Goal: Task Accomplishment & Management: Complete application form

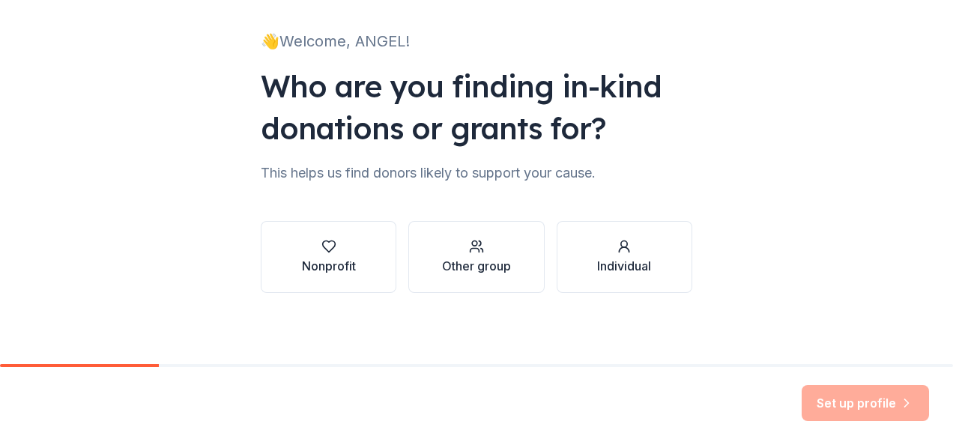
scroll to position [91, 0]
click at [354, 252] on button "Nonprofit" at bounding box center [329, 256] width 136 height 72
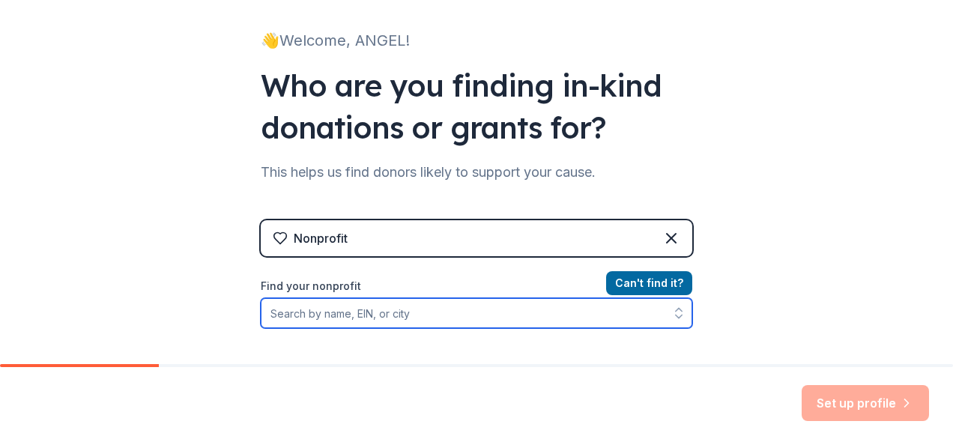
click at [672, 313] on icon "button" at bounding box center [679, 313] width 15 height 15
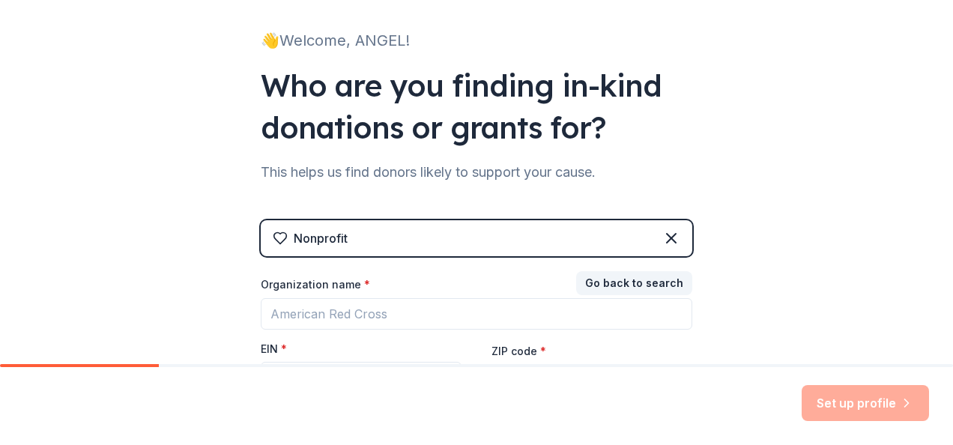
click at [97, 297] on div "👋 Welcome, ANGEL! Who are you finding in-kind donations or grants for? This hel…" at bounding box center [476, 217] width 953 height 617
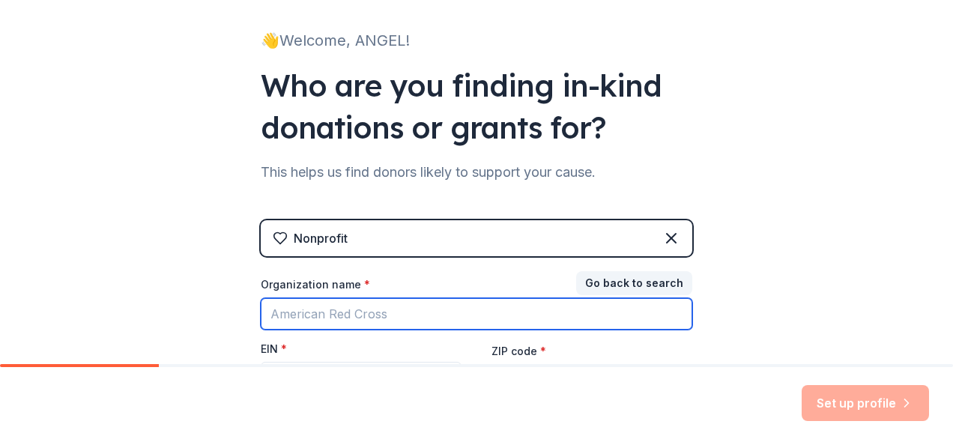
paste input "59‑0836384"
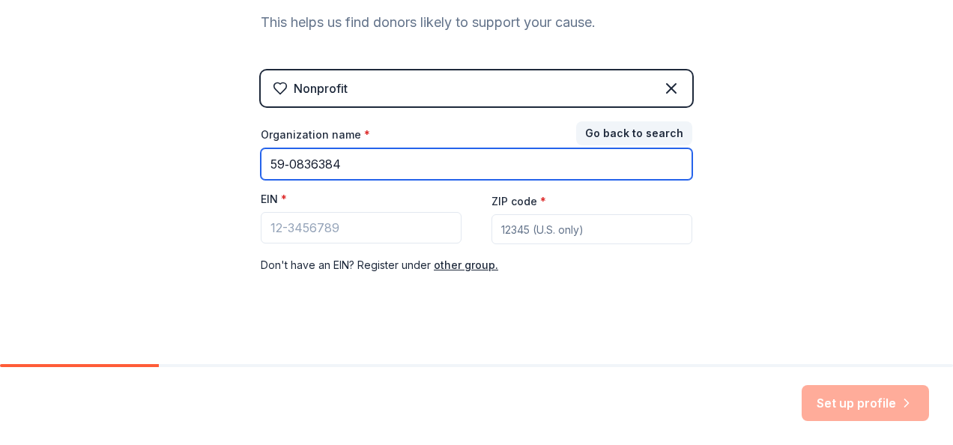
type input "59‑0836384"
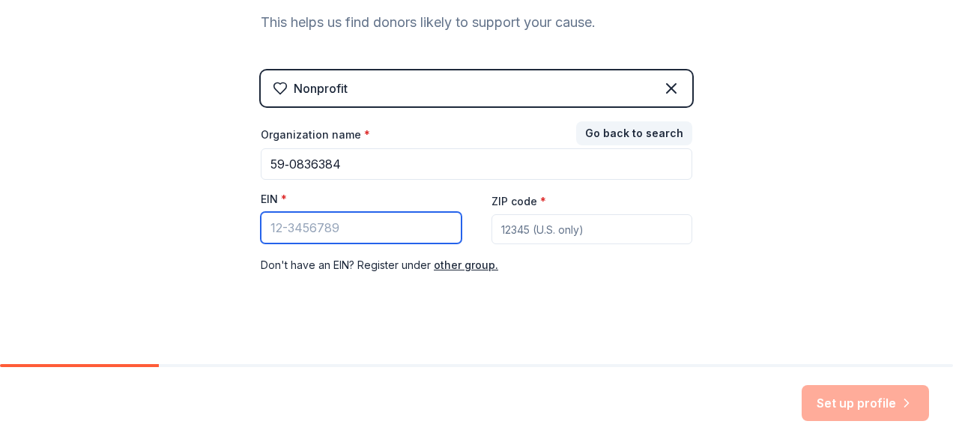
click at [301, 229] on input "EIN *" at bounding box center [361, 227] width 201 height 31
paste input "[US_EMPLOYER_IDENTIFICATION_NUMBER]"
type input "[US_EMPLOYER_IDENTIFICATION_NUMBER]"
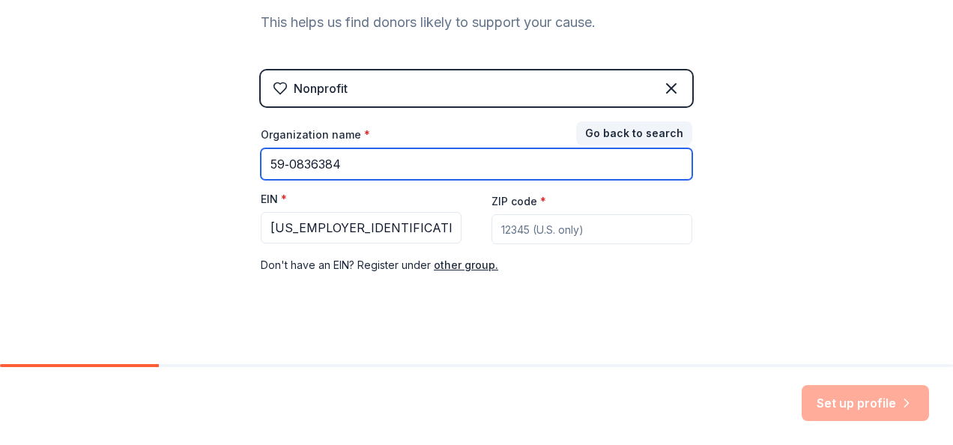
drag, startPoint x: 355, startPoint y: 160, endPoint x: 165, endPoint y: 174, distance: 190.1
click at [219, 161] on div "👋 Welcome, ANGEL! Who are you finding in-kind donations or grants for? This hel…" at bounding box center [476, 67] width 953 height 617
type input "y"
click at [312, 157] on input "United way Space Coast" at bounding box center [477, 163] width 432 height 31
type input "[GEOGRAPHIC_DATA]"
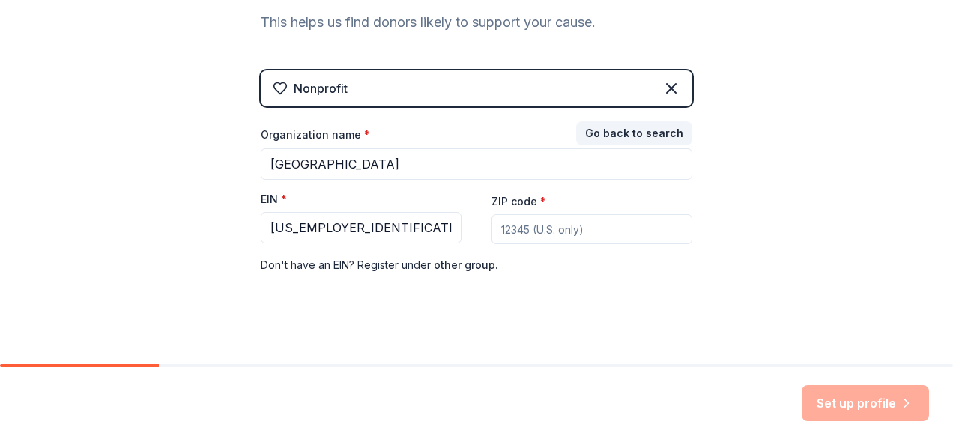
click at [585, 232] on input "ZIP code *" at bounding box center [592, 229] width 201 height 30
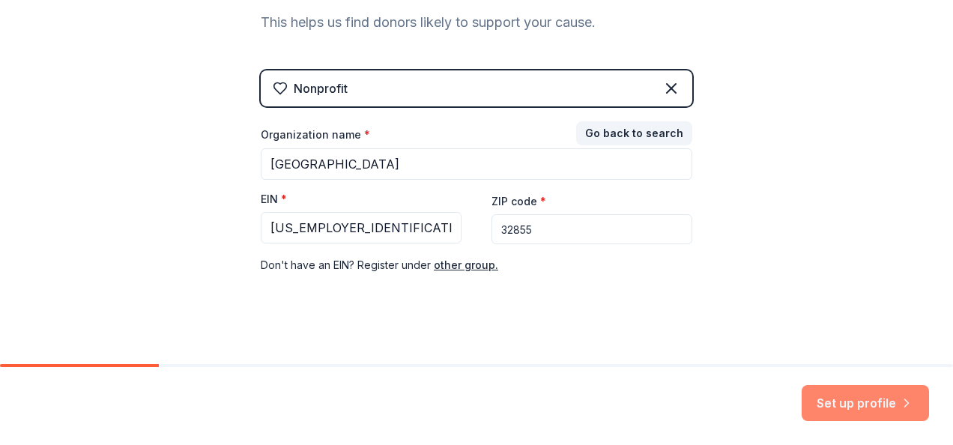
type input "32855"
click at [861, 403] on button "Set up profile" at bounding box center [865, 403] width 127 height 36
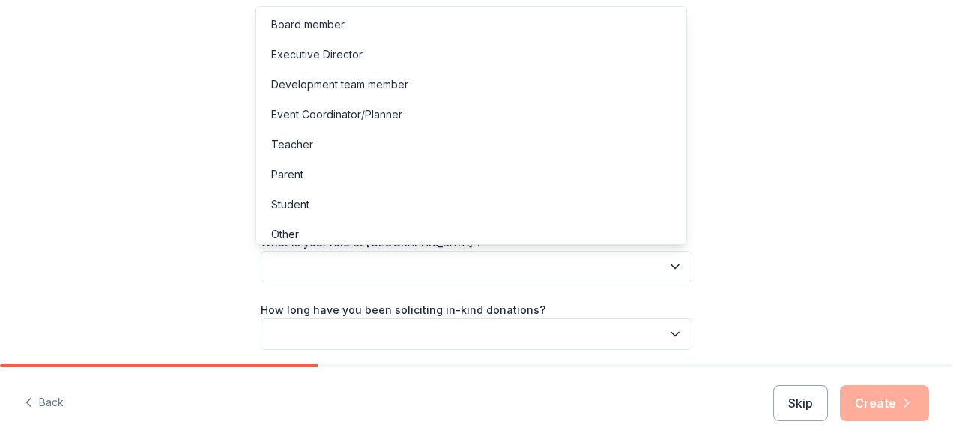
click at [516, 268] on button "button" at bounding box center [477, 266] width 432 height 31
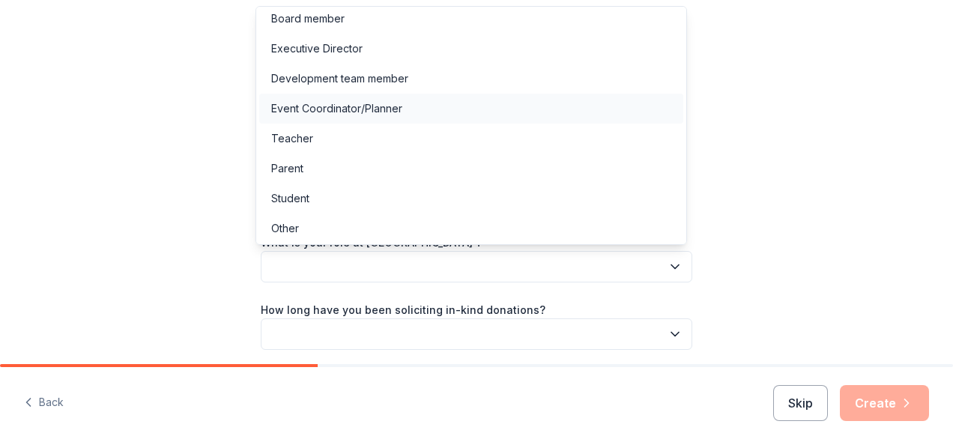
scroll to position [7, 0]
click at [345, 84] on div "Development team member" at bounding box center [339, 77] width 137 height 18
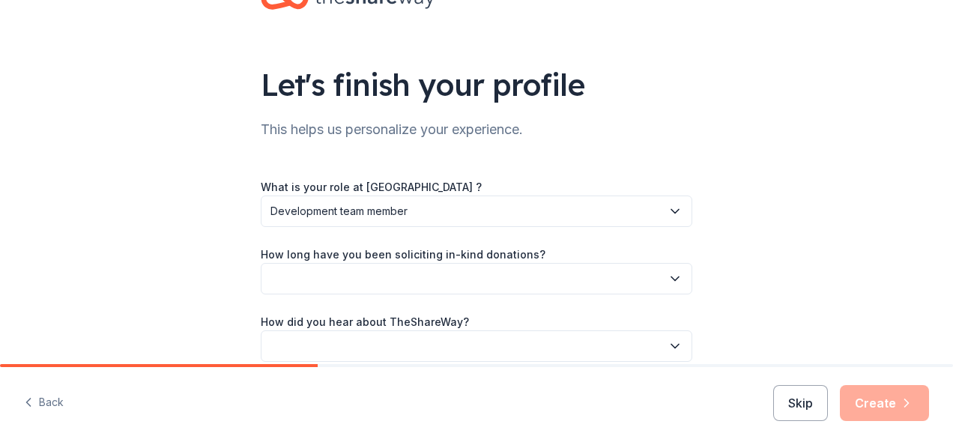
scroll to position [125, 0]
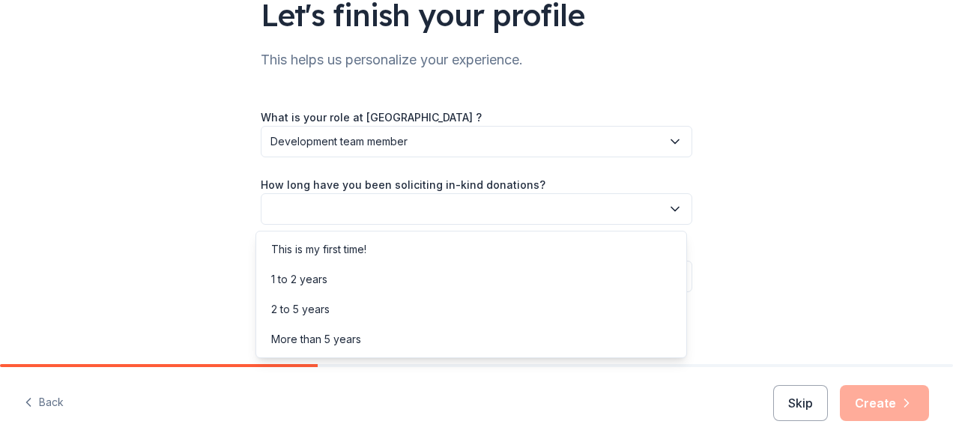
click at [461, 211] on button "button" at bounding box center [477, 208] width 432 height 31
click at [364, 277] on div "1 to 2 years" at bounding box center [471, 280] width 424 height 30
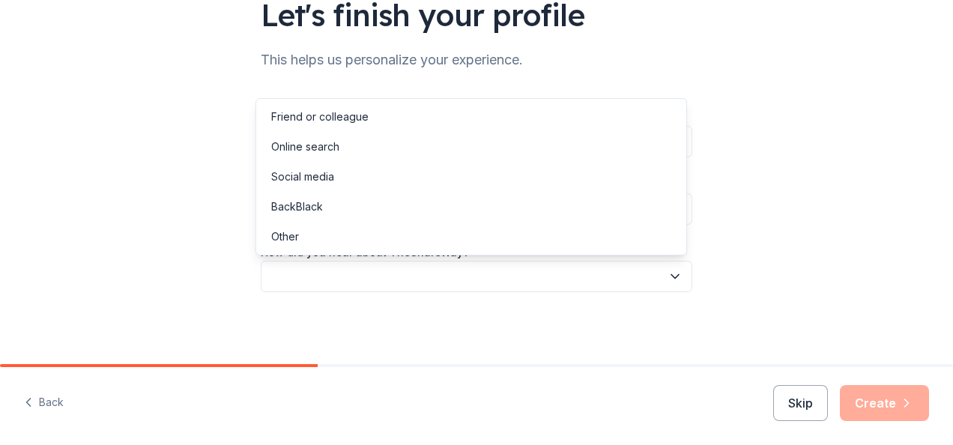
click at [400, 273] on button "button" at bounding box center [477, 276] width 432 height 31
click at [342, 121] on div "Friend or colleague" at bounding box center [319, 117] width 97 height 18
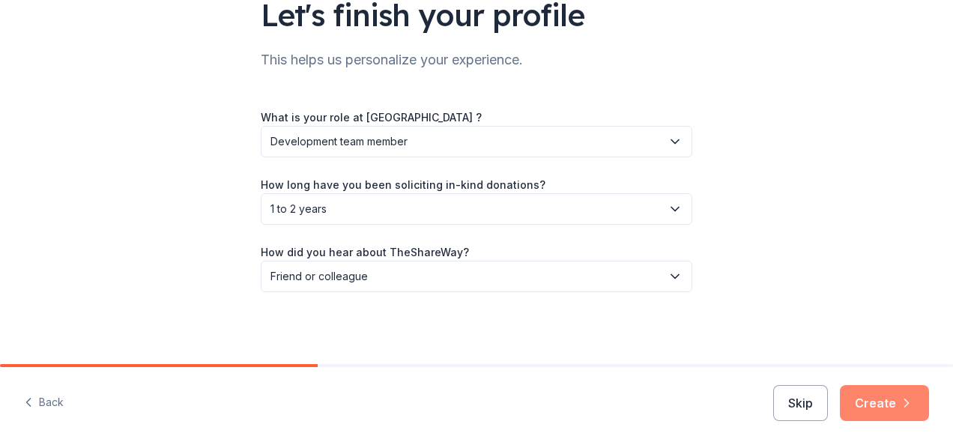
click at [894, 402] on button "Create" at bounding box center [884, 403] width 89 height 36
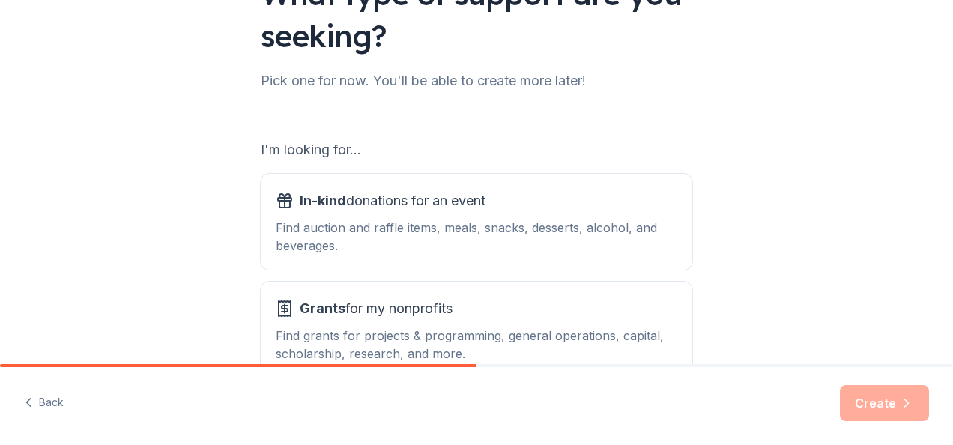
scroll to position [225, 0]
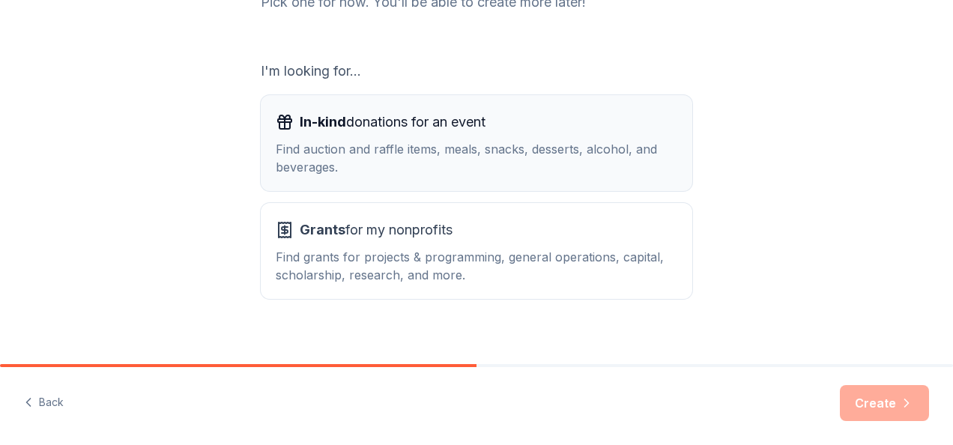
click at [449, 159] on div "Find auction and raffle items, meals, snacks, desserts, alcohol, and beverages." at bounding box center [477, 158] width 402 height 36
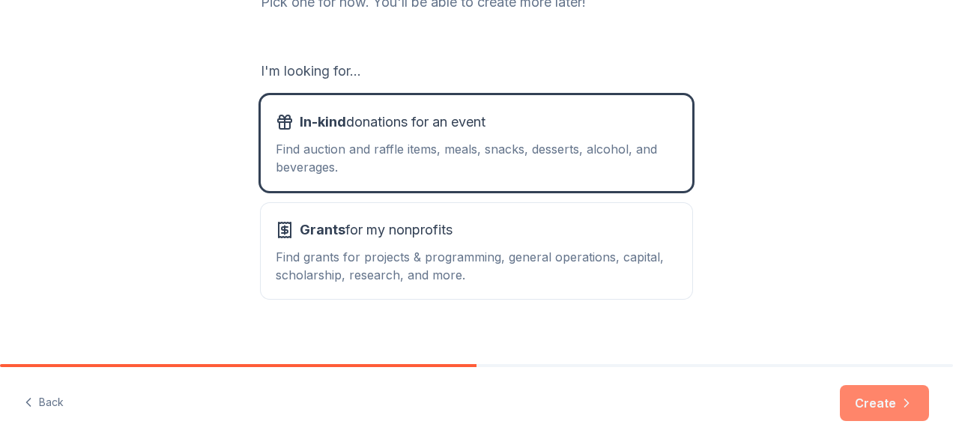
click at [906, 403] on icon "button" at bounding box center [906, 403] width 15 height 15
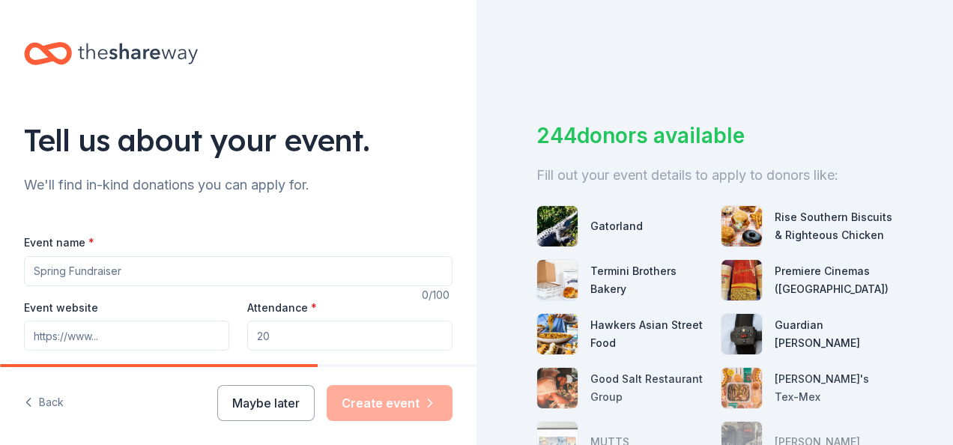
drag, startPoint x: 274, startPoint y: 331, endPoint x: 244, endPoint y: 337, distance: 31.2
click at [247, 337] on input "Attendance *" at bounding box center [349, 336] width 205 height 30
type input "15"
click at [115, 336] on input "Event website" at bounding box center [126, 336] width 205 height 30
click at [123, 273] on input "Event name *" at bounding box center [238, 271] width 429 height 30
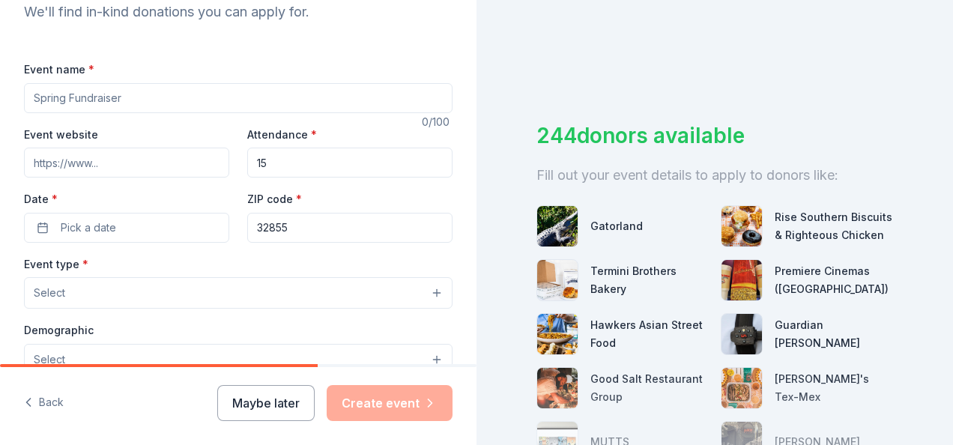
scroll to position [150, 0]
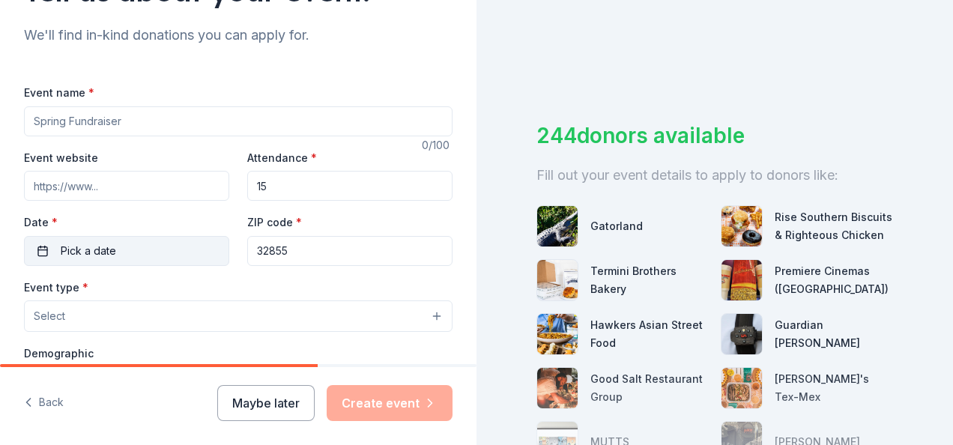
click at [48, 258] on button "Pick a date" at bounding box center [126, 251] width 205 height 30
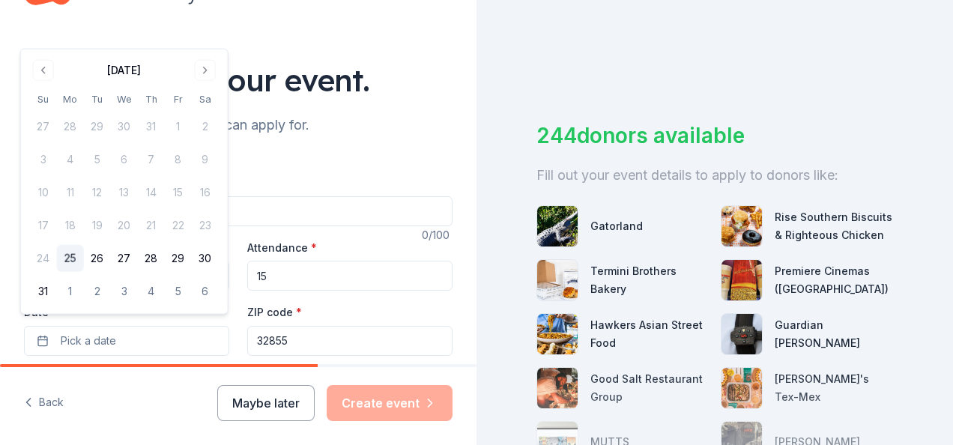
scroll to position [75, 0]
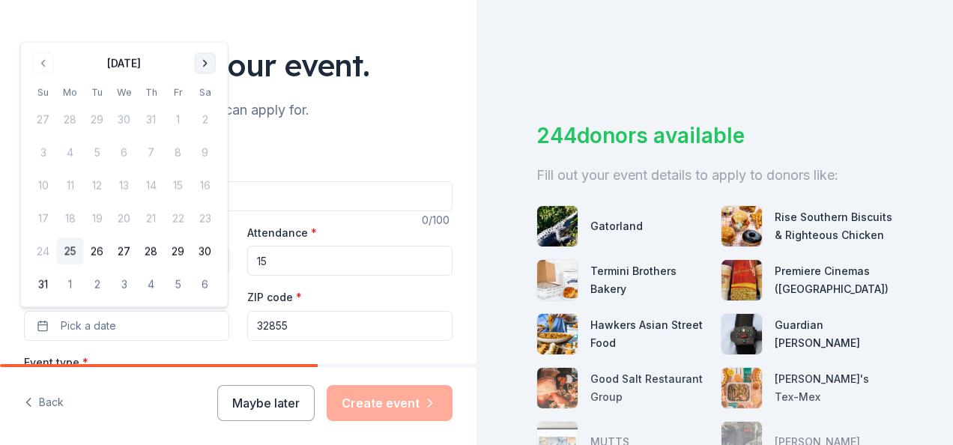
click at [202, 52] on button "Go to next month" at bounding box center [205, 62] width 21 height 21
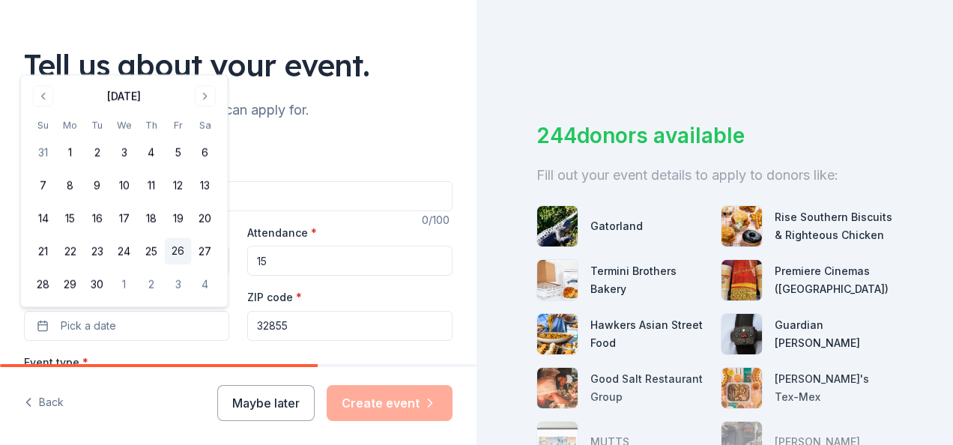
click at [178, 253] on button "26" at bounding box center [178, 251] width 27 height 27
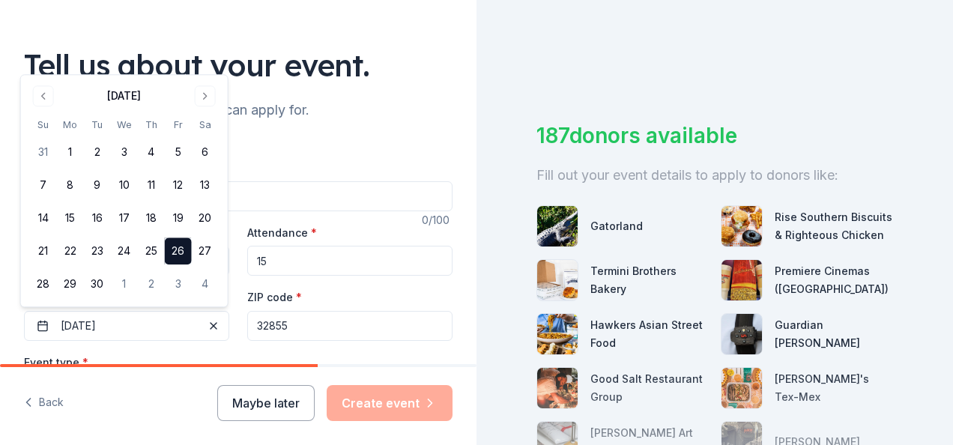
click at [332, 240] on div "Attendance * 15" at bounding box center [349, 249] width 205 height 53
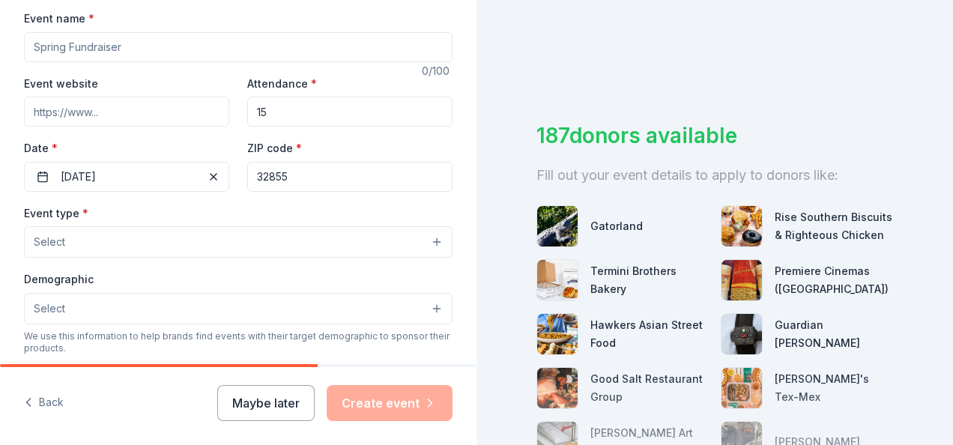
scroll to position [225, 0]
click at [184, 244] on button "Select" at bounding box center [238, 241] width 429 height 31
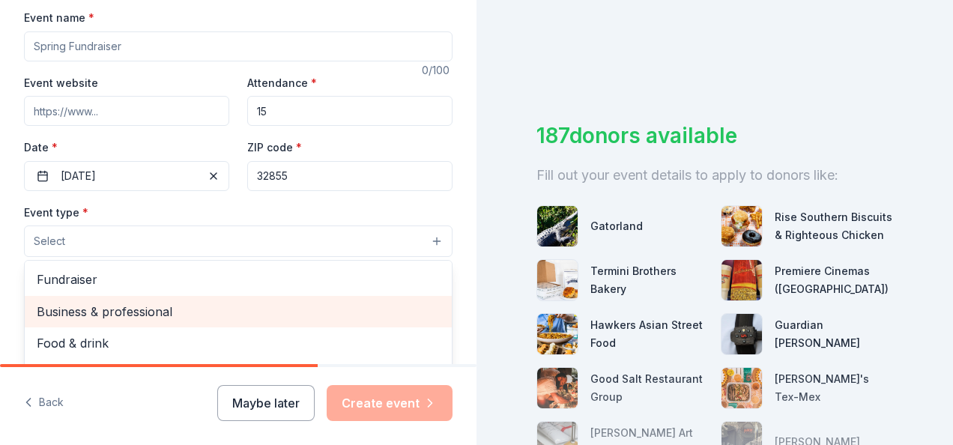
click at [184, 306] on span "Business & professional" at bounding box center [238, 311] width 403 height 19
click at [184, 306] on span "Food & drink" at bounding box center [238, 313] width 403 height 19
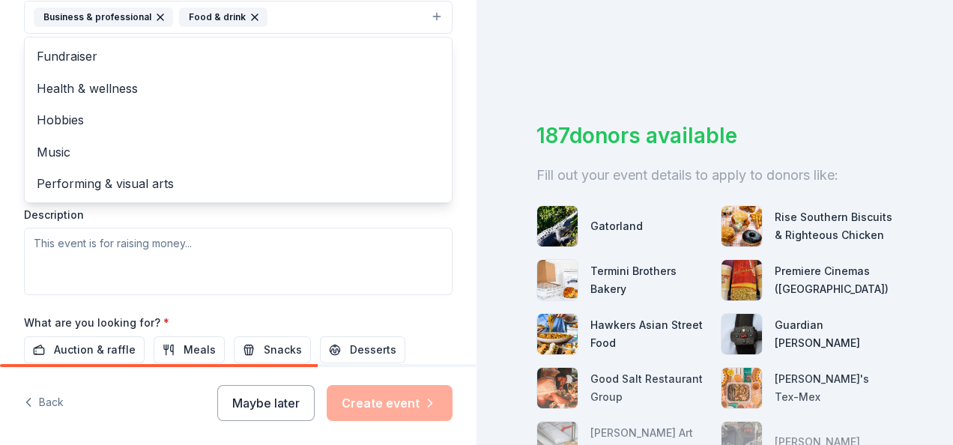
scroll to position [450, 0]
click at [211, 256] on div "Event type * Business & professional Food & drink Fundraiser Health & wellness …" at bounding box center [238, 136] width 429 height 317
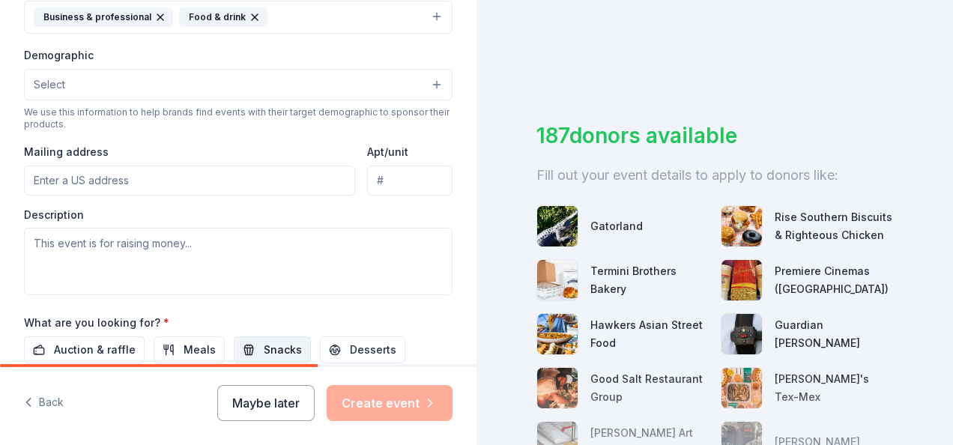
click at [271, 343] on span "Snacks" at bounding box center [283, 350] width 38 height 18
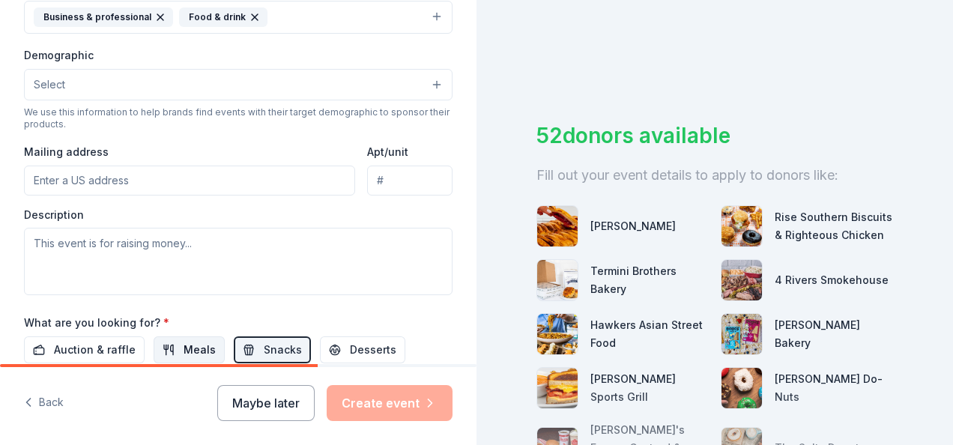
click at [165, 343] on button "Meals" at bounding box center [189, 350] width 71 height 27
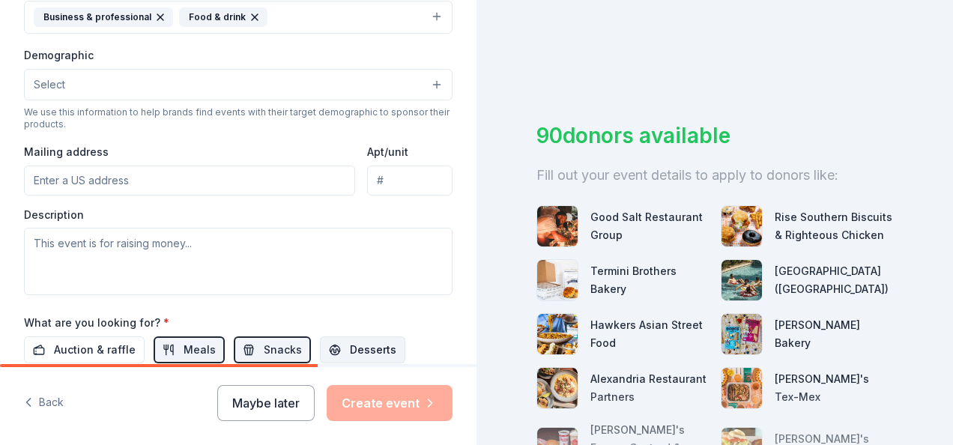
click at [354, 341] on span "Desserts" at bounding box center [373, 350] width 46 height 18
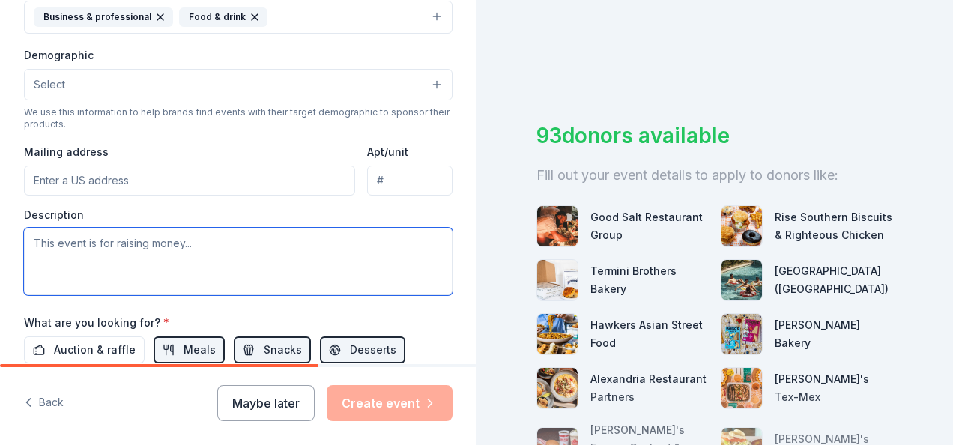
click at [64, 265] on textarea at bounding box center [238, 261] width 429 height 67
paste textarea "Request for Donated Lunch to Support United Way ECM Campaign Dear [Restaurant/C…"
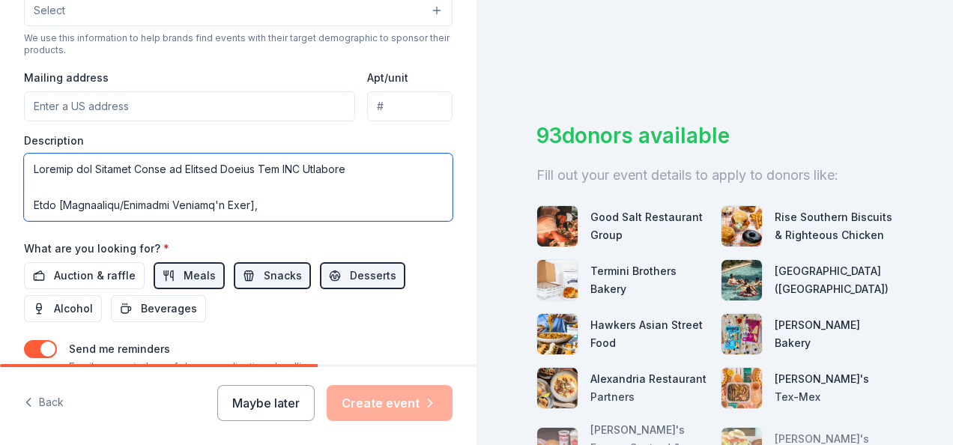
scroll to position [525, 0]
drag, startPoint x: 418, startPoint y: 163, endPoint x: 11, endPoint y: 161, distance: 407.0
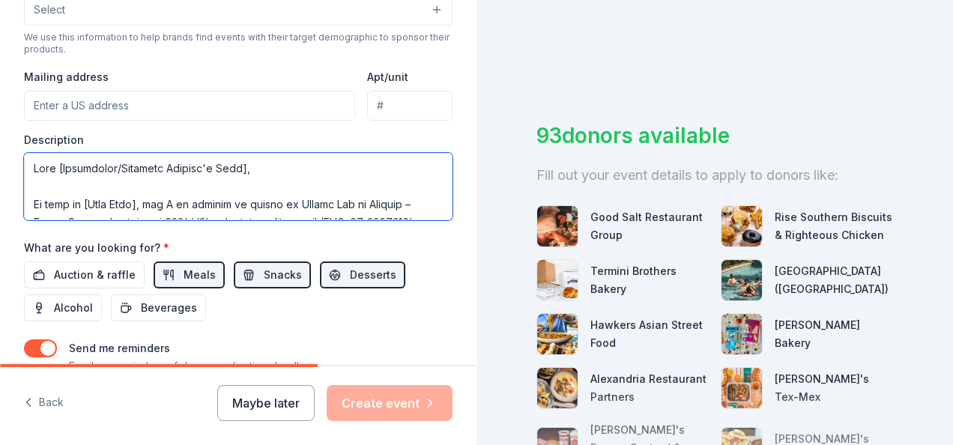
drag, startPoint x: 306, startPoint y: 202, endPoint x: -3, endPoint y: 196, distance: 308.8
click at [0, 196] on html "Tell us about your event. We'll find in-kind donations you can apply for. Event…" at bounding box center [476, 222] width 953 height 445
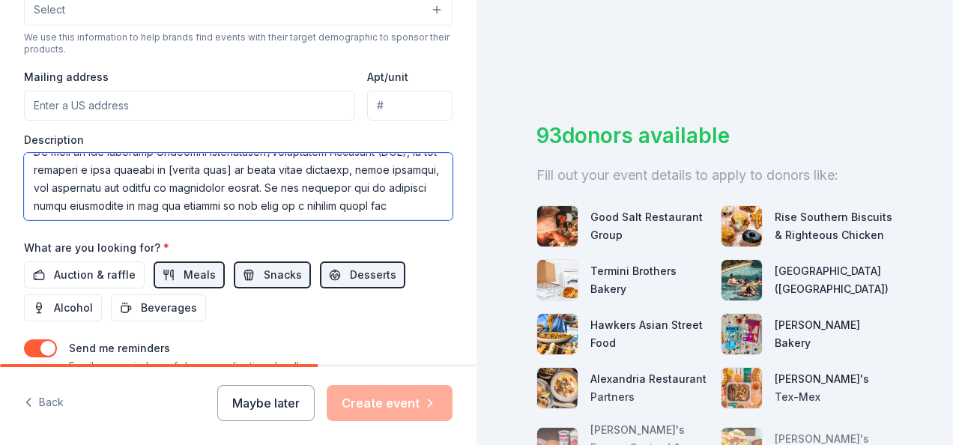
scroll to position [75, 0]
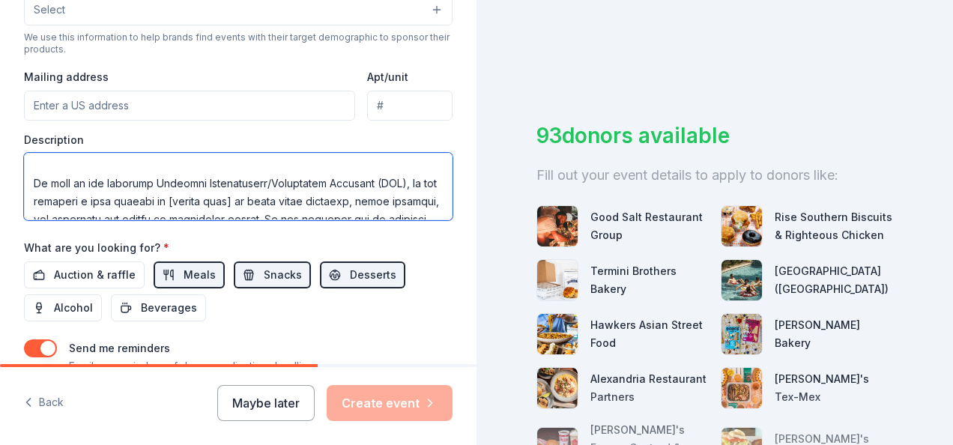
click at [32, 165] on textarea at bounding box center [238, 186] width 429 height 67
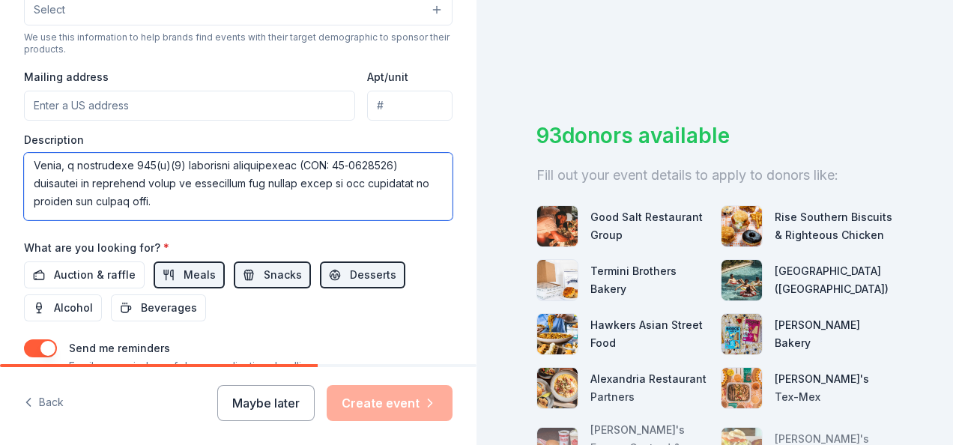
scroll to position [3, 0]
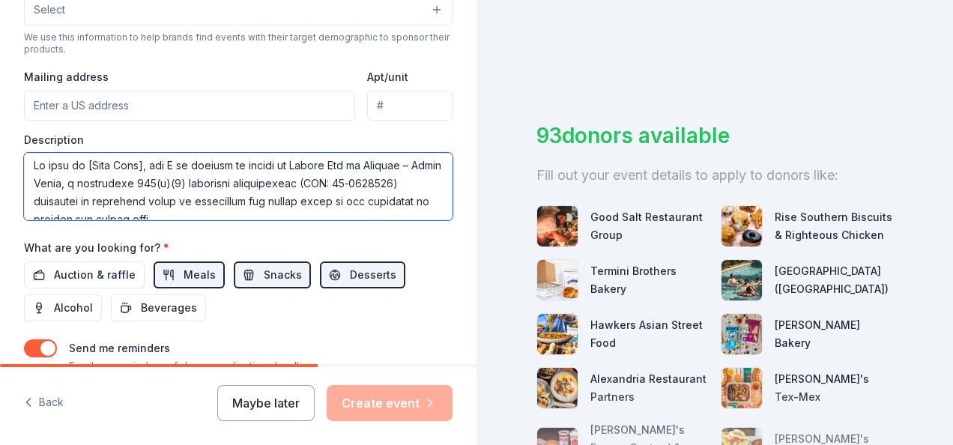
drag, startPoint x: 154, startPoint y: 160, endPoint x: 93, endPoint y: 165, distance: 61.6
click at [93, 165] on textarea at bounding box center [238, 186] width 429 height 67
click at [154, 163] on textarea at bounding box center [238, 186] width 429 height 67
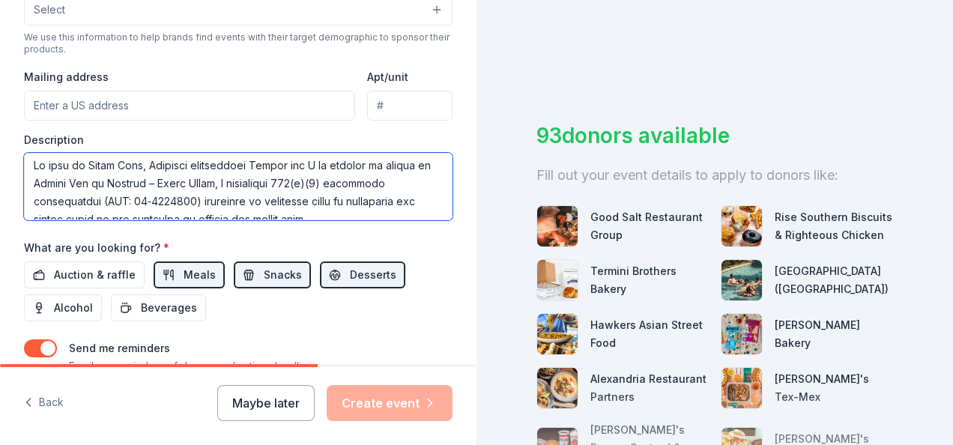
scroll to position [0, 0]
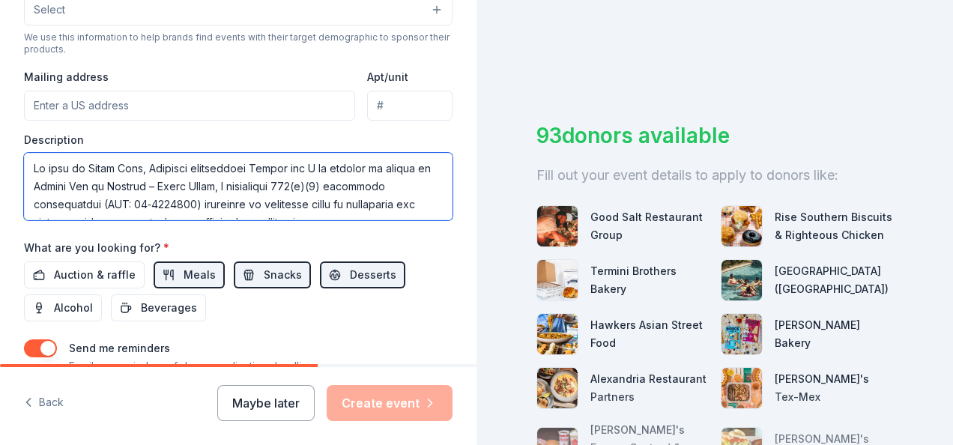
drag, startPoint x: 76, startPoint y: 178, endPoint x: 314, endPoint y: 130, distance: 242.4
click at [314, 133] on div "Description" at bounding box center [238, 177] width 429 height 88
drag, startPoint x: 79, startPoint y: 184, endPoint x: 388, endPoint y: 159, distance: 309.8
click at [388, 159] on textarea at bounding box center [238, 186] width 429 height 67
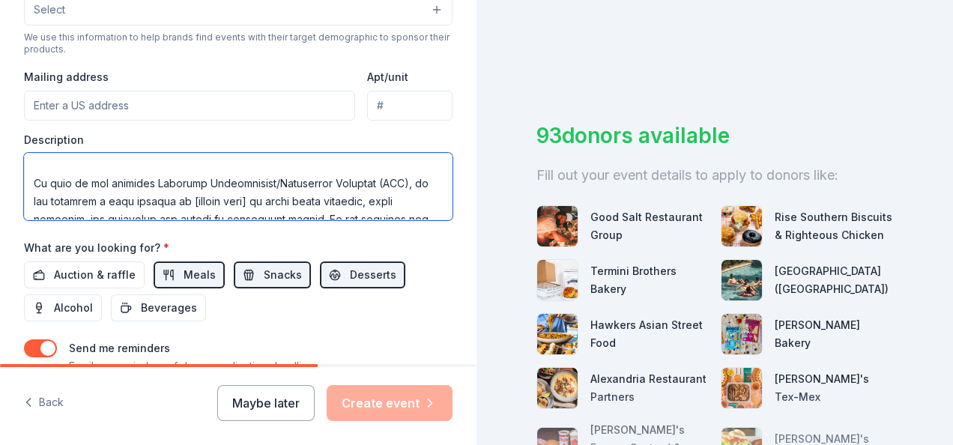
scroll to position [105, 0]
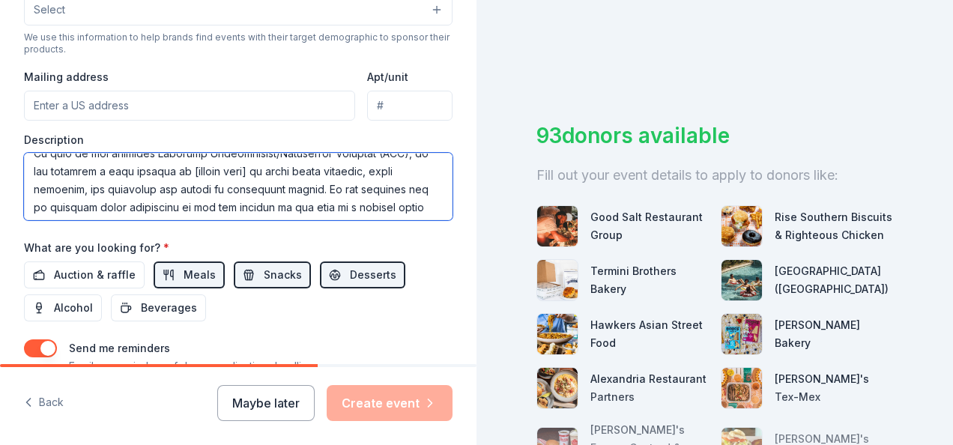
drag, startPoint x: 268, startPoint y: 171, endPoint x: 210, endPoint y: 168, distance: 58.5
click at [210, 168] on textarea at bounding box center [238, 186] width 429 height 67
click at [217, 166] on textarea at bounding box center [238, 186] width 429 height 67
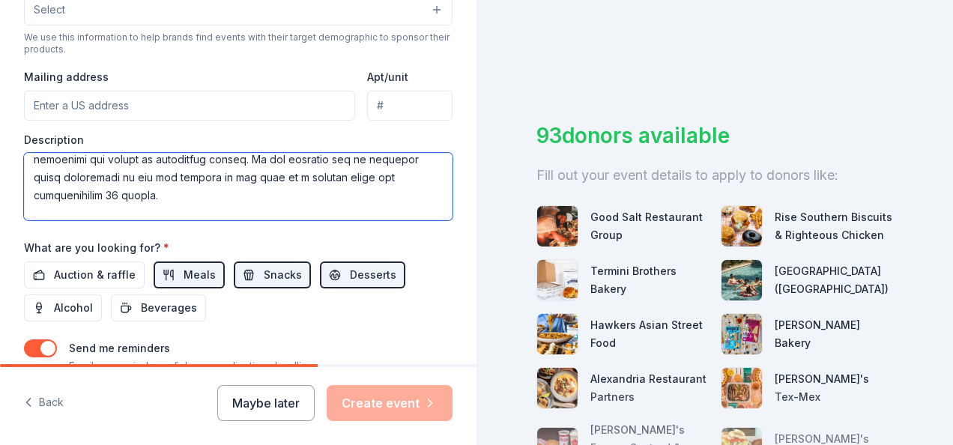
scroll to position [165, 0]
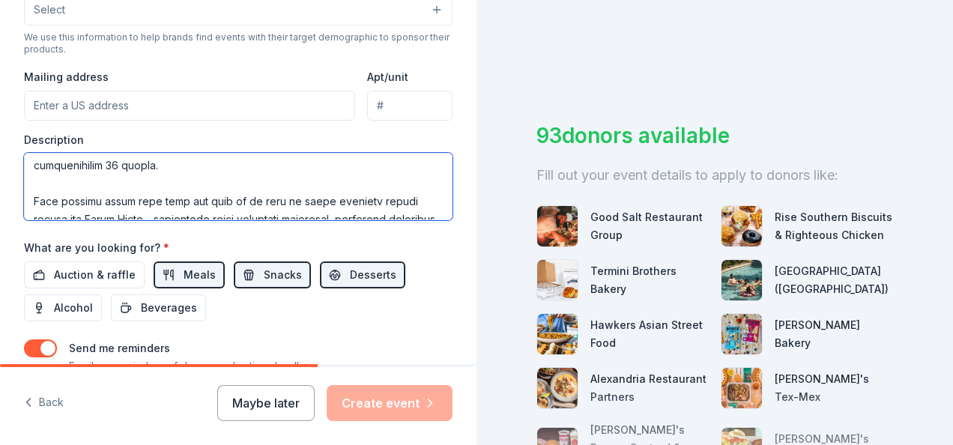
click at [165, 165] on textarea at bounding box center [238, 186] width 429 height 67
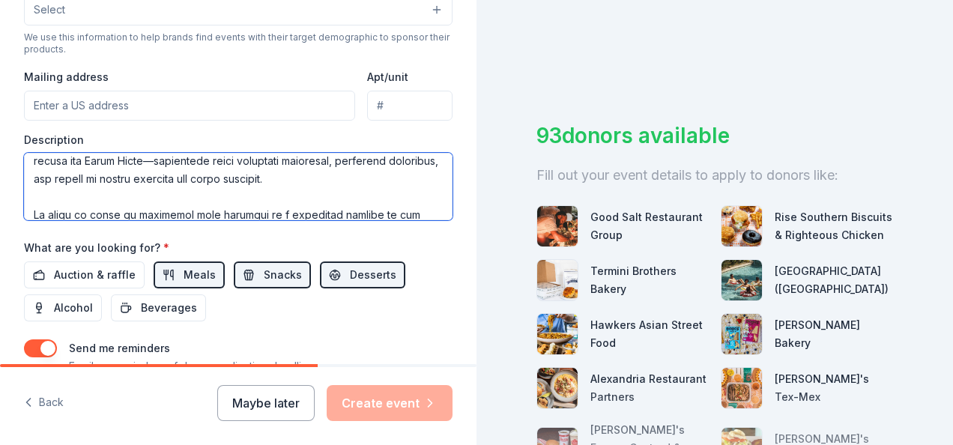
scroll to position [210, 0]
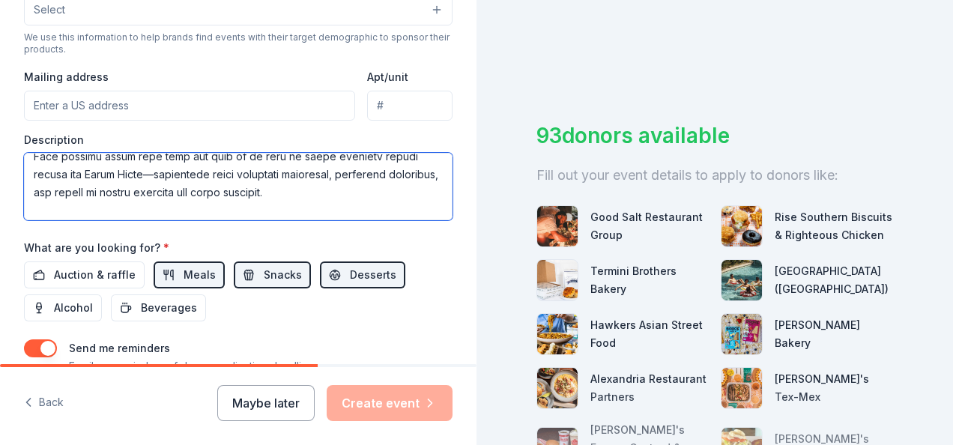
click at [159, 170] on textarea at bounding box center [238, 186] width 429 height 67
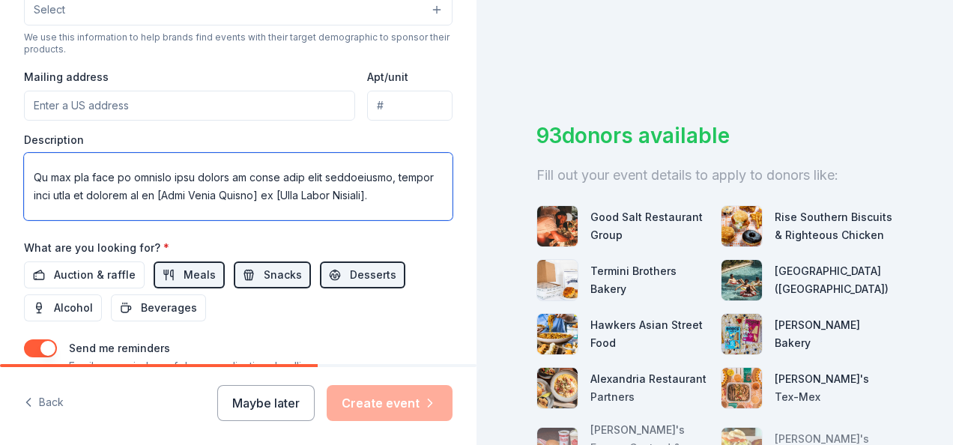
scroll to position [330, 0]
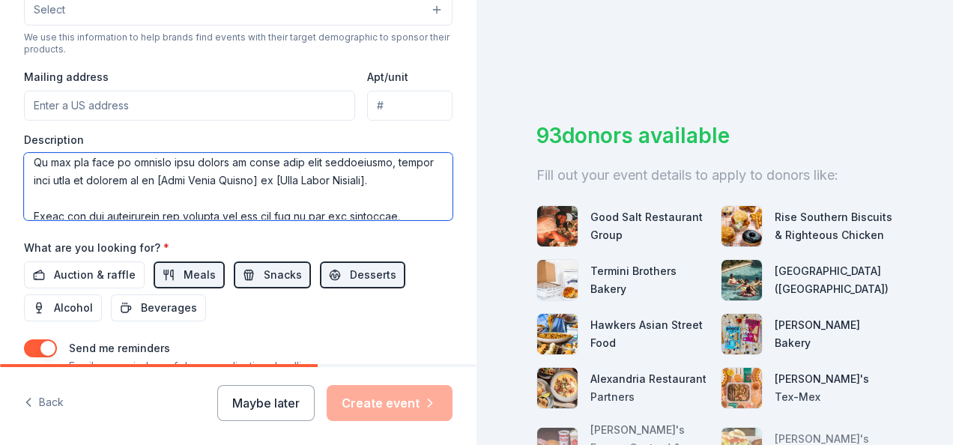
drag, startPoint x: 269, startPoint y: 179, endPoint x: 160, endPoint y: 174, distance: 109.6
click at [160, 174] on textarea at bounding box center [238, 186] width 429 height 67
drag, startPoint x: 354, startPoint y: 175, endPoint x: 250, endPoint y: 178, distance: 103.5
click at [250, 178] on textarea at bounding box center [238, 186] width 429 height 67
click at [367, 174] on textarea at bounding box center [238, 186] width 429 height 67
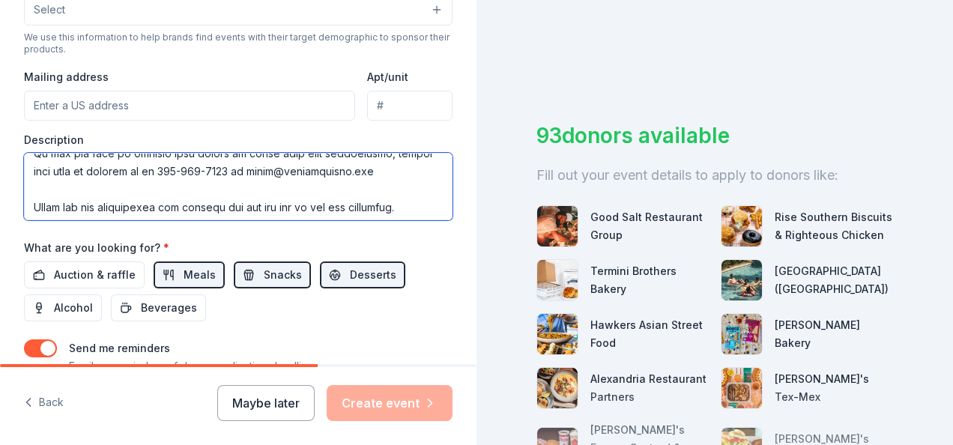
scroll to position [342, 0]
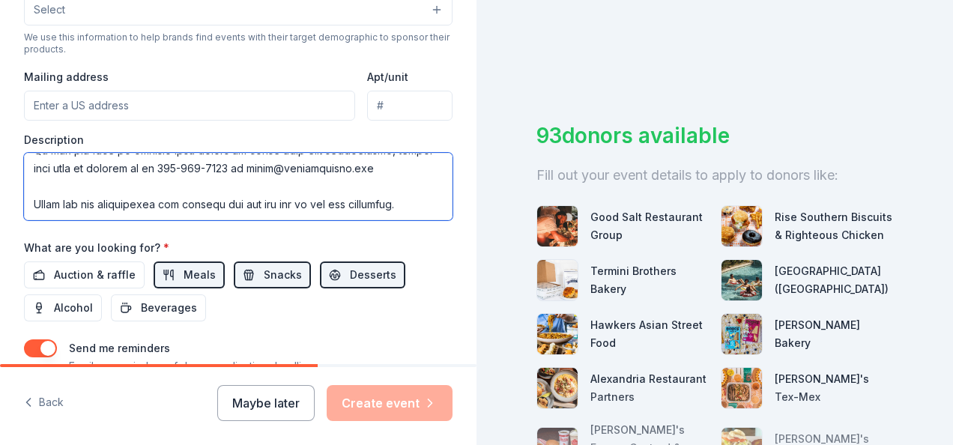
click at [30, 201] on textarea at bounding box center [238, 186] width 429 height 67
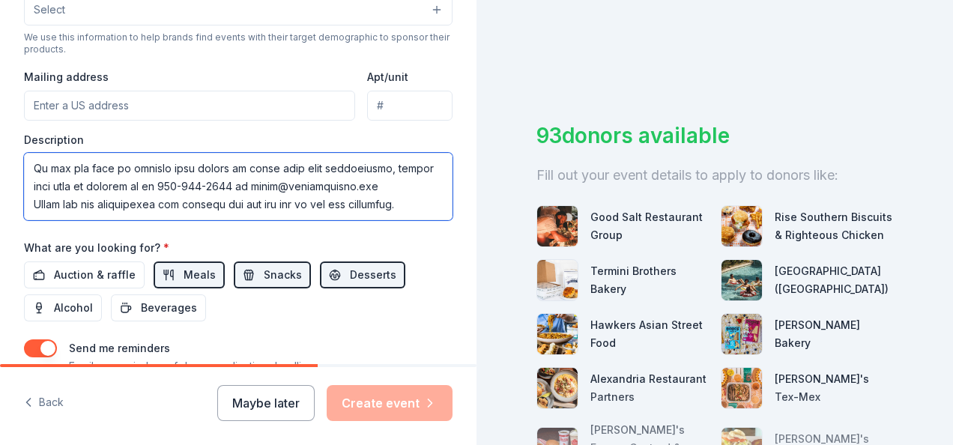
scroll to position [324, 0]
click at [426, 205] on textarea at bounding box center [238, 186] width 429 height 67
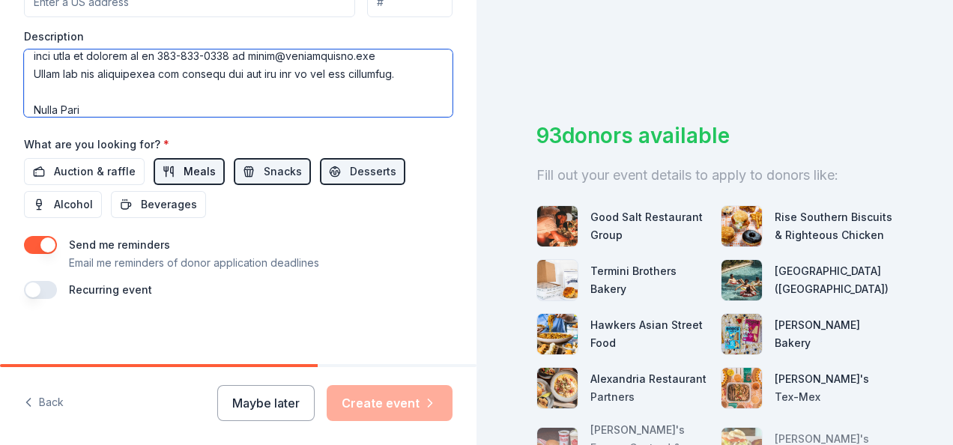
scroll to position [631, 0]
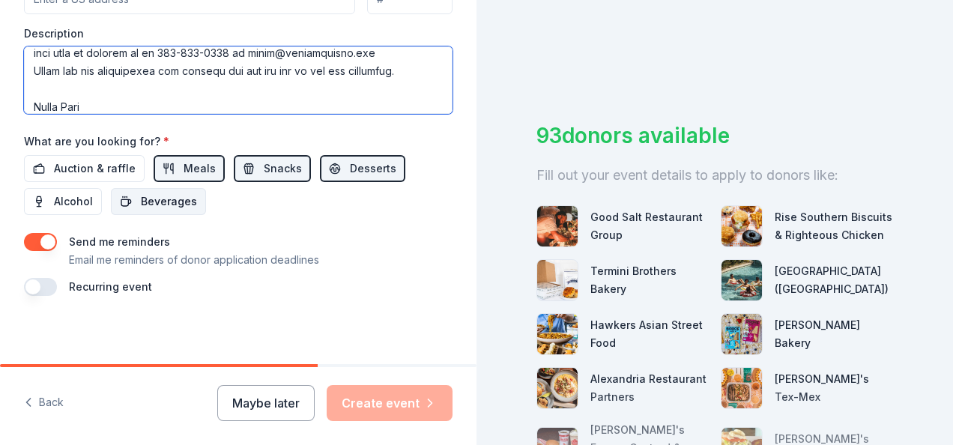
type textarea "My name is Angel Hess, Recource development Manger at United Way Space Coast, a…"
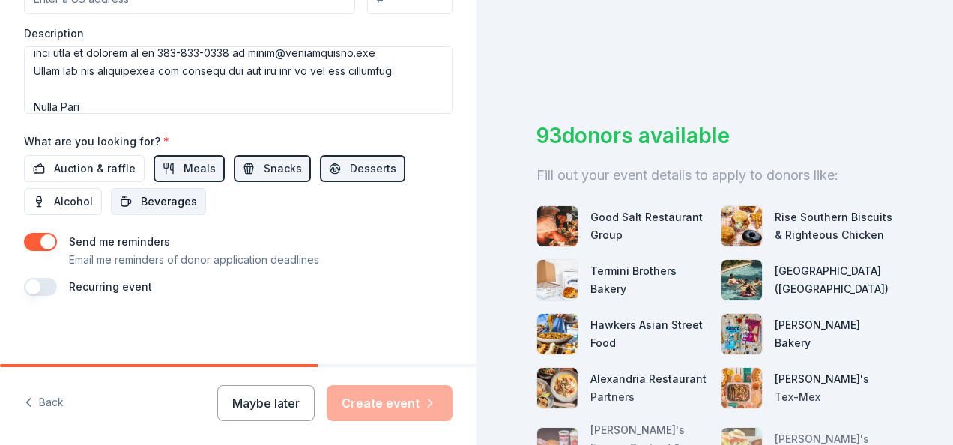
click at [183, 193] on span "Beverages" at bounding box center [169, 202] width 56 height 18
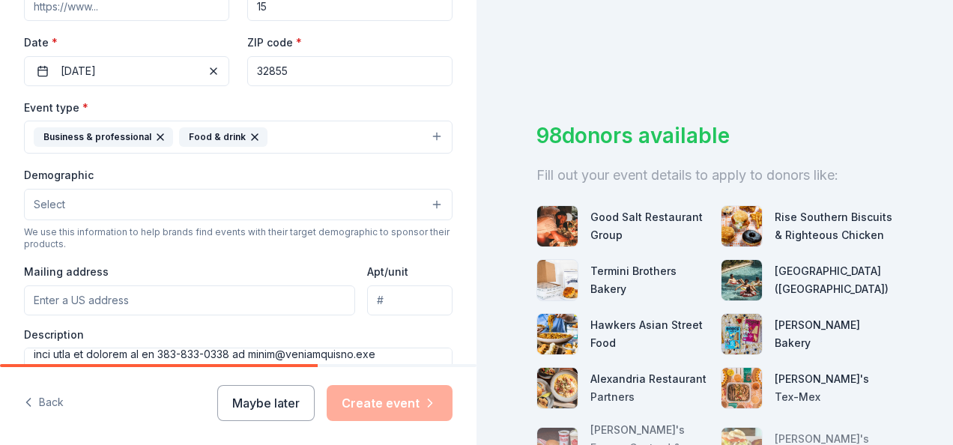
scroll to position [256, 0]
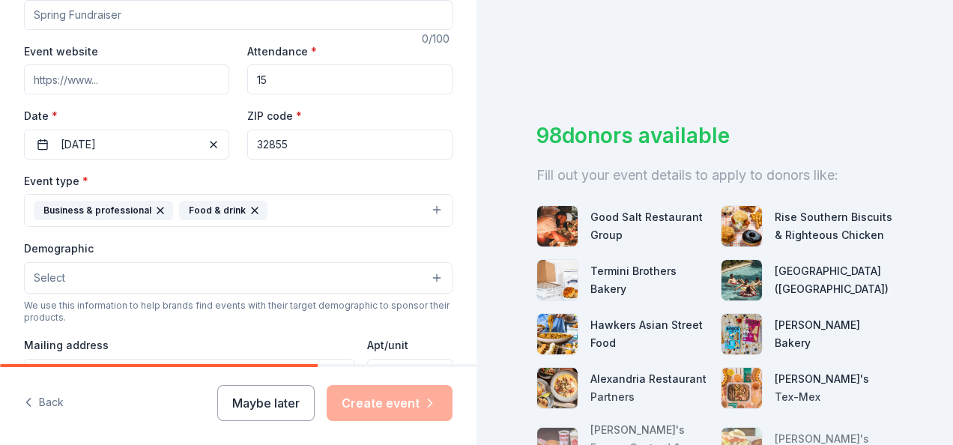
click at [316, 283] on button "Select" at bounding box center [238, 277] width 429 height 31
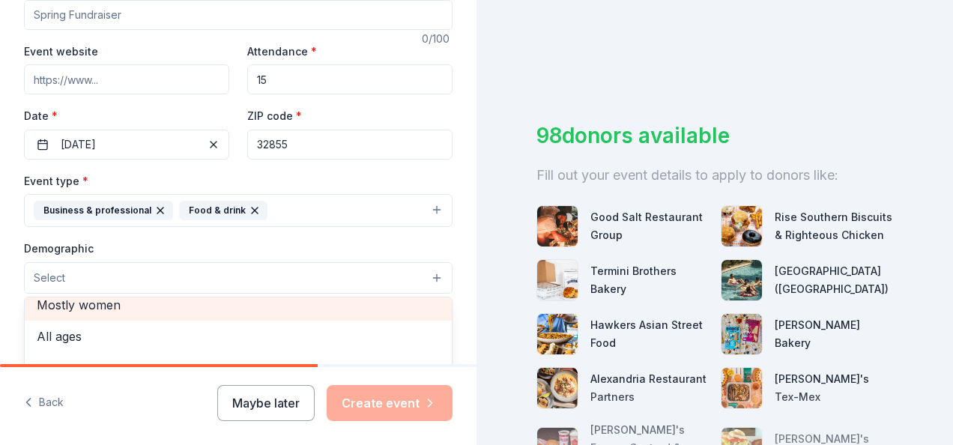
scroll to position [66, 0]
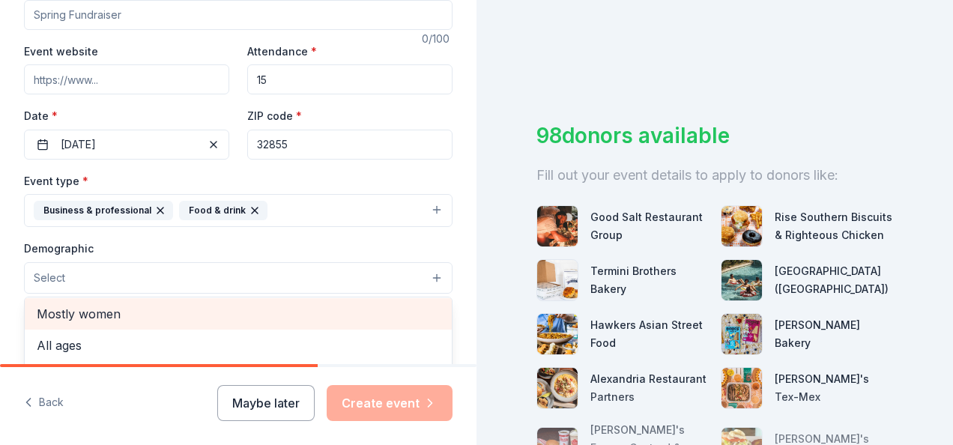
click at [193, 312] on div "Mostly women" at bounding box center [238, 313] width 427 height 31
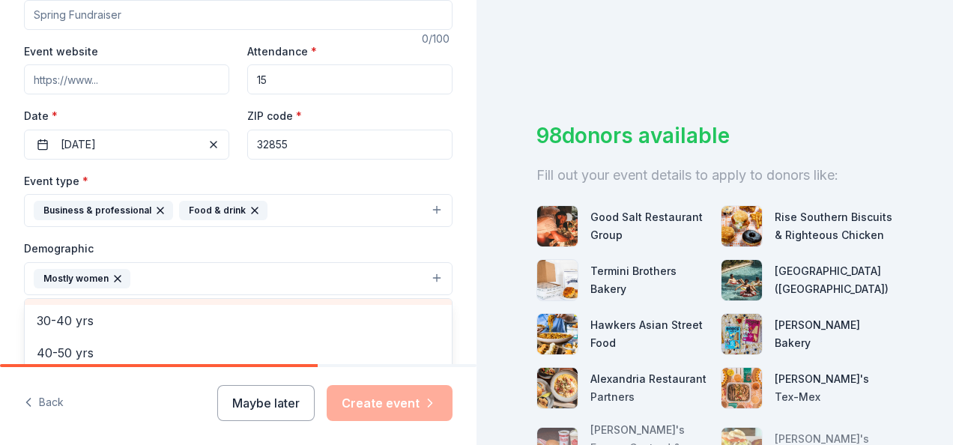
scroll to position [208, 0]
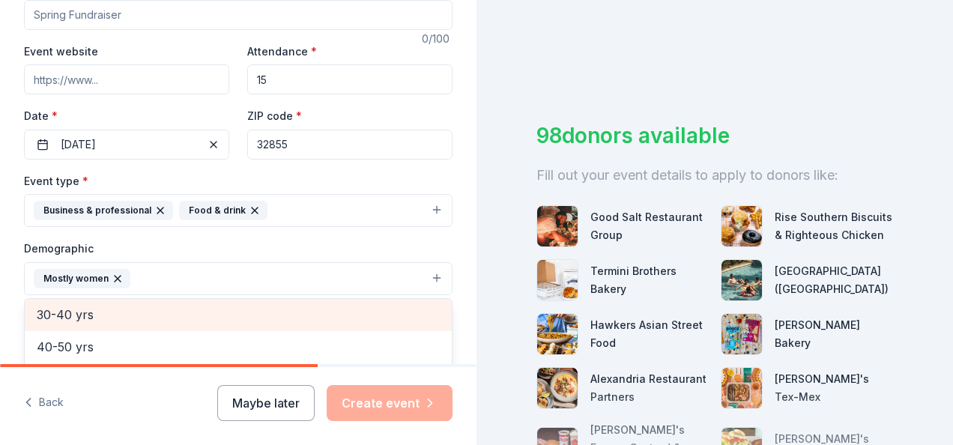
click at [183, 306] on span "30-40 yrs" at bounding box center [238, 314] width 403 height 19
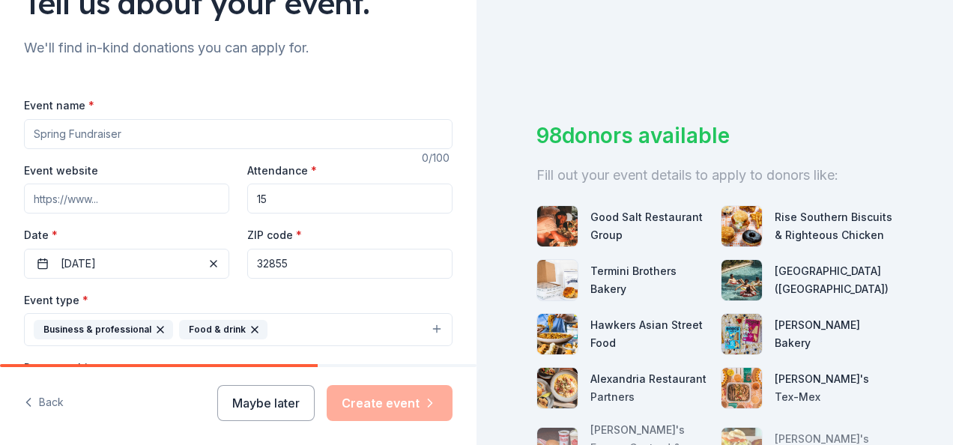
scroll to position [150, 0]
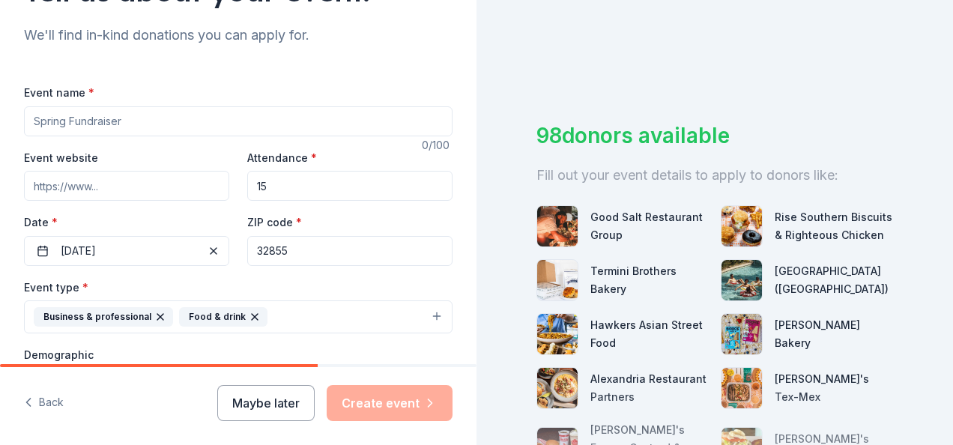
click at [93, 184] on div "Event name * 0 /100 Event website Attendance * 15 Date * 09/26/2025 ZIP code * …" at bounding box center [238, 431] width 429 height 696
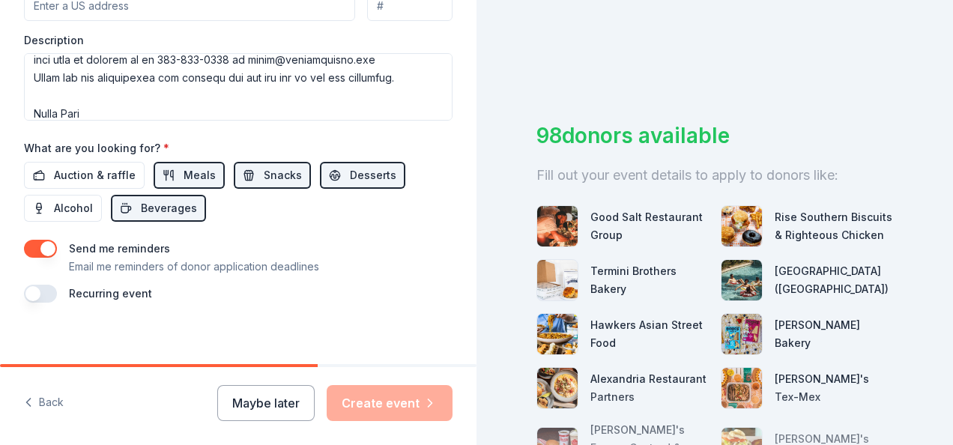
scroll to position [632, 0]
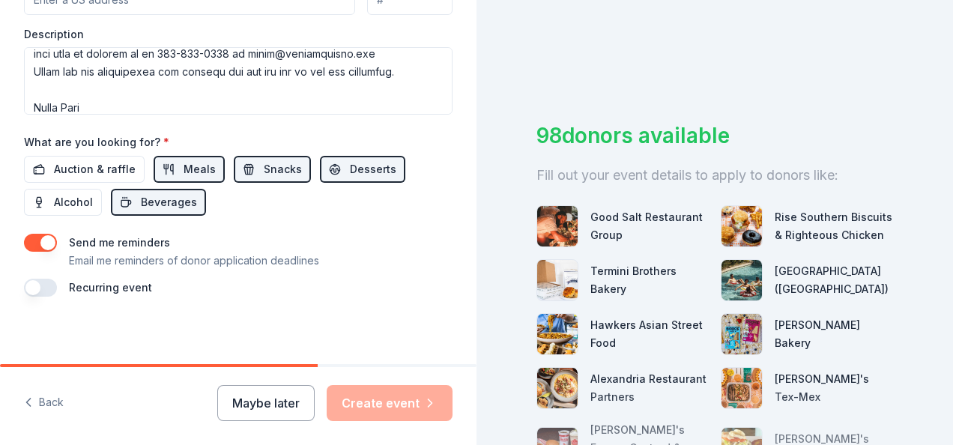
click at [373, 405] on div "Maybe later Create event" at bounding box center [334, 403] width 235 height 36
click at [644, 206] on div "Good Salt Restaurant Group" at bounding box center [623, 226] width 172 height 42
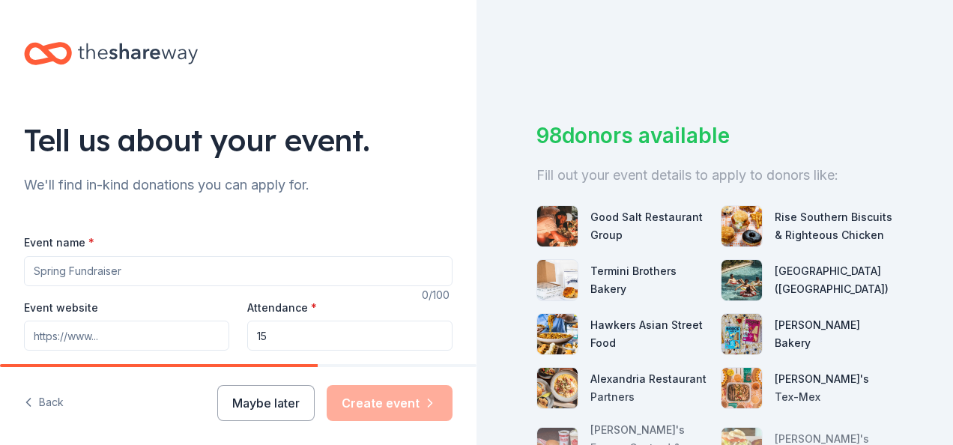
scroll to position [75, 0]
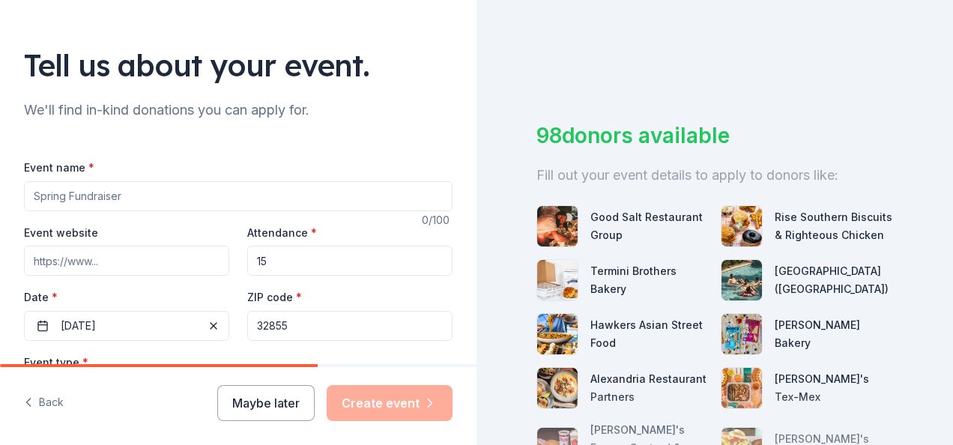
click at [124, 196] on input "Event name *" at bounding box center [238, 196] width 429 height 30
drag, startPoint x: 124, startPoint y: 196, endPoint x: 46, endPoint y: 196, distance: 77.9
click at [46, 196] on input "Event name *" at bounding box center [238, 196] width 429 height 30
type input "I"
type input "u"
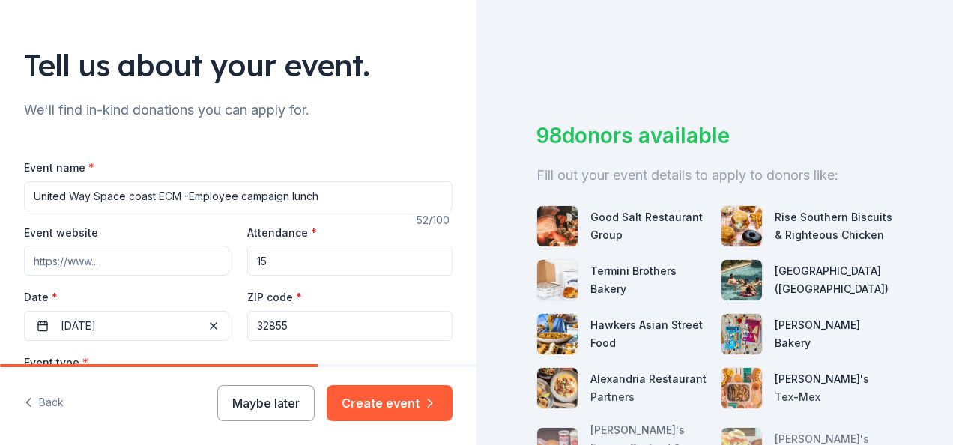
click at [130, 195] on input "United Way Space coast ECM -Employee campaign lunch" at bounding box center [238, 196] width 429 height 30
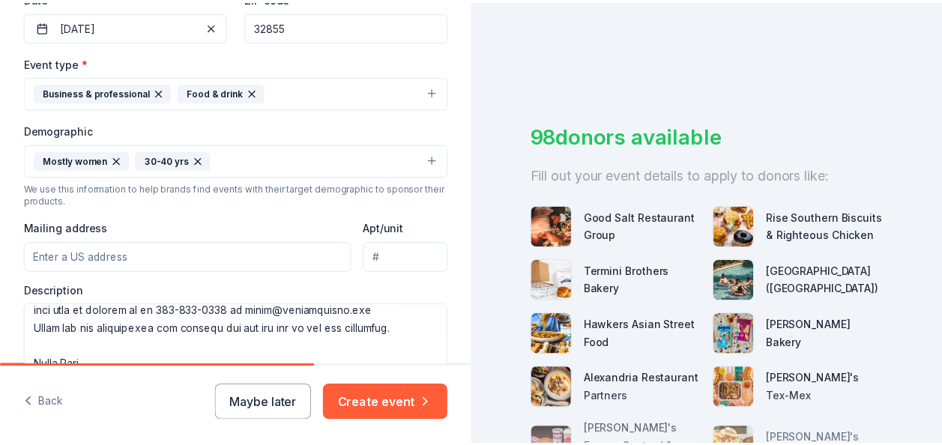
scroll to position [360, 0]
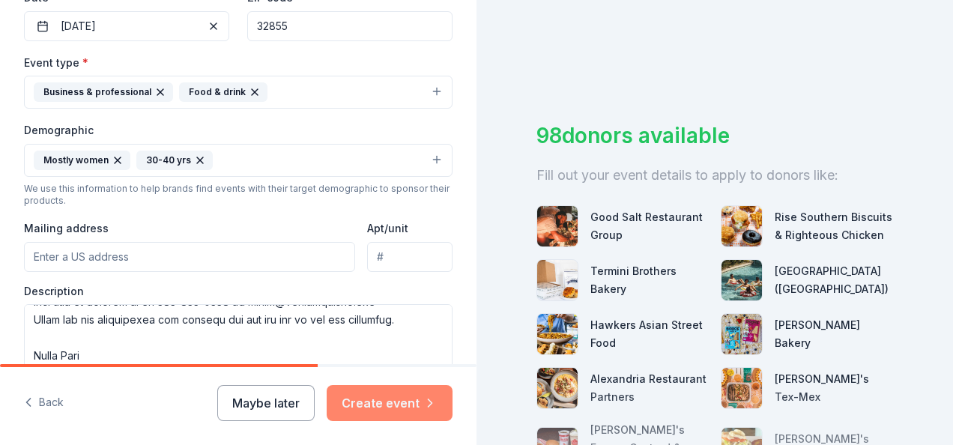
type input "United Way Space Coast ECM -Employee campaign lunch"
click at [387, 404] on button "Create event" at bounding box center [390, 403] width 126 height 36
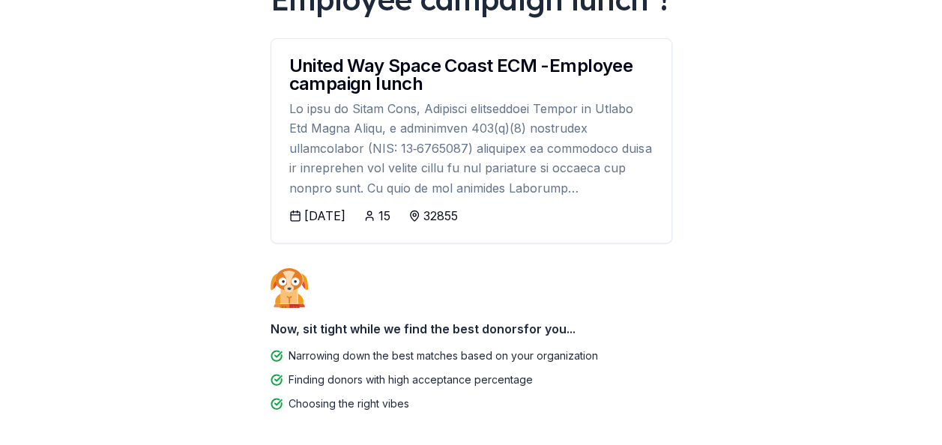
scroll to position [225, 0]
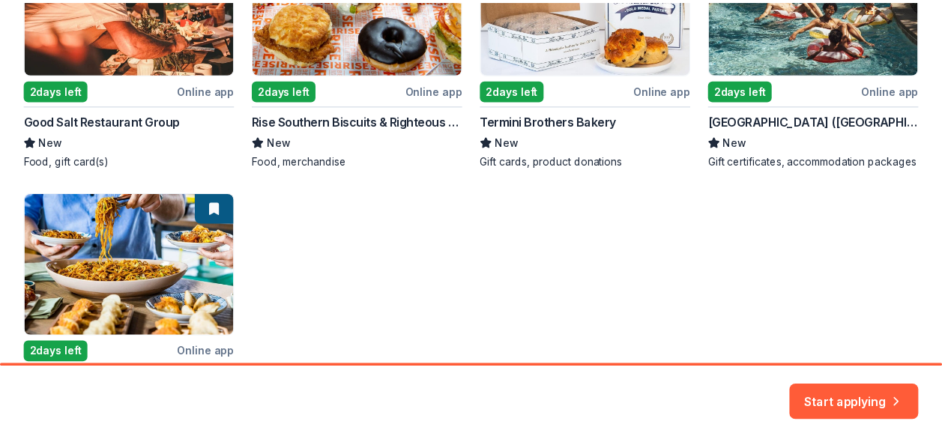
scroll to position [300, 0]
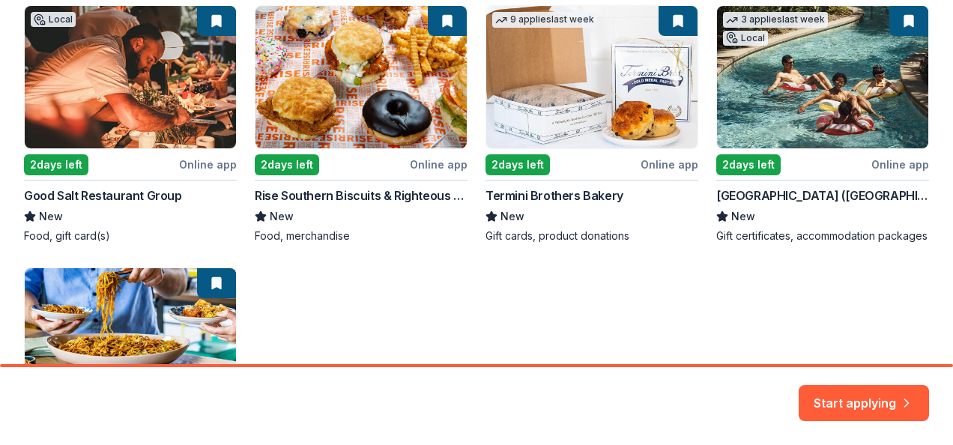
click at [169, 115] on div "Local 2 days left Online app Good Salt Restaurant Group New Food, gift card(s) …" at bounding box center [476, 263] width 905 height 516
click at [63, 160] on div "Local 2 days left Online app Good Salt Restaurant Group New Food, gift card(s) …" at bounding box center [476, 263] width 905 height 516
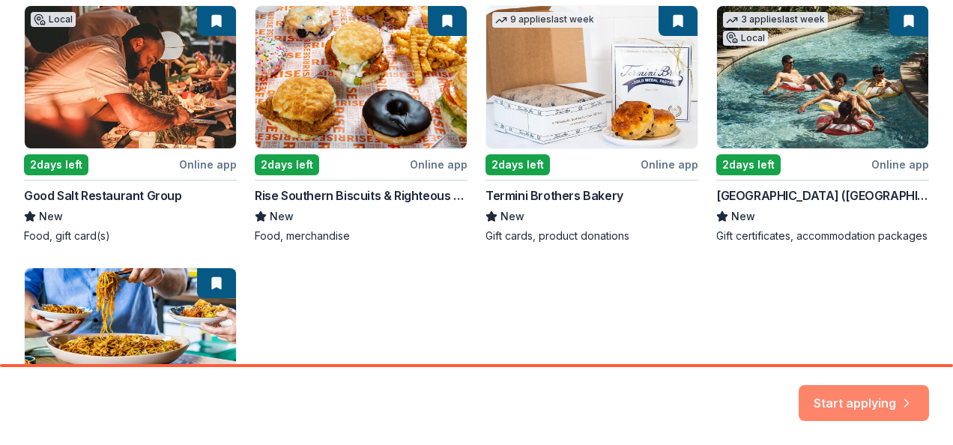
click at [884, 399] on button "Start applying" at bounding box center [864, 394] width 130 height 36
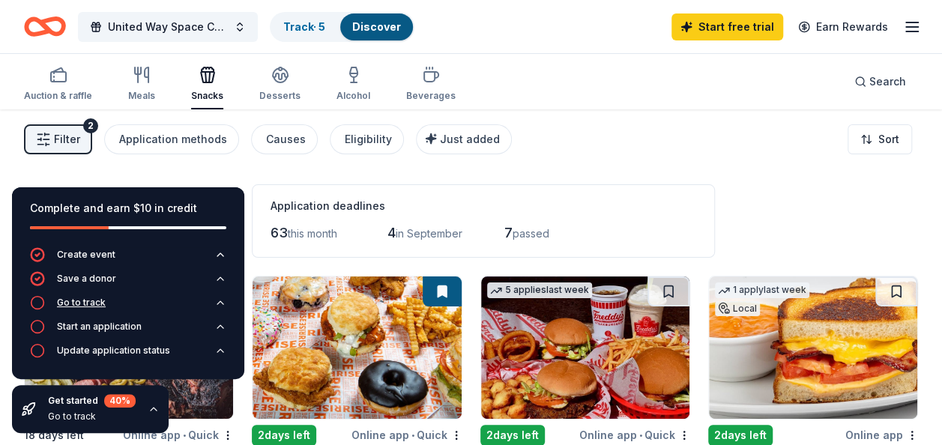
click at [40, 306] on icon "button" at bounding box center [37, 302] width 15 height 15
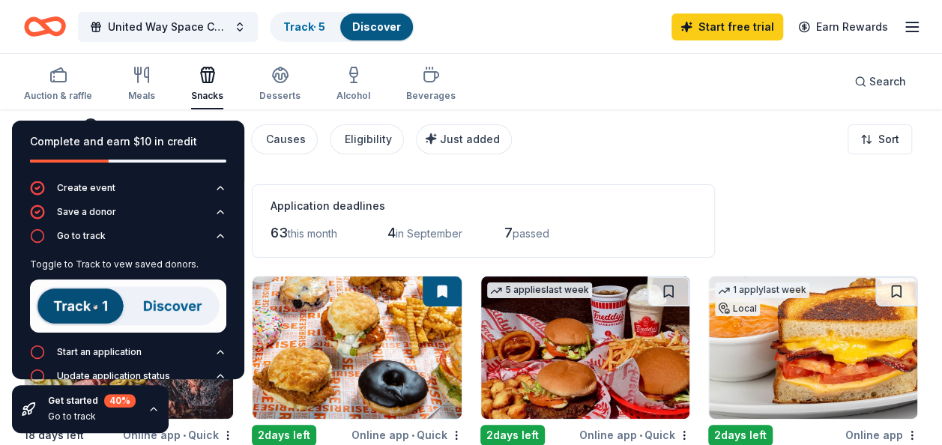
click at [87, 303] on img at bounding box center [128, 306] width 196 height 53
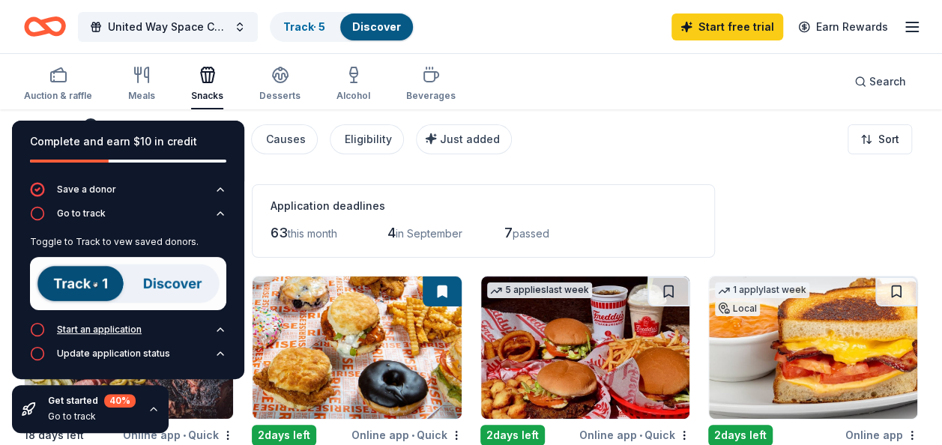
click at [39, 330] on icon "button" at bounding box center [37, 329] width 15 height 15
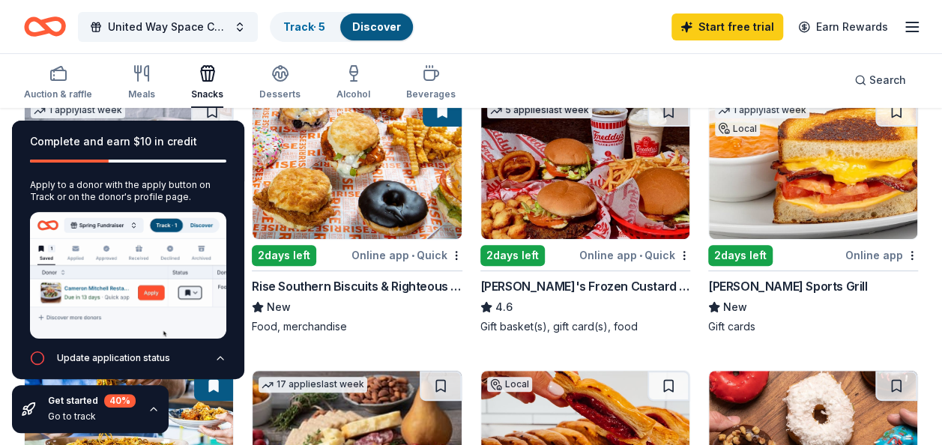
scroll to position [225, 0]
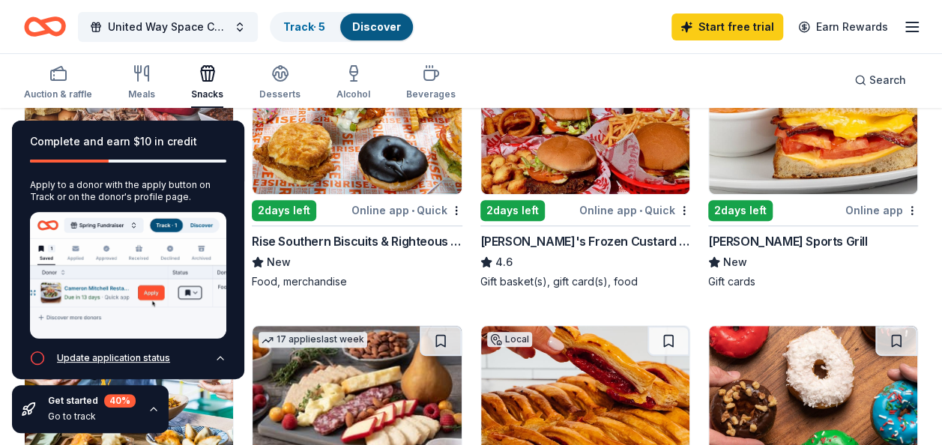
click at [37, 351] on icon "button" at bounding box center [37, 358] width 15 height 15
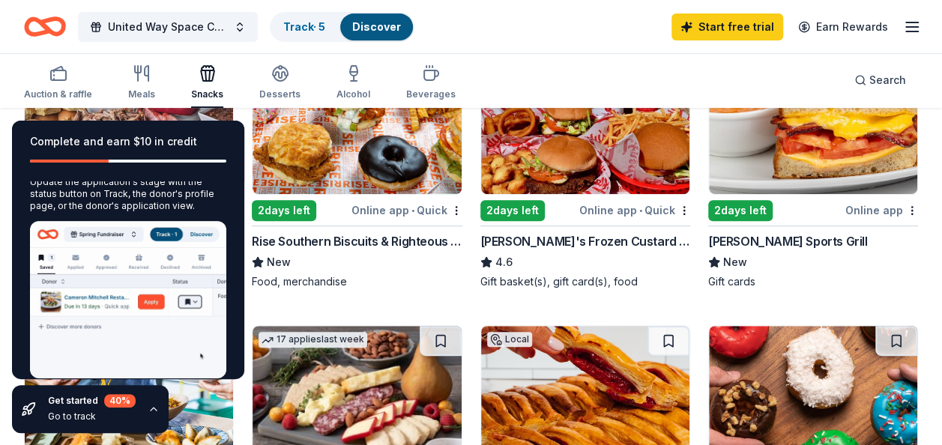
scroll to position [144, 0]
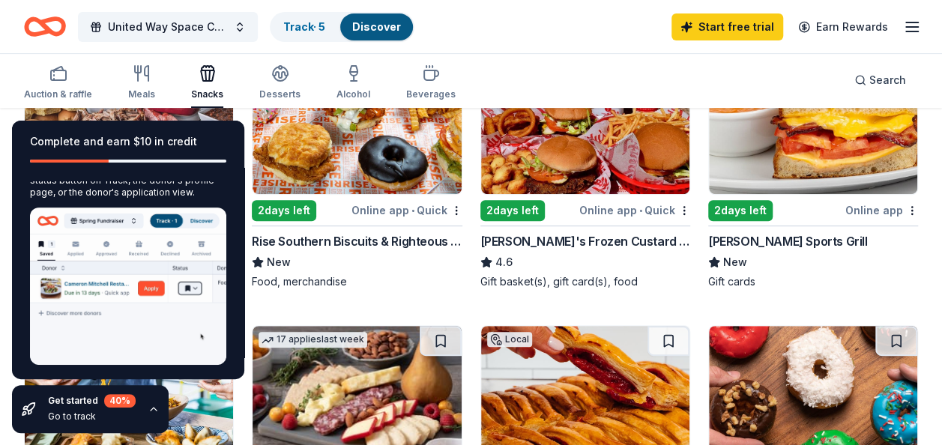
click at [144, 409] on div "Get started 40 % Go to track" at bounding box center [90, 409] width 157 height 48
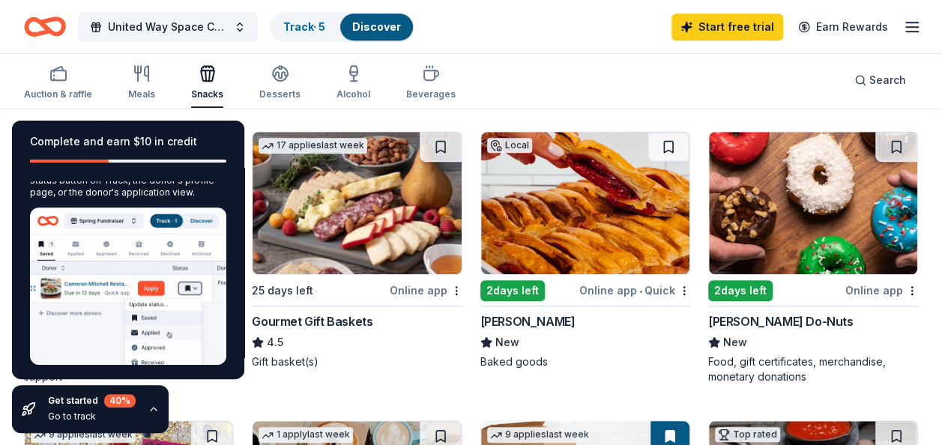
scroll to position [525, 0]
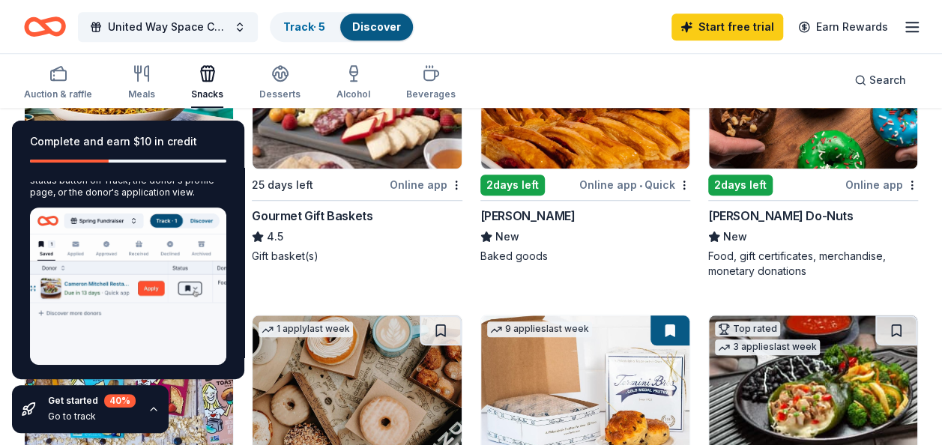
click at [150, 414] on icon "button" at bounding box center [154, 409] width 12 height 12
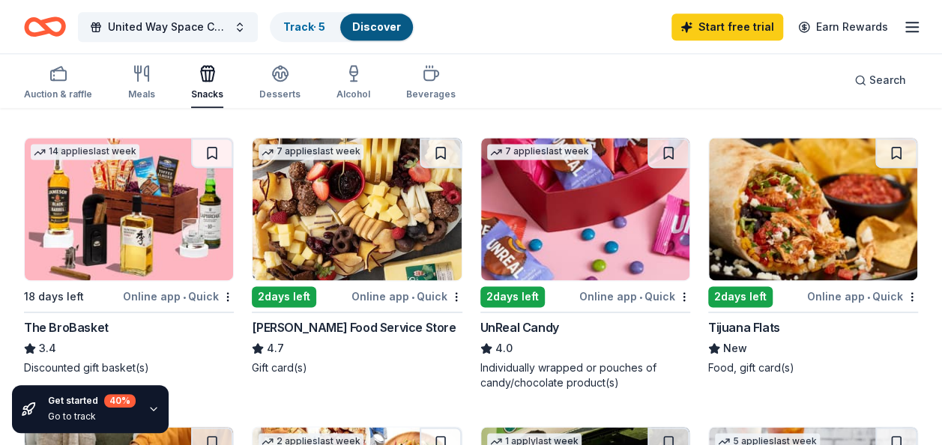
scroll to position [974, 0]
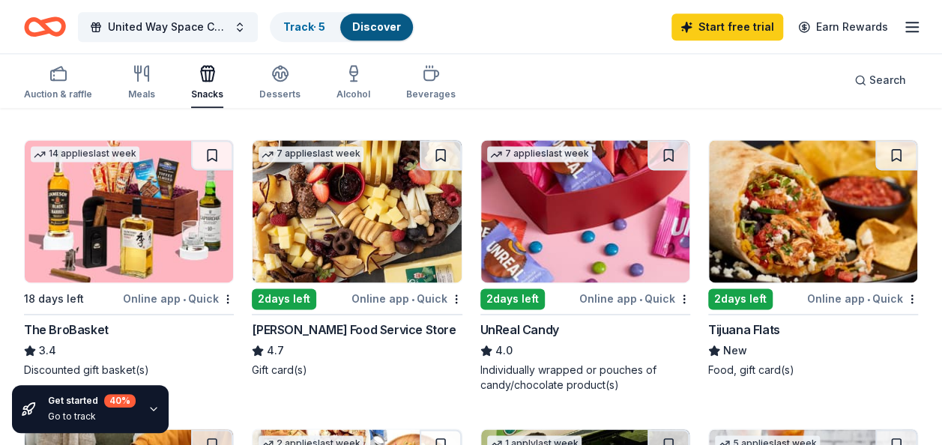
click at [281, 294] on div "2 days left" at bounding box center [284, 299] width 64 height 21
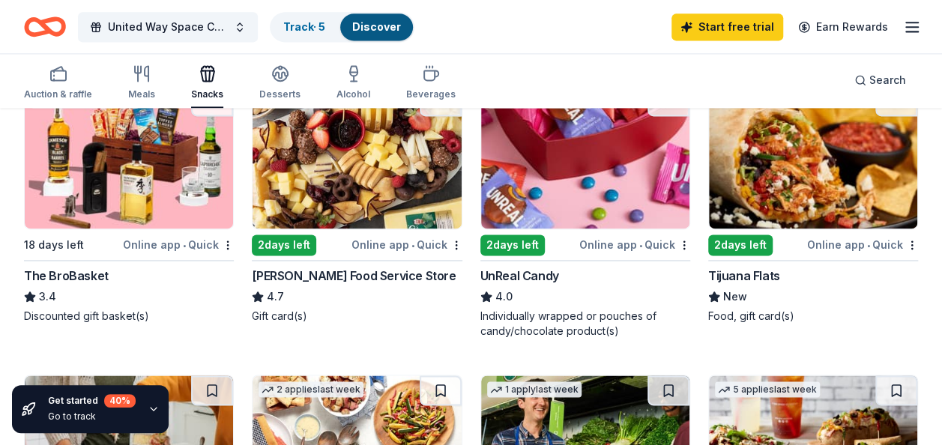
scroll to position [1049, 0]
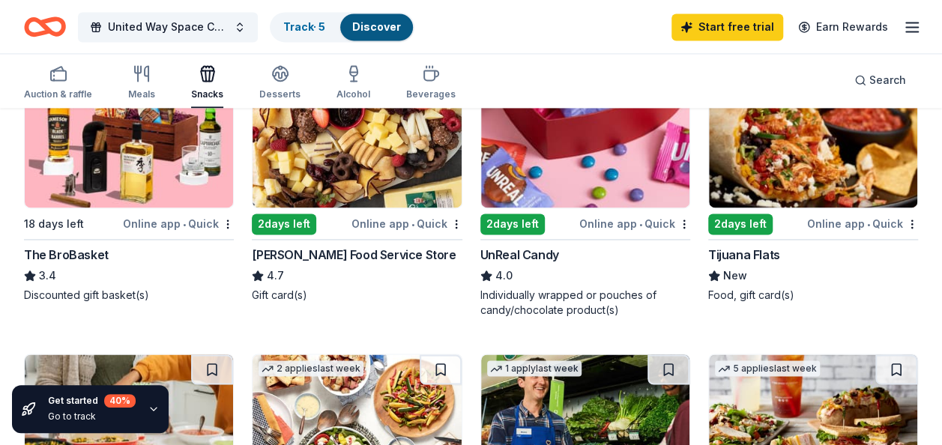
click at [519, 247] on div "UnReal Candy" at bounding box center [519, 255] width 79 height 18
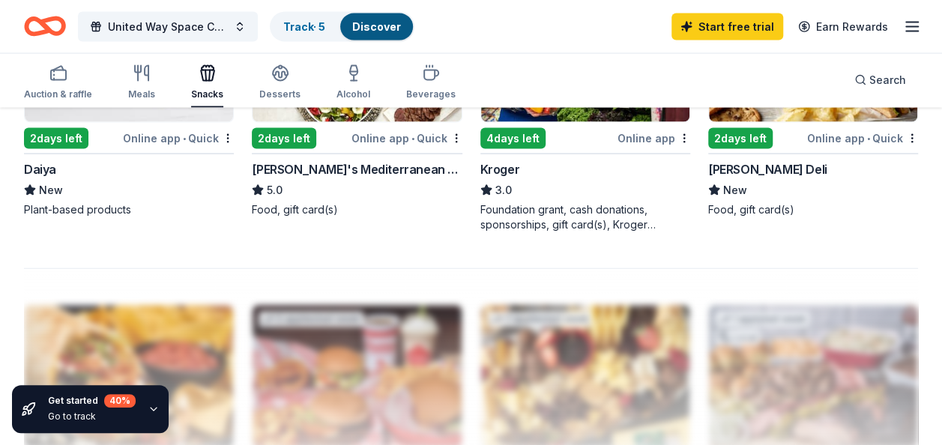
scroll to position [1349, 0]
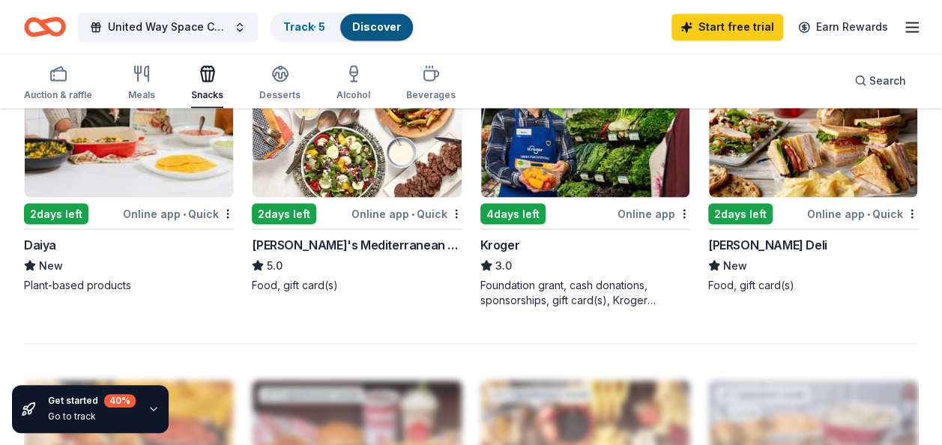
click at [738, 210] on div "2 days left" at bounding box center [740, 213] width 64 height 21
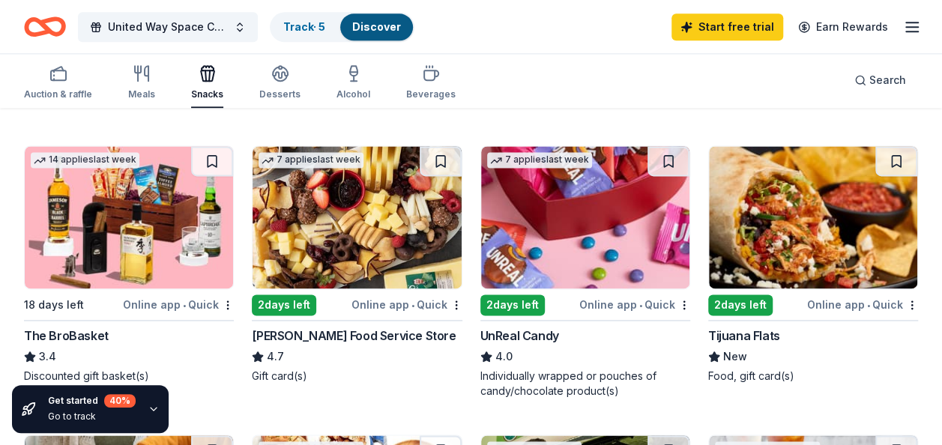
scroll to position [947, 0]
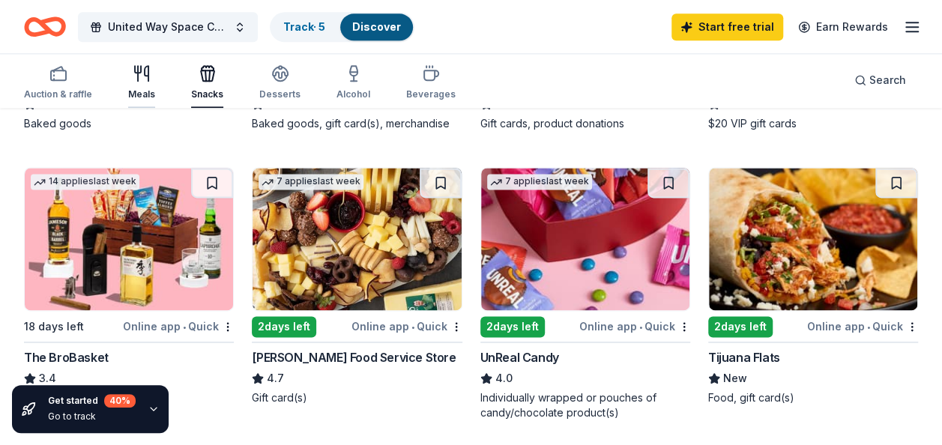
click at [138, 82] on icon "button" at bounding box center [142, 73] width 18 height 18
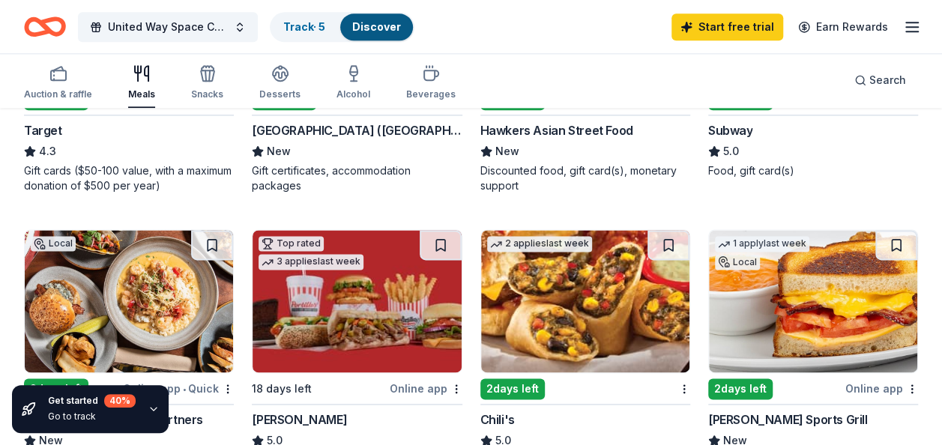
scroll to position [974, 0]
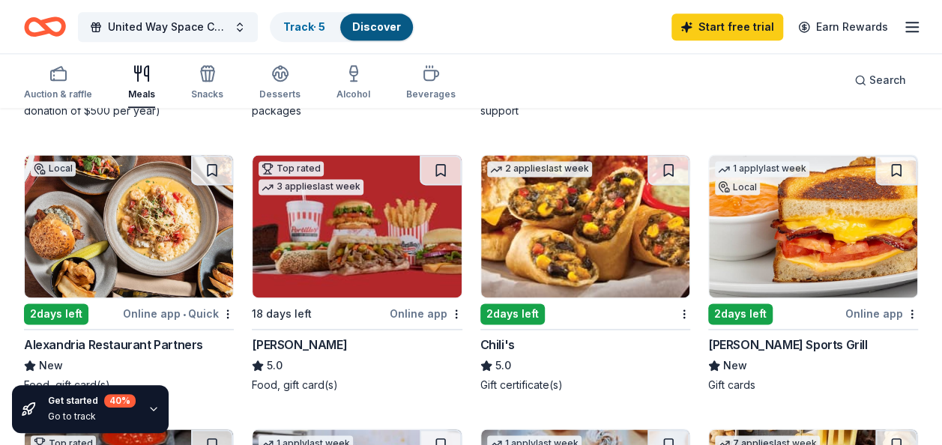
click at [543, 266] on img at bounding box center [585, 226] width 208 height 142
click at [274, 78] on icon "button" at bounding box center [280, 73] width 18 height 18
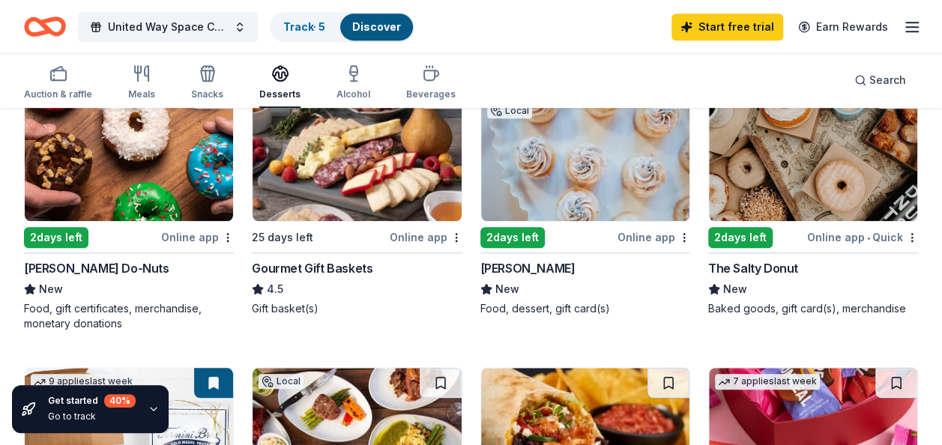
scroll to position [450, 0]
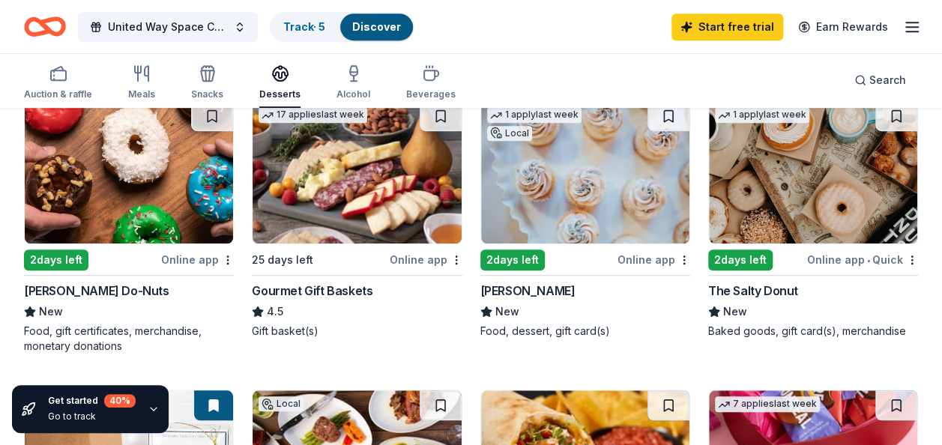
click at [193, 225] on img at bounding box center [129, 172] width 208 height 142
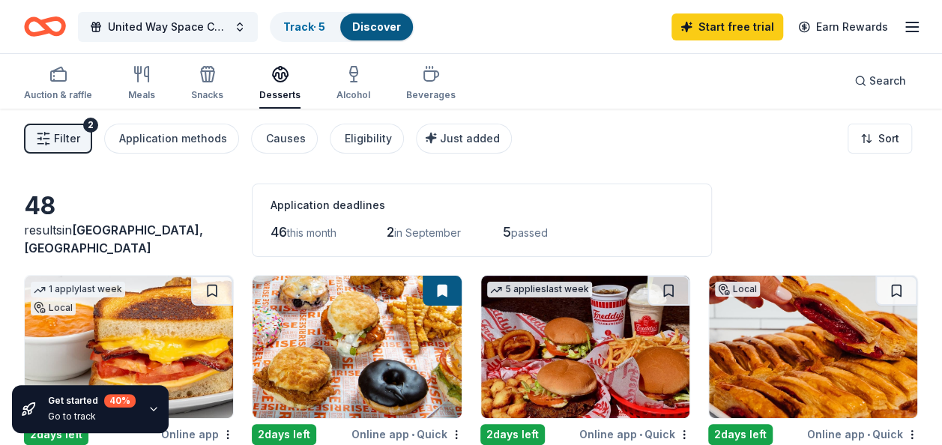
scroll to position [0, 0]
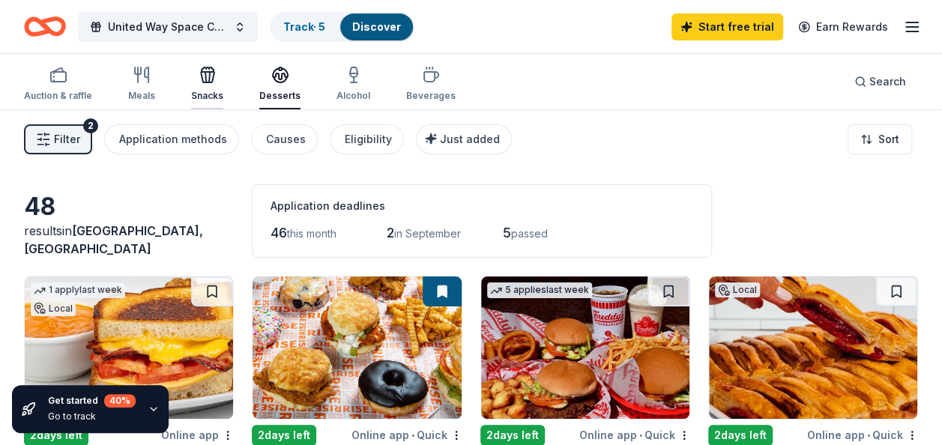
click at [208, 94] on div "Snacks" at bounding box center [207, 96] width 32 height 12
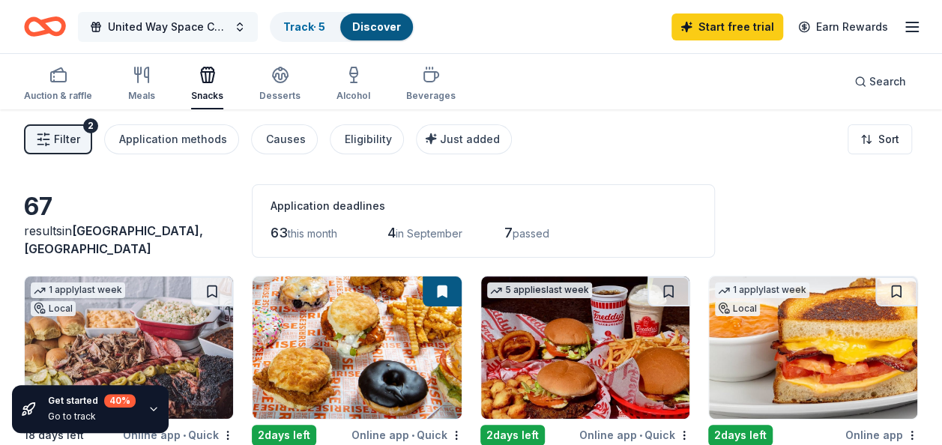
click at [242, 25] on button "United Way Space Coast ECM -Employee campaign lunch" at bounding box center [168, 27] width 180 height 30
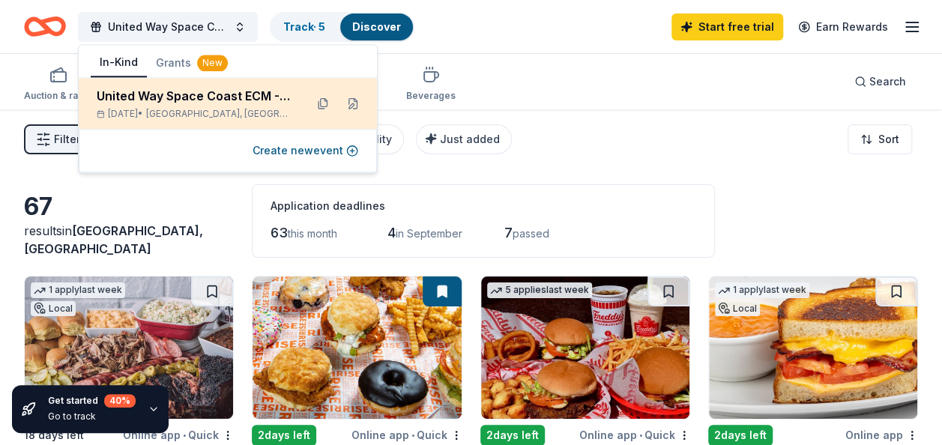
click at [281, 106] on div "United Way Space Coast ECM -Employee campaign lunch Sep 26, 2025 • Orlando, FL" at bounding box center [195, 103] width 196 height 33
click at [244, 120] on div "United Way Space Coast ECM -Employee campaign lunch Sep 26, 2025 • Orlando, FL" at bounding box center [228, 103] width 298 height 51
drag, startPoint x: 244, startPoint y: 120, endPoint x: 226, endPoint y: 120, distance: 18.0
click at [226, 120] on div "United Way Space Coast ECM -Employee campaign lunch Sep 26, 2025 • Orlando, FL" at bounding box center [228, 103] width 298 height 51
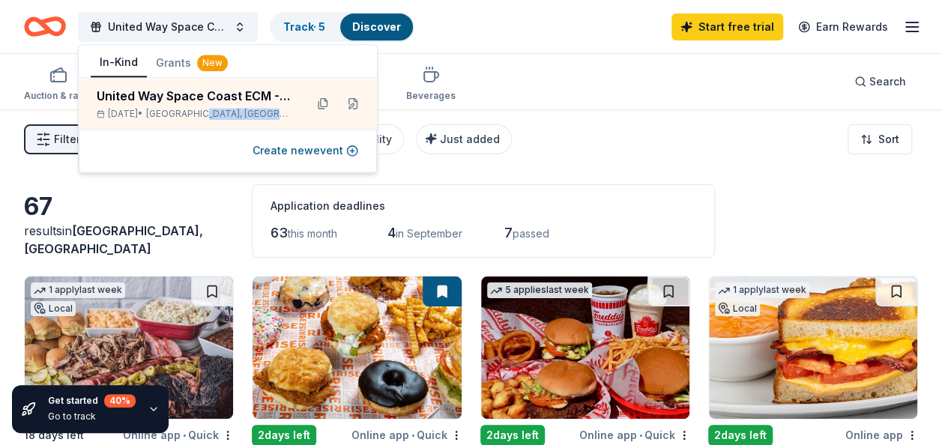
click at [901, 29] on div "Start free trial Earn Rewards" at bounding box center [797, 26] width 250 height 35
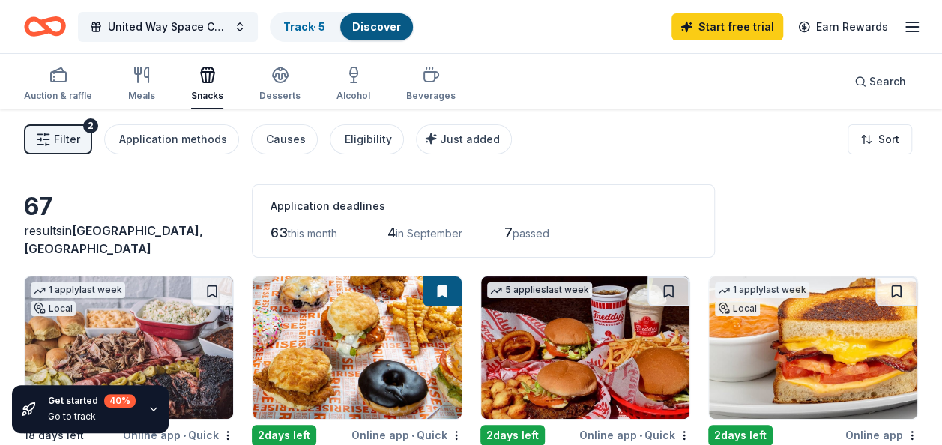
click at [920, 27] on icon "button" at bounding box center [912, 27] width 18 height 18
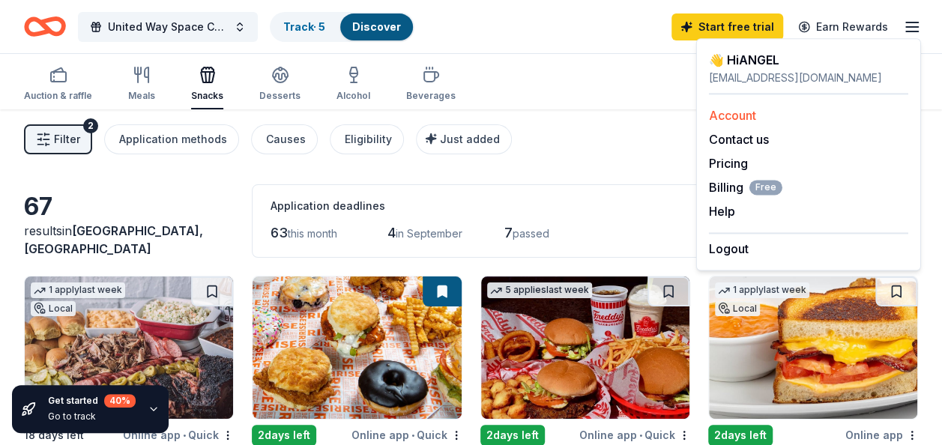
click at [742, 118] on link "Account" at bounding box center [732, 115] width 47 height 15
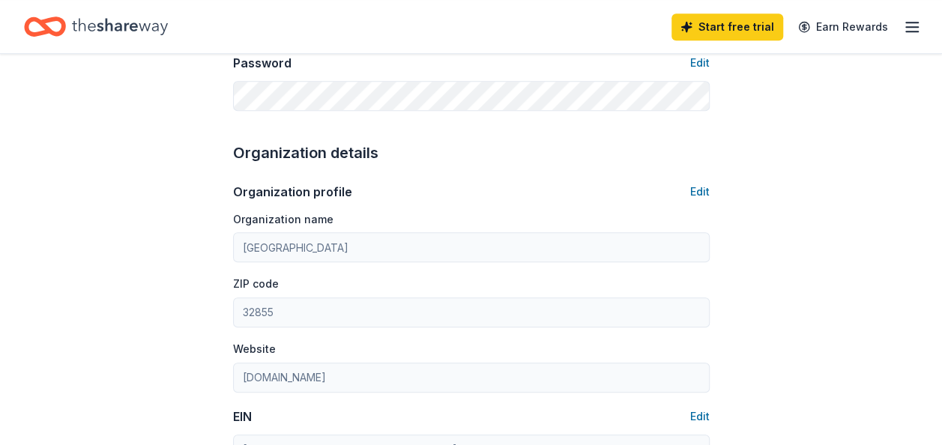
scroll to position [375, 0]
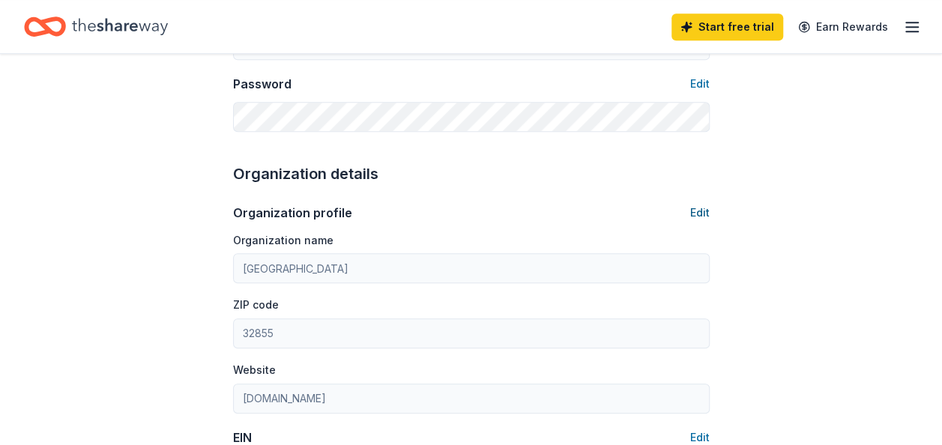
click at [696, 216] on button "Edit" at bounding box center [699, 213] width 19 height 18
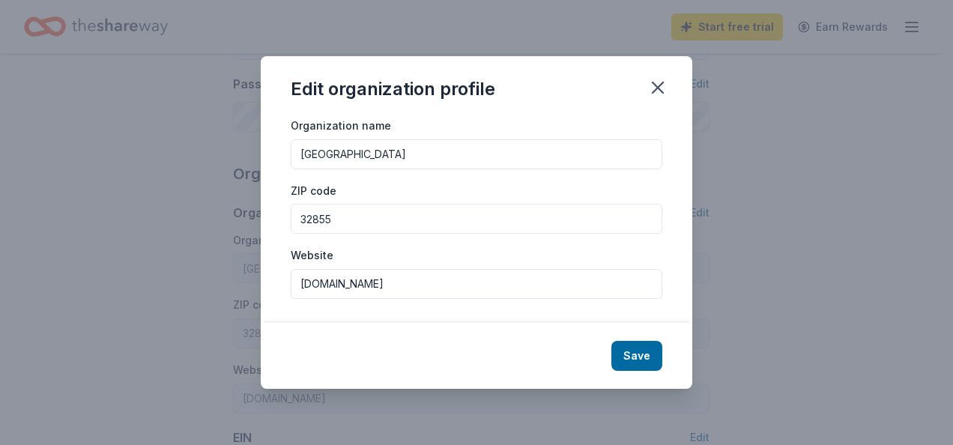
click at [364, 218] on input "32855" at bounding box center [477, 219] width 372 height 30
type input "32955"
click at [393, 283] on input "uwbrevard.org" at bounding box center [477, 284] width 372 height 30
drag, startPoint x: 393, startPoint y: 283, endPoint x: 260, endPoint y: 283, distance: 132.7
click at [260, 283] on div "Edit organization profile Organization name United Way Space Coast ZIP code 329…" at bounding box center [476, 222] width 953 height 445
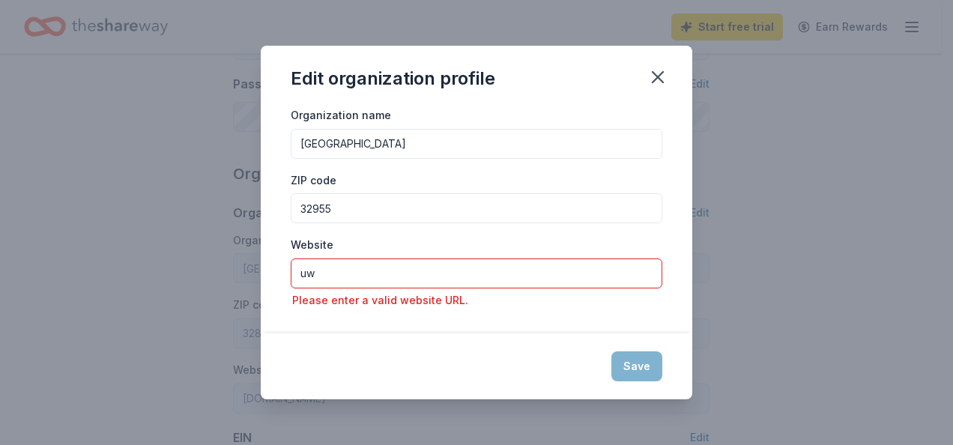
type input "u"
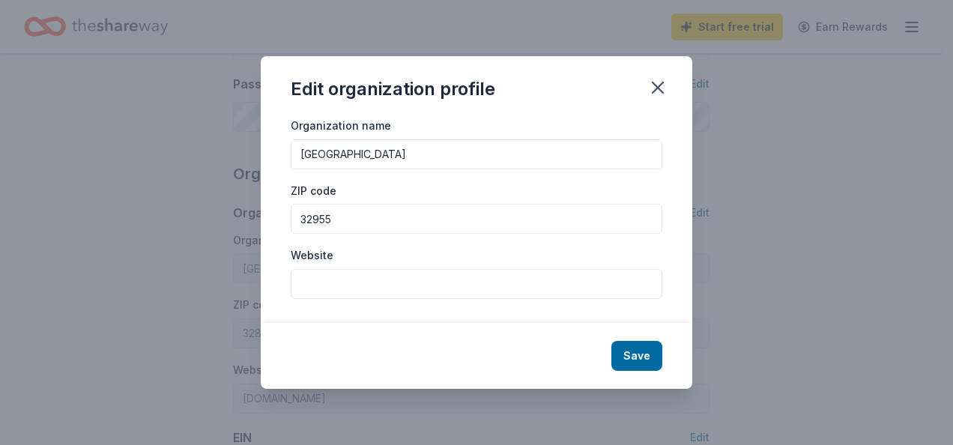
paste input "online.uwspacecoast.org"
type input "online.uwspacecoast.org"
click at [630, 355] on button "Save" at bounding box center [637, 356] width 51 height 30
type input "32955"
type input "online.uwspacecoast.org"
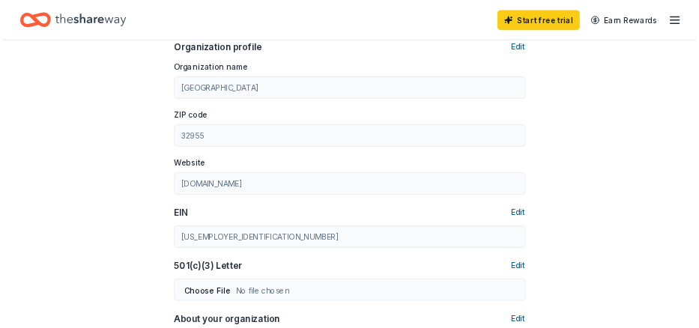
scroll to position [600, 0]
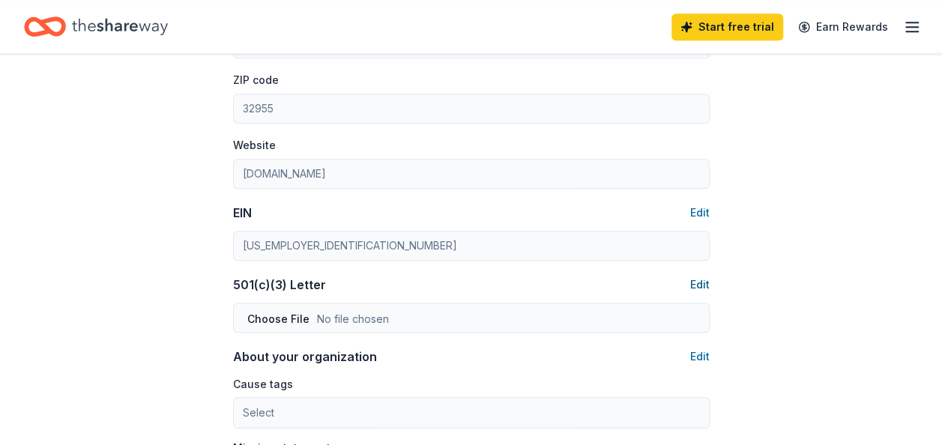
click at [700, 282] on button "Edit" at bounding box center [699, 285] width 19 height 18
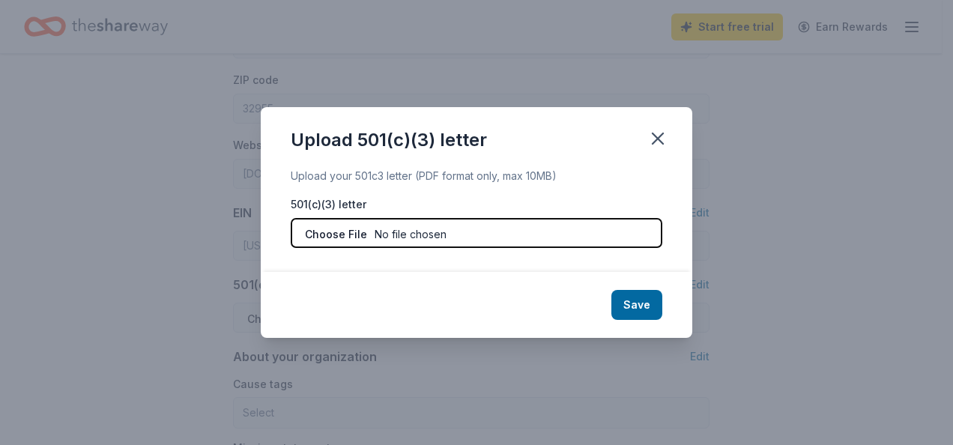
click at [582, 220] on input "file" at bounding box center [477, 233] width 372 height 30
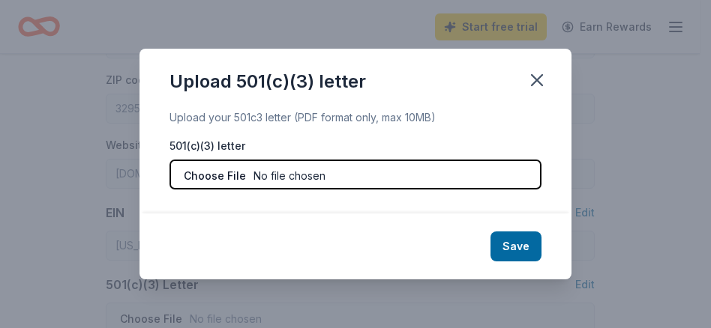
click at [397, 183] on input "file" at bounding box center [355, 175] width 372 height 30
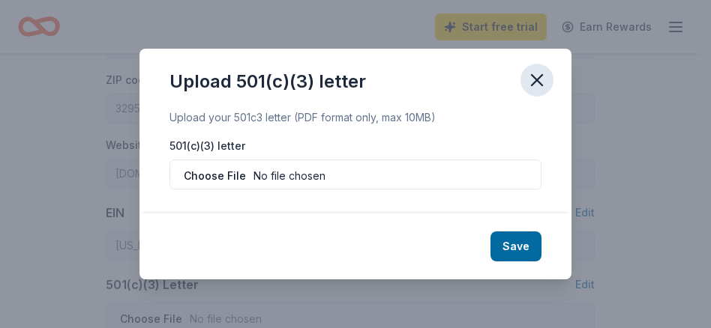
click at [538, 84] on icon "button" at bounding box center [536, 80] width 21 height 21
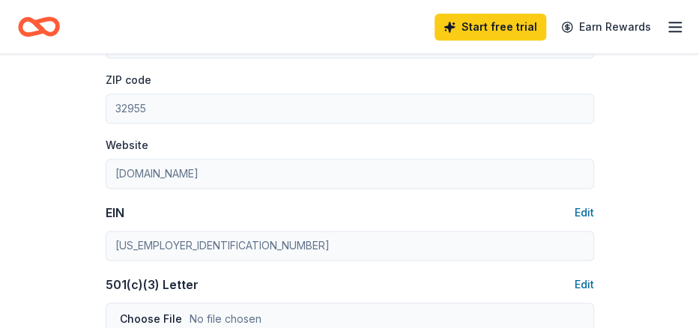
scroll to position [749, 0]
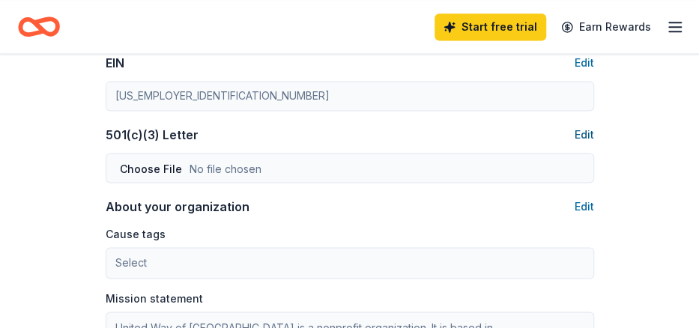
click at [585, 133] on button "Edit" at bounding box center [584, 135] width 19 height 18
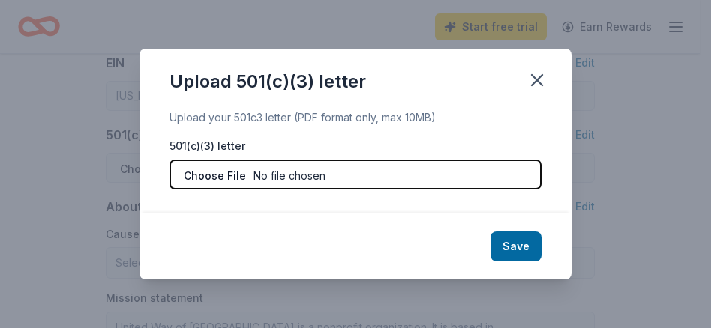
click at [286, 176] on input "file" at bounding box center [355, 175] width 372 height 30
type input "C:\fakepath\United Way space coast.odt"
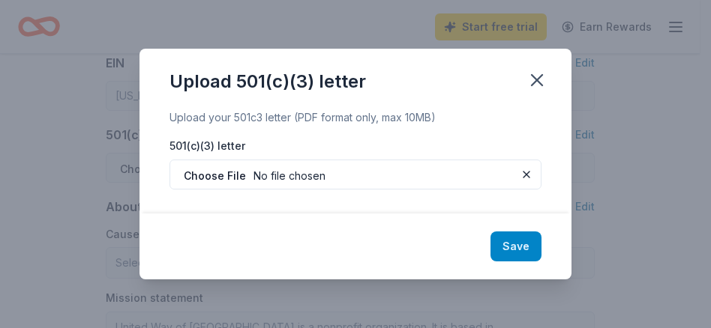
click at [514, 243] on button "Save" at bounding box center [515, 247] width 51 height 30
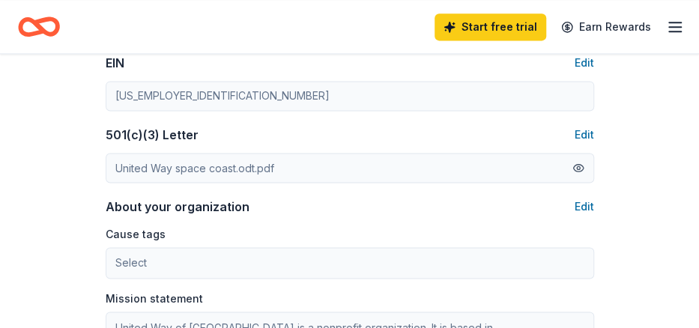
click at [577, 164] on button at bounding box center [579, 168] width 12 height 16
click at [585, 206] on button "Edit" at bounding box center [584, 207] width 19 height 18
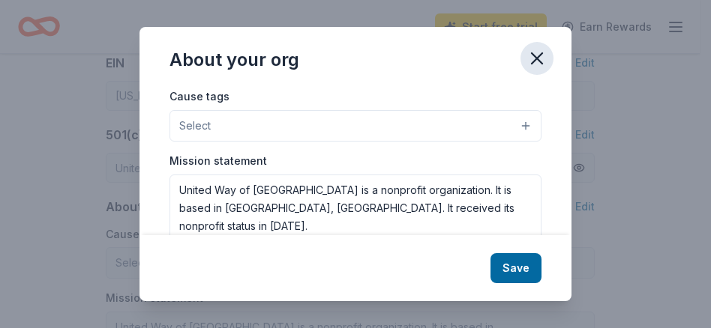
click at [533, 61] on icon "button" at bounding box center [536, 58] width 10 height 10
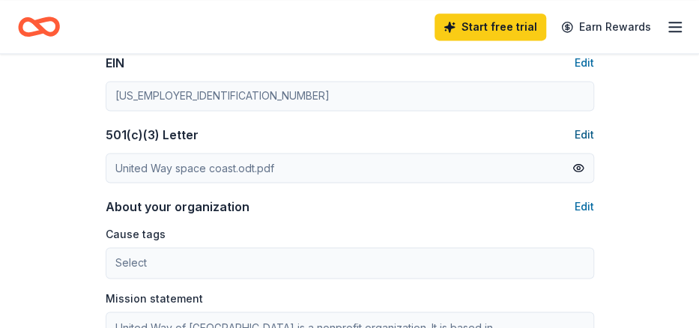
click at [581, 133] on button "Edit" at bounding box center [584, 135] width 19 height 18
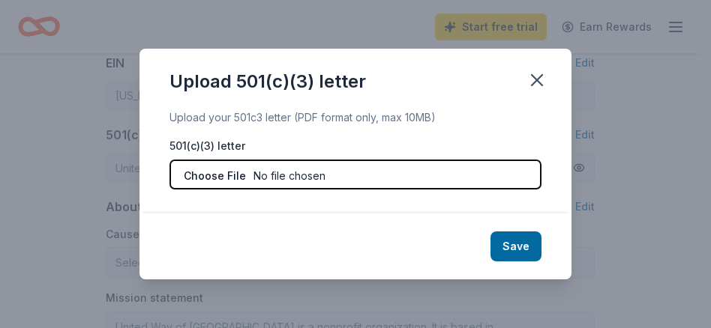
click at [282, 176] on input "file" at bounding box center [355, 175] width 372 height 30
click at [377, 175] on input "file" at bounding box center [355, 175] width 372 height 30
click at [355, 170] on input "file" at bounding box center [355, 175] width 372 height 30
click at [288, 178] on input "file" at bounding box center [355, 175] width 372 height 30
type input "C:\fakepath\food -united way.odt"
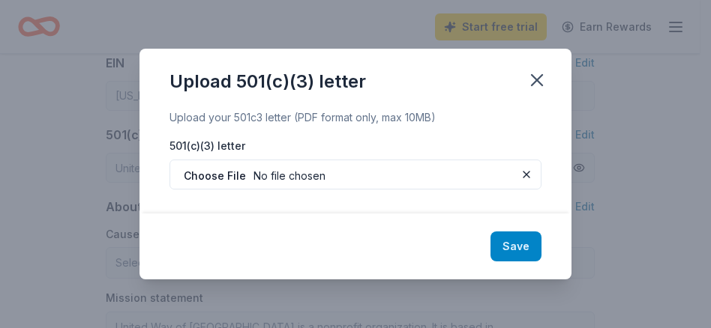
click at [529, 245] on button "Save" at bounding box center [515, 247] width 51 height 30
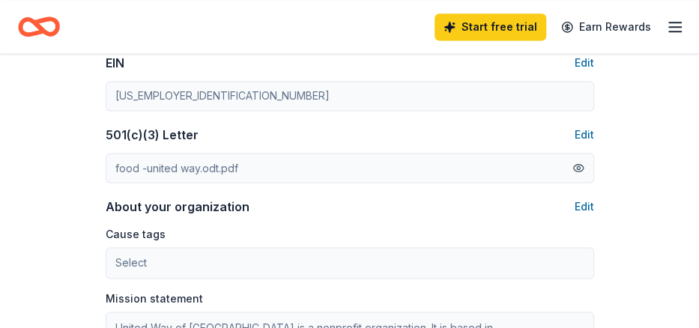
click at [577, 166] on button at bounding box center [579, 168] width 12 height 16
click at [396, 164] on div "food -united way.odt.pdf" at bounding box center [350, 168] width 489 height 30
click at [587, 128] on button "Edit" at bounding box center [584, 135] width 19 height 18
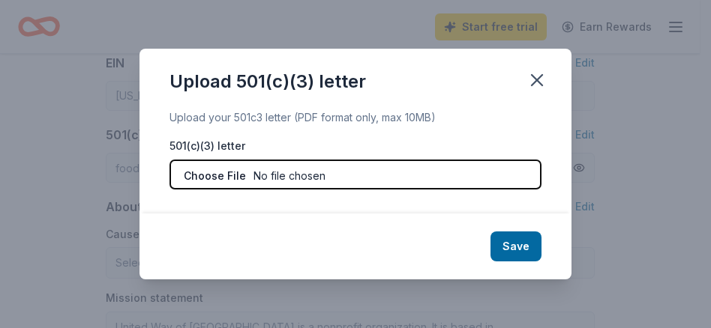
click at [334, 182] on input "file" at bounding box center [355, 175] width 372 height 30
type input "C:\fakepath\United Way space coast.odt"
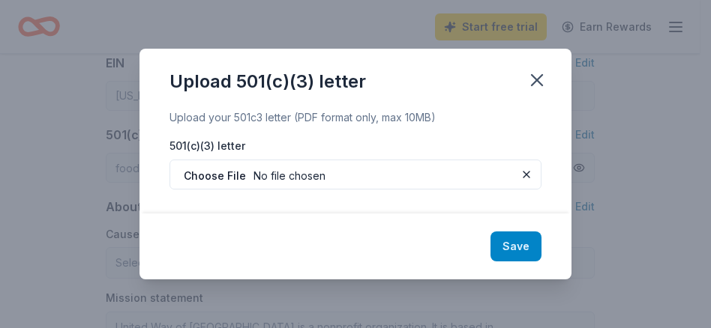
click at [513, 245] on button "Save" at bounding box center [515, 247] width 51 height 30
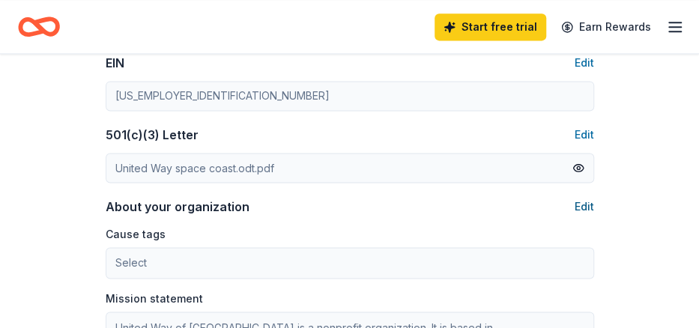
click at [585, 207] on button "Edit" at bounding box center [584, 207] width 19 height 18
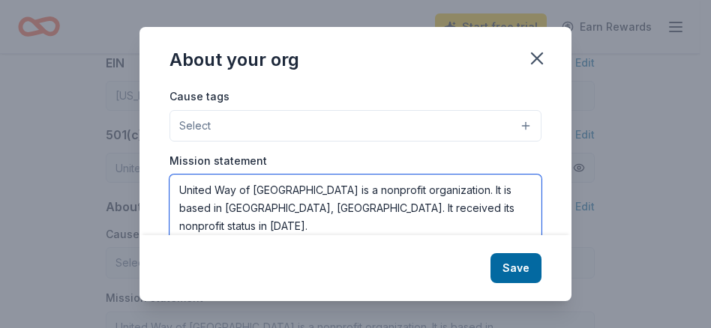
click at [237, 190] on textarea "United Way of Brevard County is a nonprofit organization. It is based in Rockle…" at bounding box center [355, 226] width 372 height 103
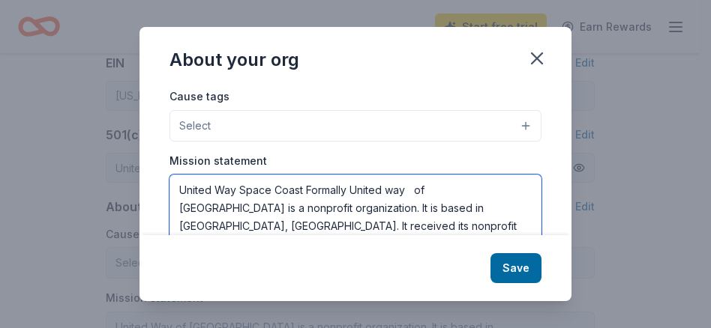
click at [415, 190] on textarea "United Way Space Coast Formally United way of Brevard County is a nonprofit org…" at bounding box center [355, 226] width 372 height 103
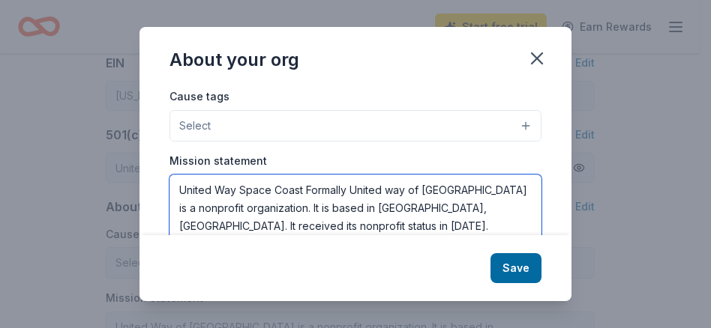
drag, startPoint x: 499, startPoint y: 187, endPoint x: 463, endPoint y: 196, distance: 37.1
click at [463, 196] on textarea "United Way Space Coast Formally United way of Brevard County is a nonprofit org…" at bounding box center [355, 226] width 372 height 103
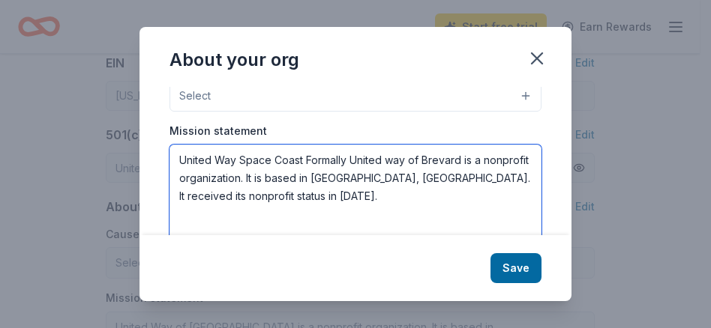
scroll to position [0, 0]
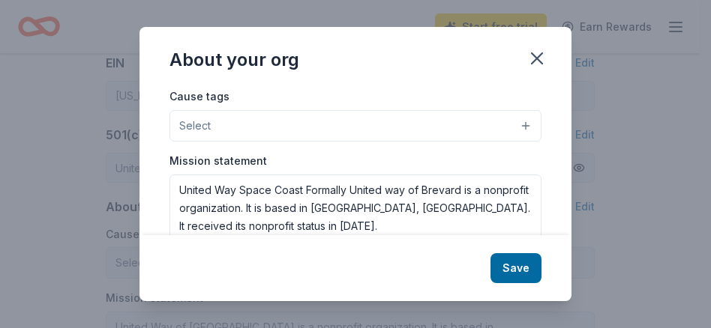
click at [417, 126] on button "Select" at bounding box center [355, 125] width 372 height 31
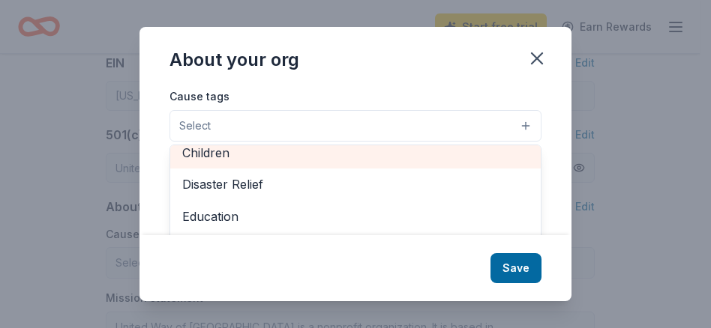
scroll to position [66, 0]
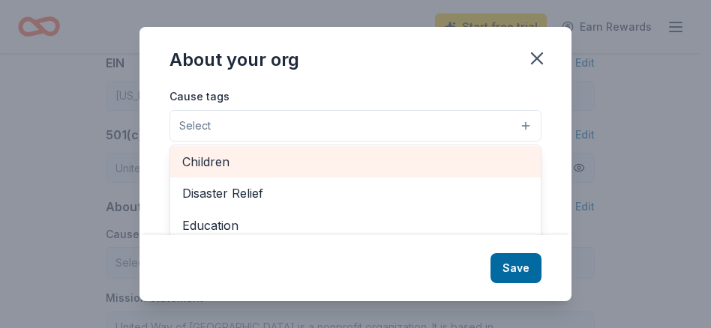
click at [273, 160] on span "Children" at bounding box center [355, 161] width 346 height 19
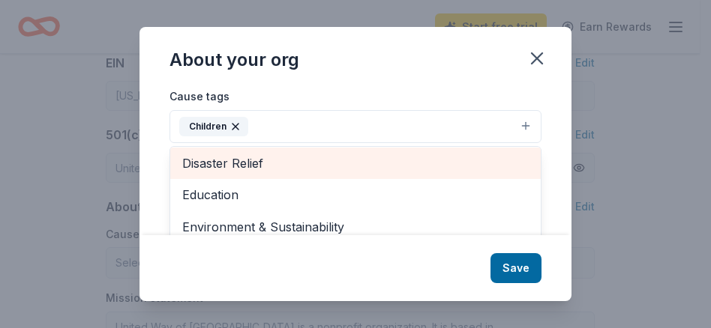
click at [273, 160] on span "Disaster Relief" at bounding box center [355, 163] width 346 height 19
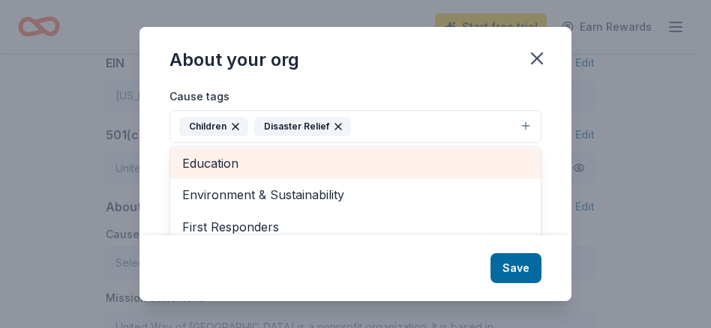
click at [271, 163] on span "Education" at bounding box center [355, 163] width 346 height 19
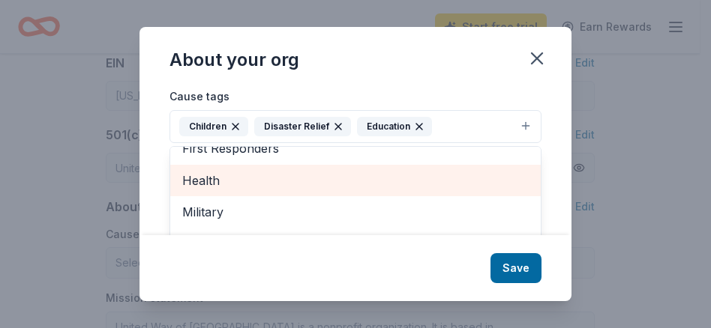
scroll to position [75, 0]
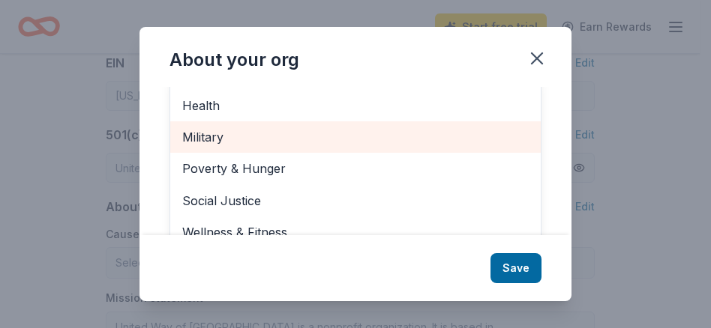
click at [256, 142] on span "Military" at bounding box center [355, 136] width 346 height 19
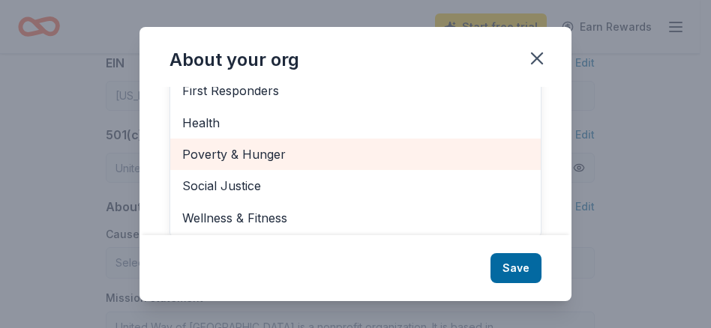
click at [297, 155] on span "Poverty & Hunger" at bounding box center [355, 154] width 346 height 19
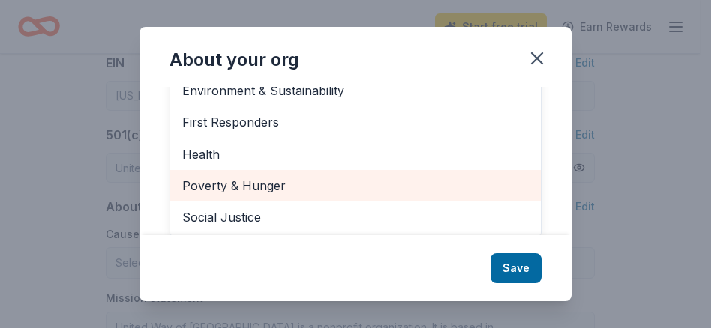
scroll to position [114, 0]
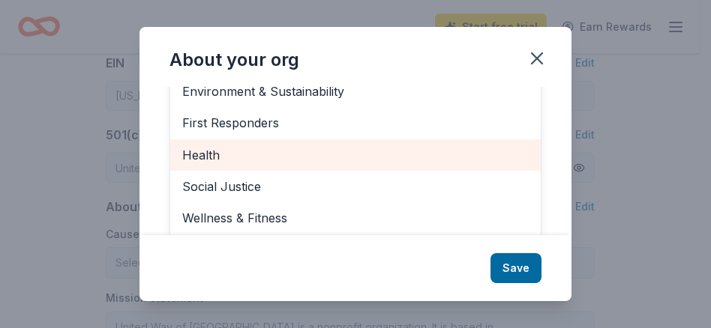
click at [297, 155] on span "Health" at bounding box center [355, 154] width 346 height 19
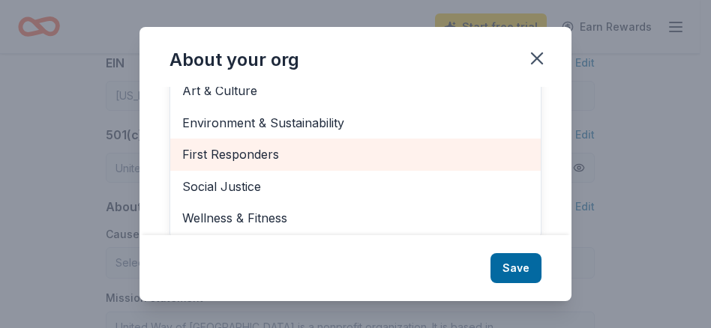
scroll to position [17, 0]
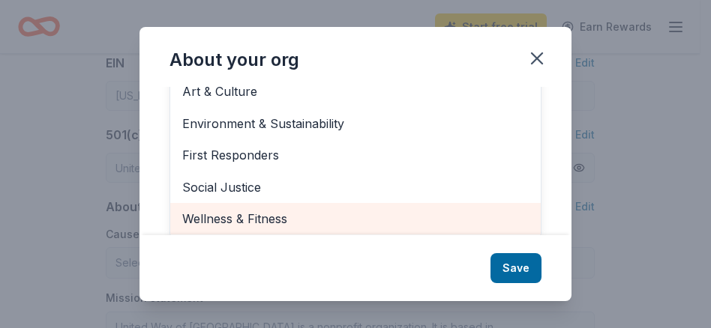
click at [298, 211] on span "Wellness & Fitness" at bounding box center [355, 218] width 346 height 19
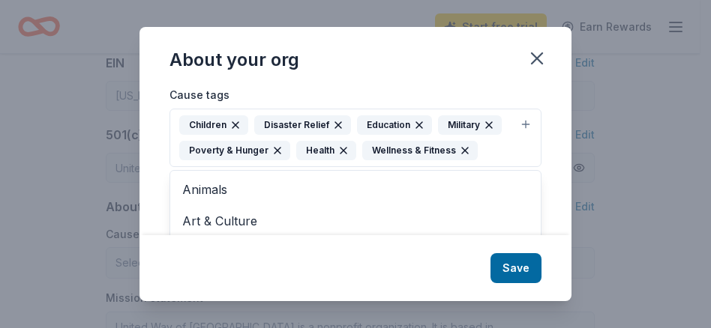
scroll to position [0, 0]
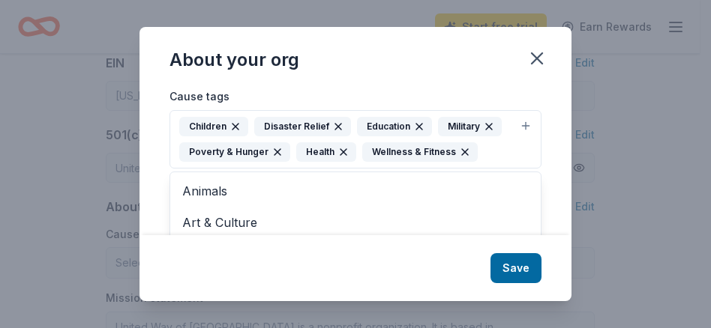
click at [522, 267] on div "About your org Cause tags Children Disaster Relief Education Military Poverty &…" at bounding box center [355, 164] width 432 height 274
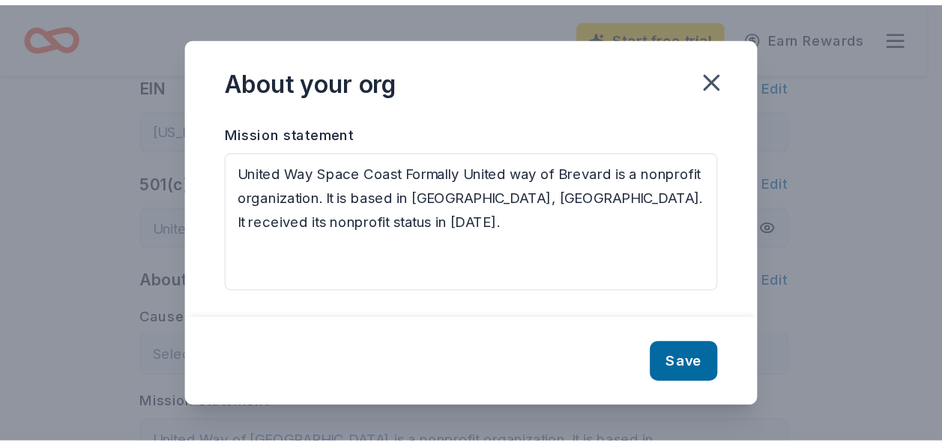
scroll to position [91, 0]
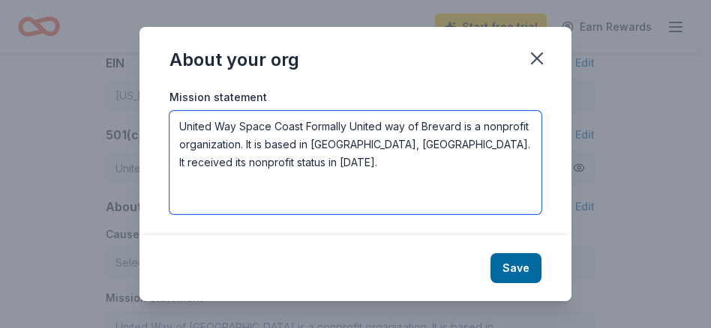
drag, startPoint x: 351, startPoint y: 166, endPoint x: 159, endPoint y: 124, distance: 196.4
click at [159, 124] on div "Cause tags Children Disaster Relief Education Military Poverty & Hunger Health …" at bounding box center [355, 161] width 432 height 148
paste textarea "“To be Brevard’s leader in mobilizing the caring power of our community.”"
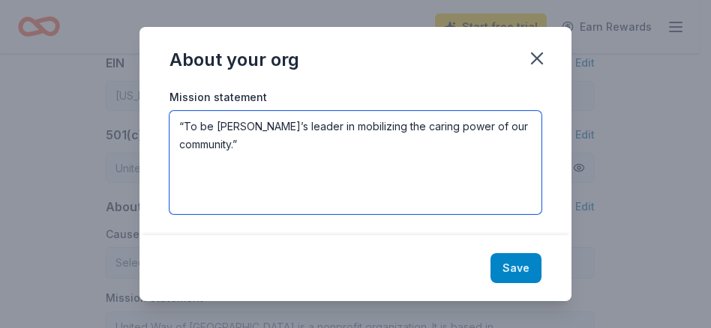
type textarea "“To be Brevard’s leader in mobilizing the caring power of our community.”"
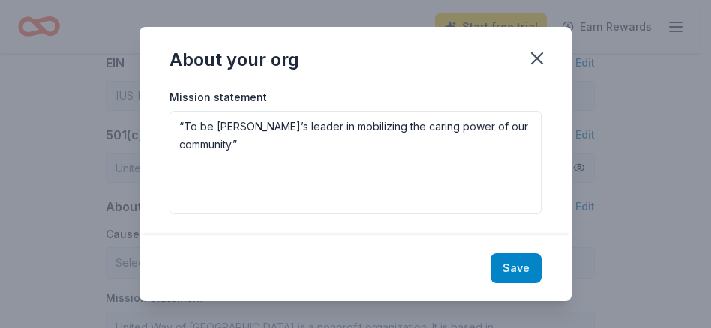
click at [520, 269] on button "Save" at bounding box center [515, 268] width 51 height 30
type textarea "“To be Brevard’s leader in mobilizing the caring power of our community.”"
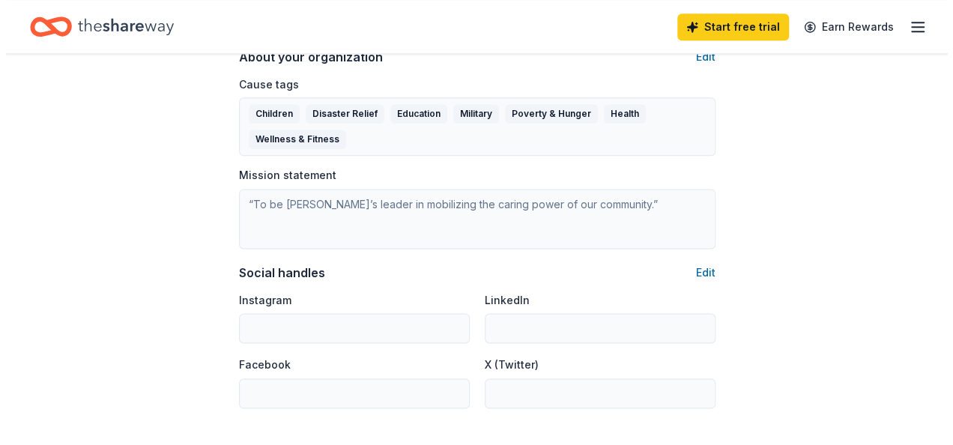
scroll to position [974, 0]
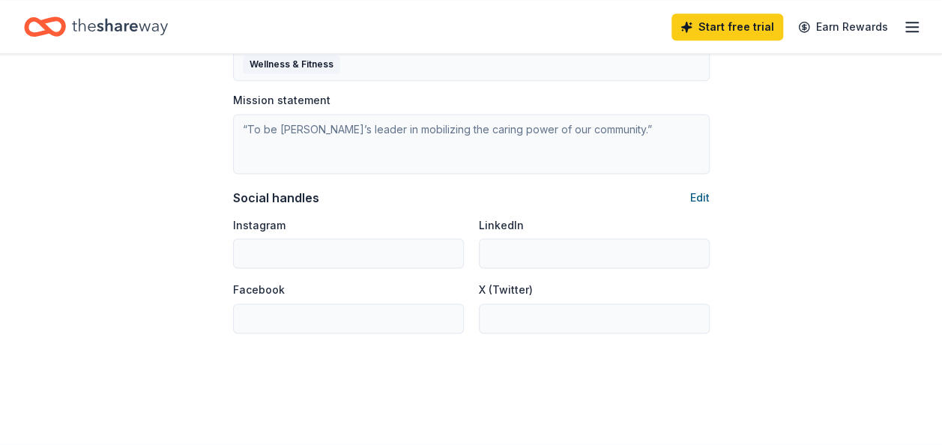
click at [699, 192] on button "Edit" at bounding box center [699, 198] width 19 height 18
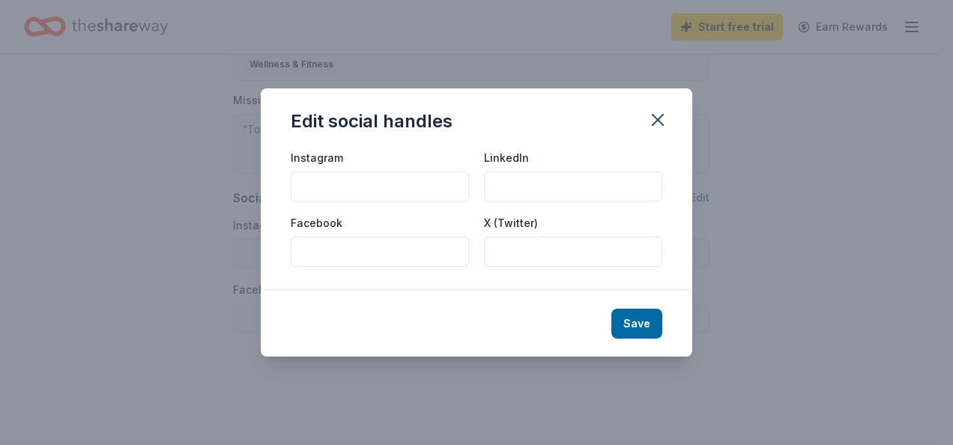
click at [337, 247] on input "Facebook" at bounding box center [380, 252] width 178 height 30
paste input "https://www.facebook.com/UnitedWaySpaceCoast/"
type input "https://www.facebook.com/UnitedWaySpaceCoast/"
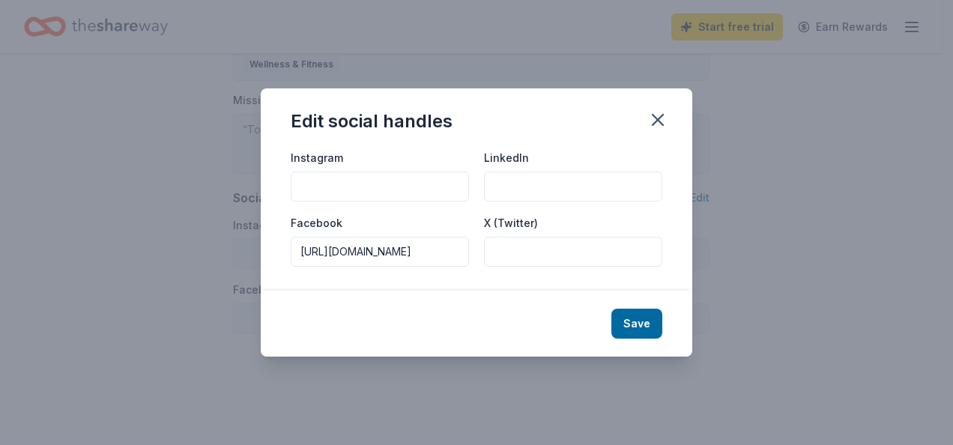
click at [863, 402] on div "Edit social handles Instagram LinkedIn Facebook https://www.facebook.com/United…" at bounding box center [476, 222] width 953 height 445
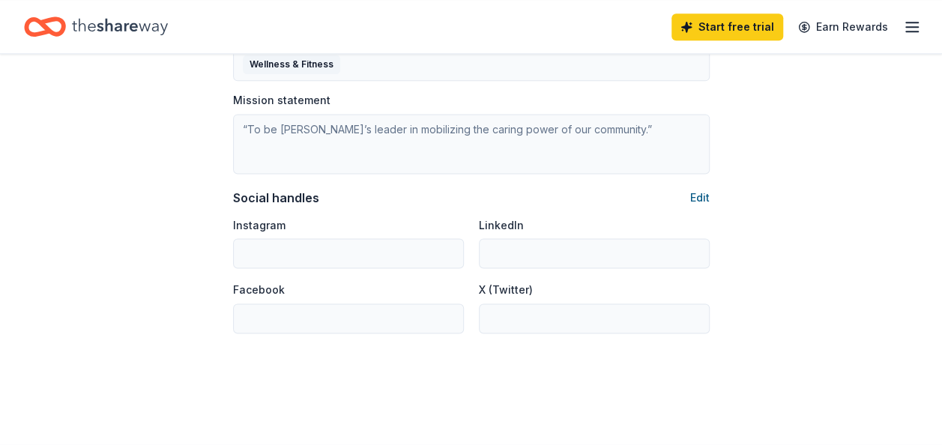
click at [696, 190] on button "Edit" at bounding box center [699, 198] width 19 height 18
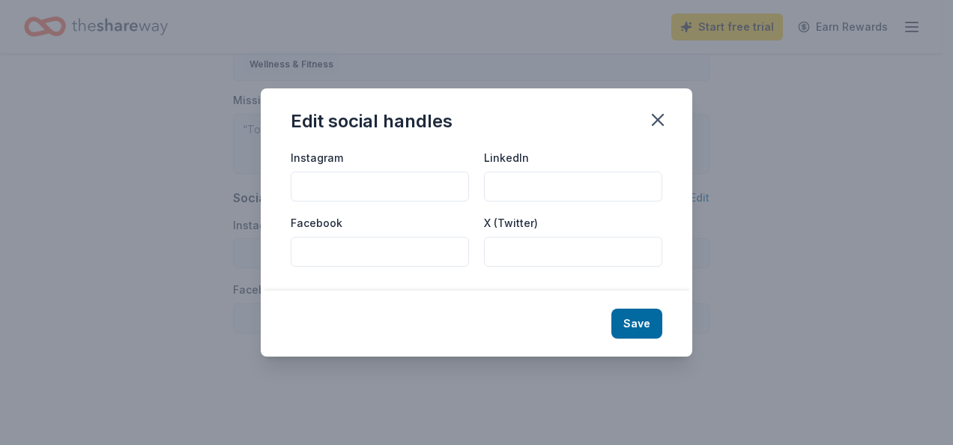
click at [333, 247] on input "Facebook" at bounding box center [380, 252] width 178 height 30
paste input "https://www.facebook.com/UnitedWaySpaceCoast/"
type input "https://www.facebook.com/UnitedWaySpaceCoast/"
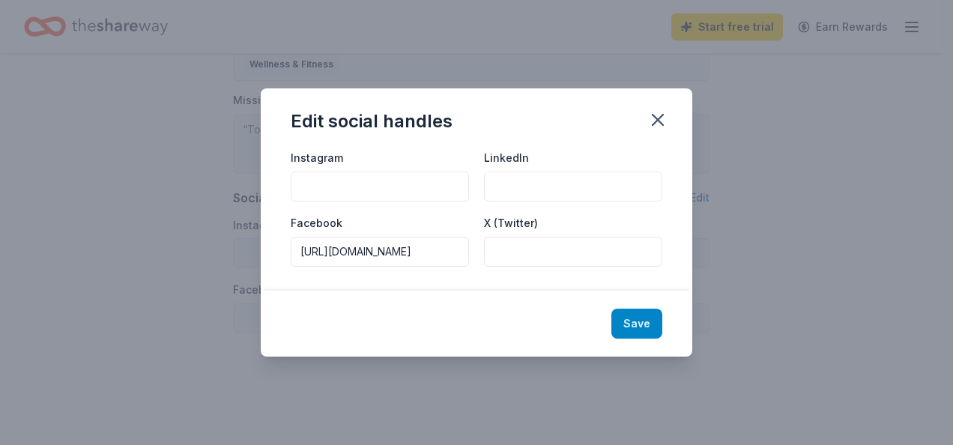
click at [647, 330] on button "Save" at bounding box center [637, 324] width 51 height 30
type input "https://www.facebook.com/UnitedWaySpaceCoast/"
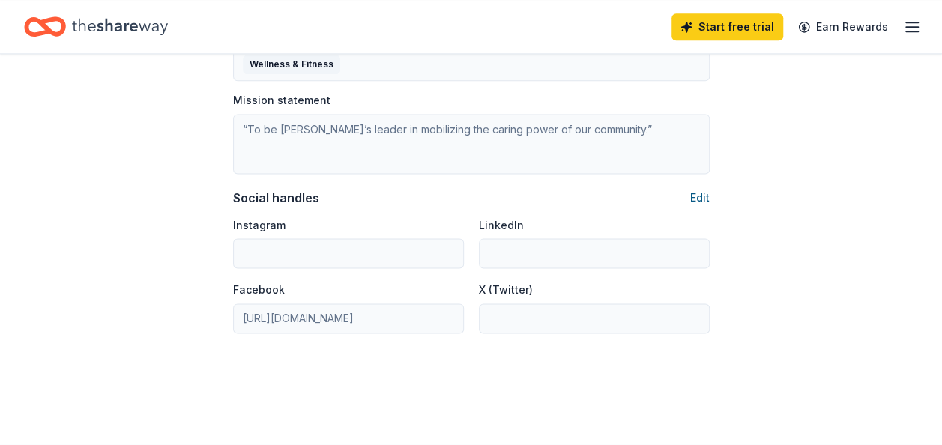
click at [703, 196] on button "Edit" at bounding box center [699, 198] width 19 height 18
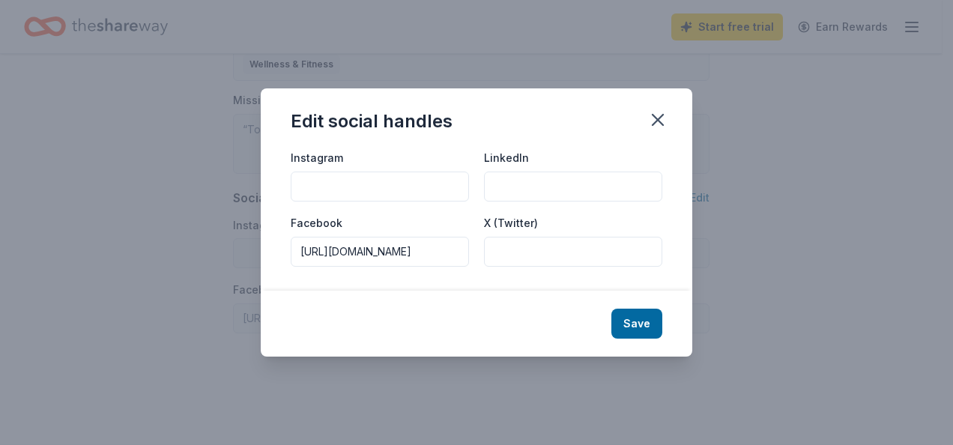
click at [547, 192] on input "LinkedIn" at bounding box center [573, 187] width 178 height 30
paste input "https://www.linkedin.com/company/united-way-space-coast/"
type input "https://www.linkedin.com/company/united-way-space-coast/"
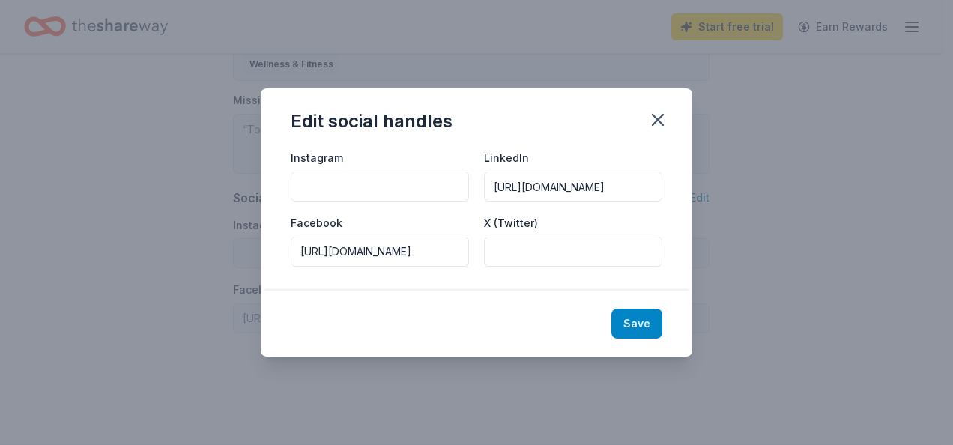
click at [636, 322] on button "Save" at bounding box center [637, 324] width 51 height 30
type input "https://www.linkedin.com/company/united-way-space-coast/"
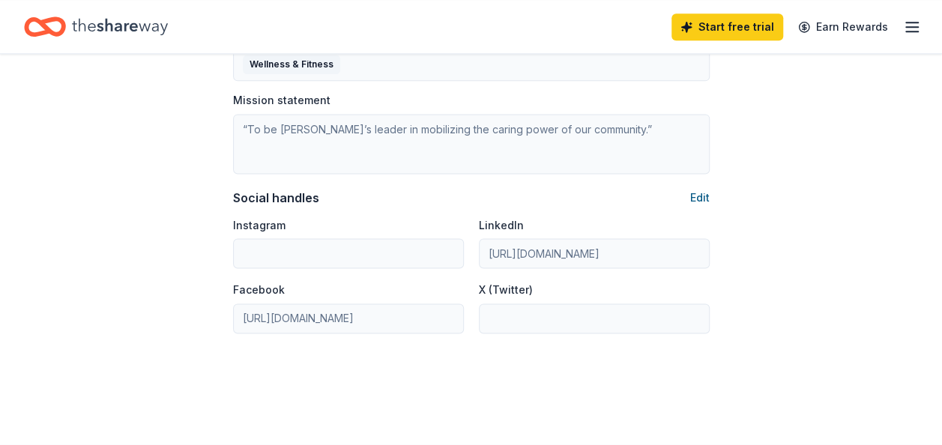
click at [705, 191] on button "Edit" at bounding box center [699, 198] width 19 height 18
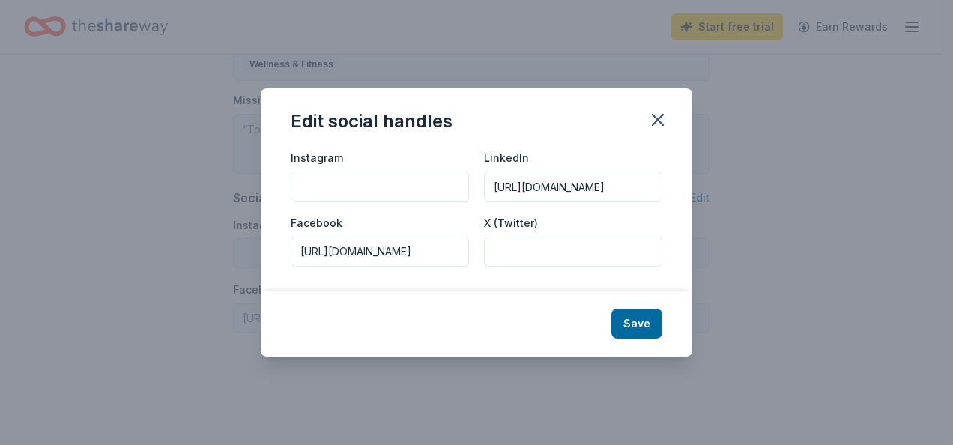
click at [329, 187] on input "Instagram" at bounding box center [380, 187] width 178 height 30
paste input "https://www.instagram.com/unitedwayspacecoast/"
type input "https://www.instagram.com/unitedwayspacecoast/"
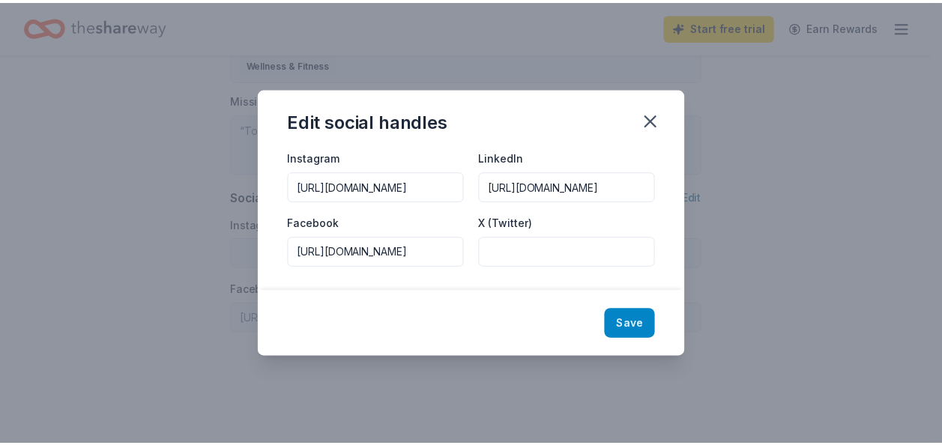
scroll to position [0, 0]
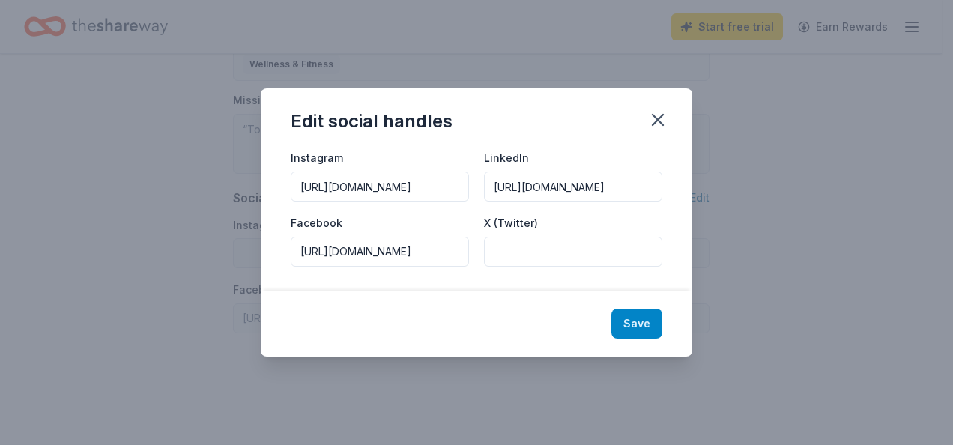
click at [640, 318] on button "Save" at bounding box center [637, 324] width 51 height 30
type input "https://www.instagram.com/unitedwayspacecoast/"
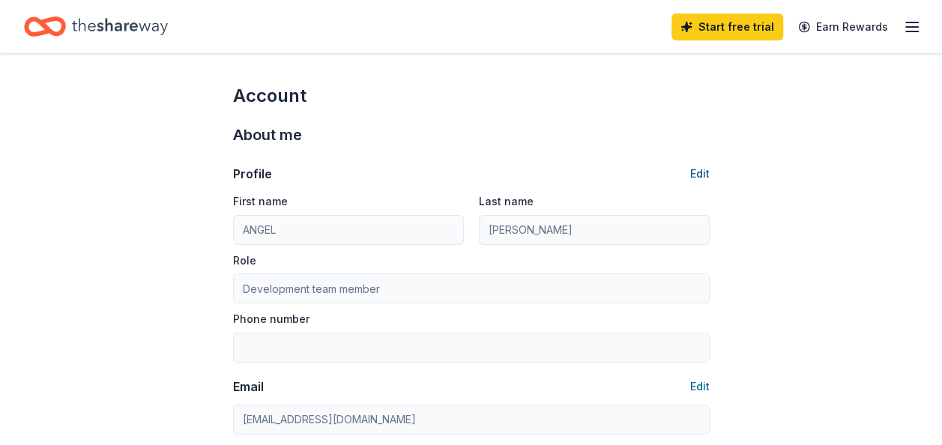
click at [699, 166] on button "Edit" at bounding box center [699, 174] width 19 height 18
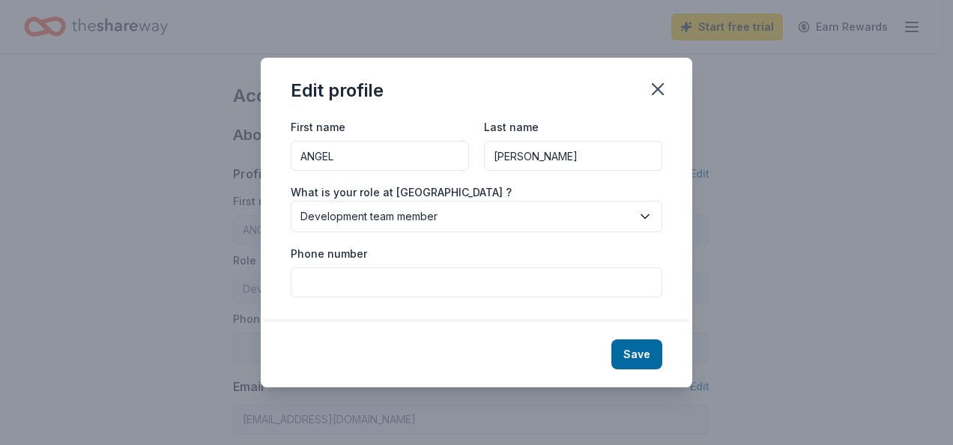
click at [452, 214] on span "Development team member" at bounding box center [466, 217] width 331 height 18
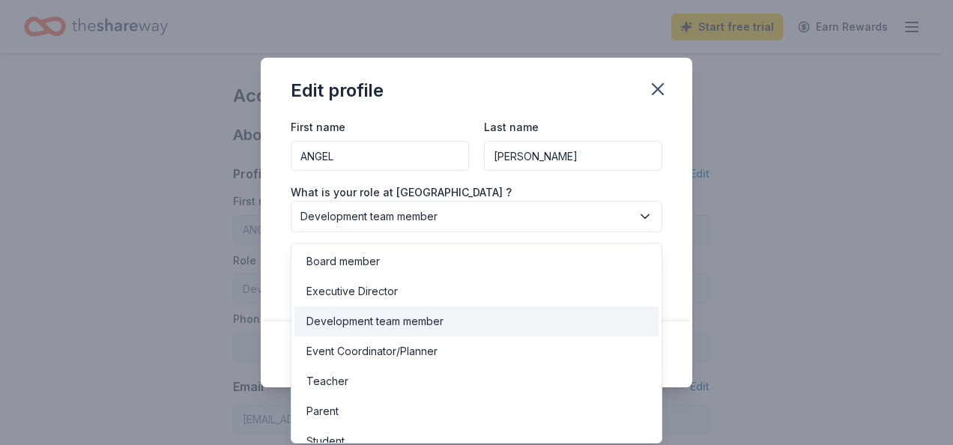
click at [436, 319] on div "Development team member" at bounding box center [375, 322] width 137 height 18
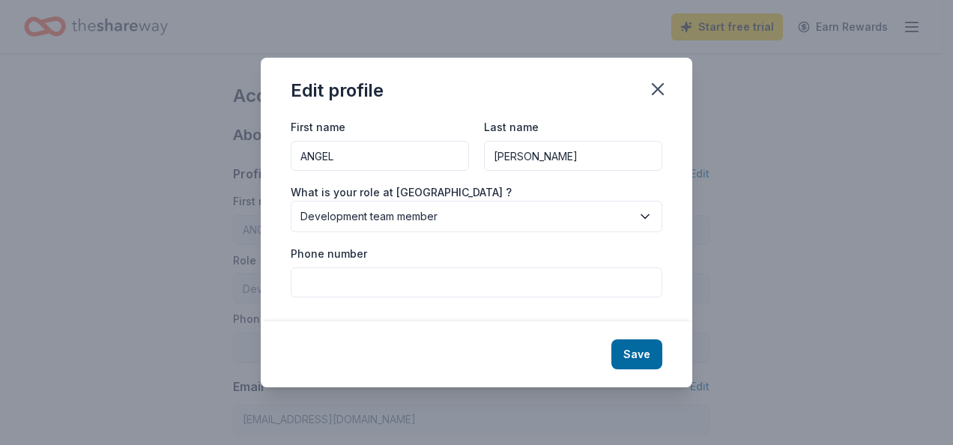
click at [412, 292] on input "Phone number" at bounding box center [477, 283] width 372 height 30
type input "352=237-7000"
click at [630, 352] on button "Save" at bounding box center [637, 355] width 51 height 30
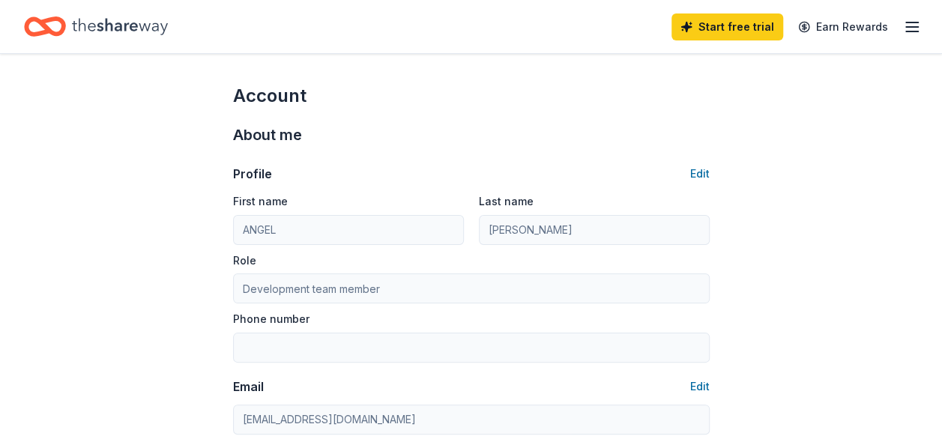
type input "352=237-7000"
click at [693, 169] on button "Edit" at bounding box center [699, 174] width 19 height 18
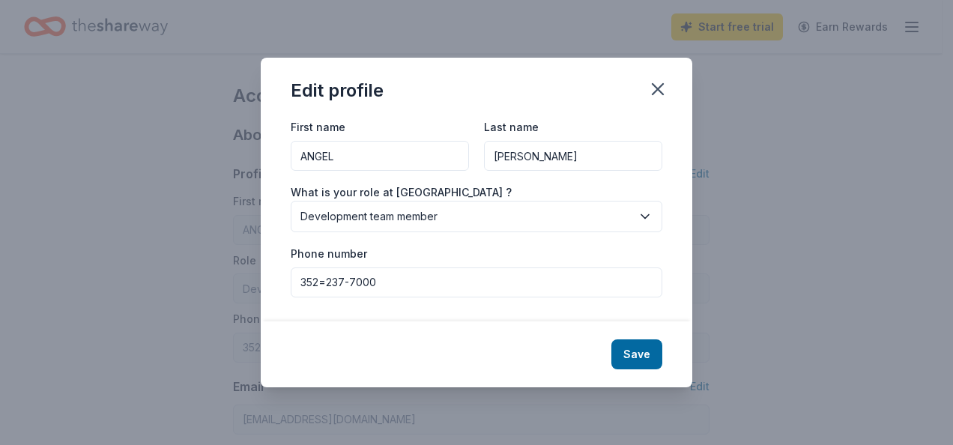
click at [326, 279] on input "352=237-7000" at bounding box center [477, 283] width 372 height 30
type input "352-237-7000"
click at [622, 350] on button "Save" at bounding box center [637, 355] width 51 height 30
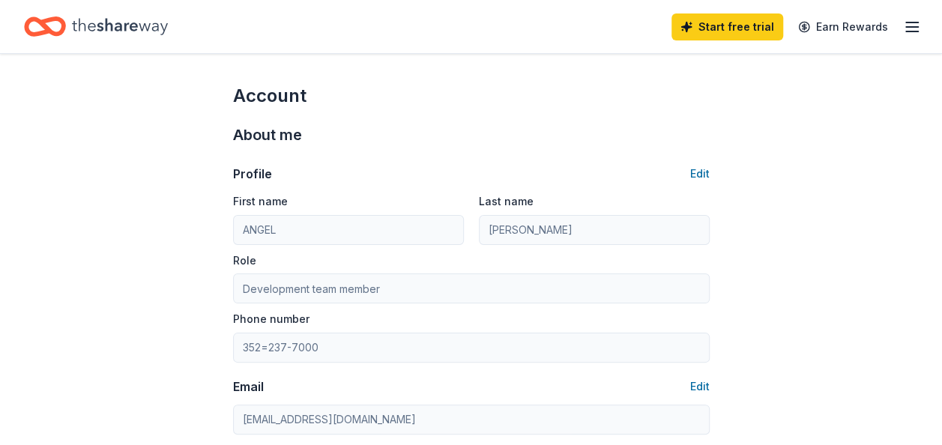
type input "352-237-7000"
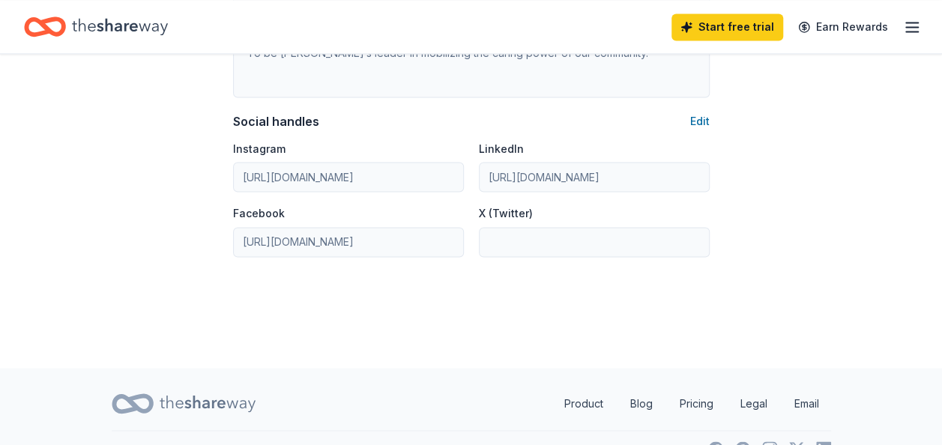
scroll to position [1077, 0]
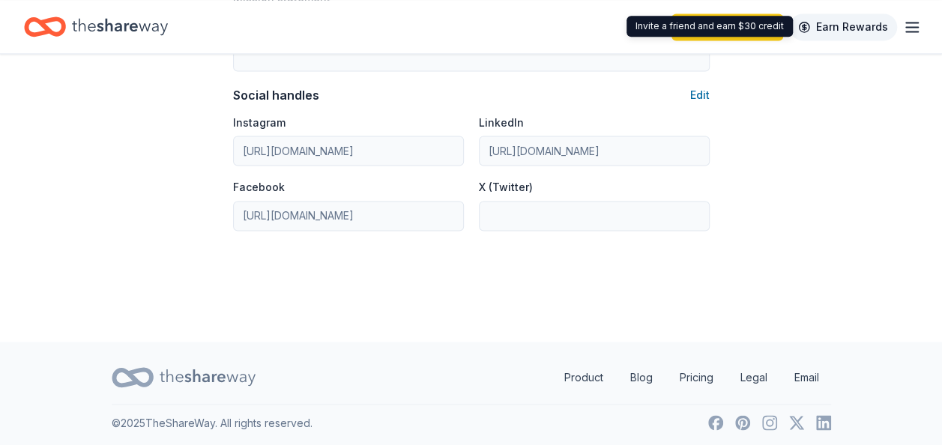
click at [875, 22] on link "Earn Rewards" at bounding box center [843, 26] width 108 height 27
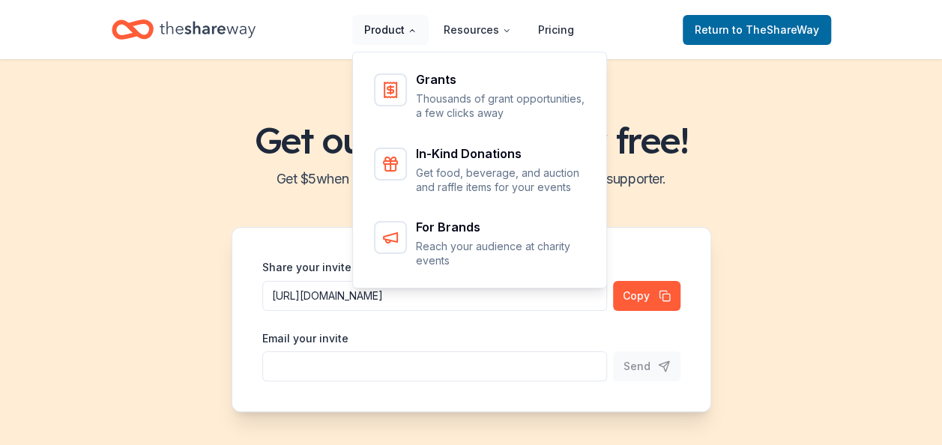
click at [399, 36] on button "Product" at bounding box center [390, 30] width 76 height 30
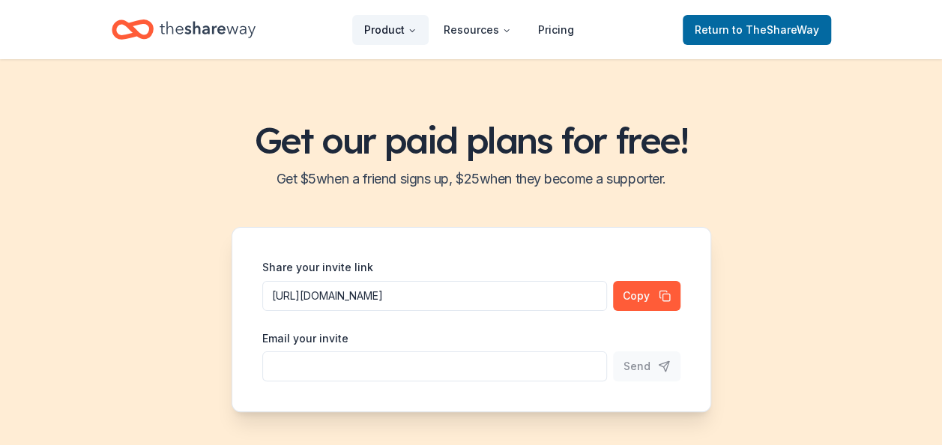
click at [399, 36] on button "Product" at bounding box center [390, 30] width 76 height 30
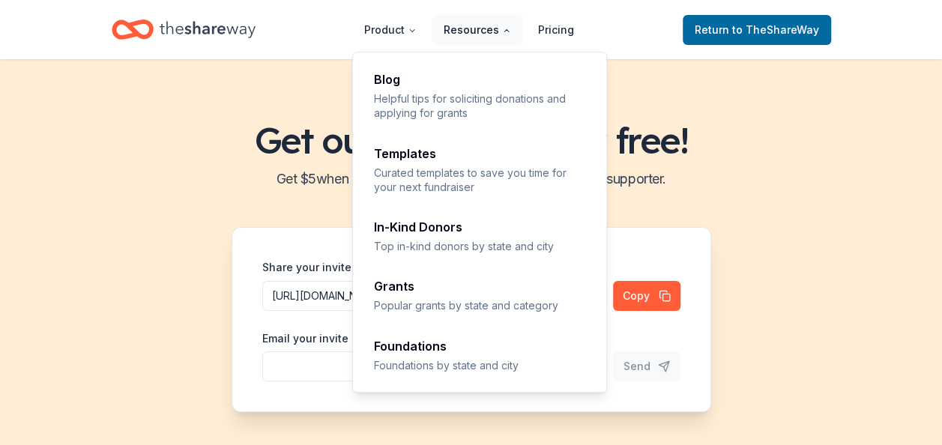
click at [476, 37] on button "Resources" at bounding box center [477, 30] width 91 height 30
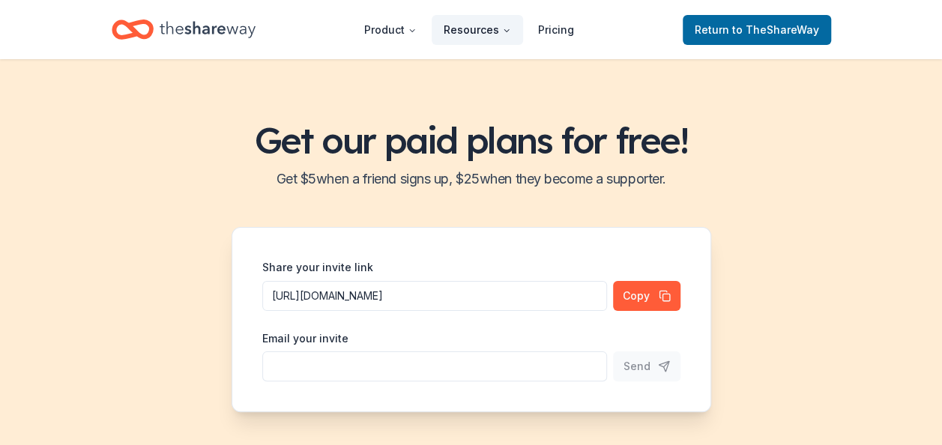
click at [476, 37] on button "Resources" at bounding box center [477, 30] width 91 height 30
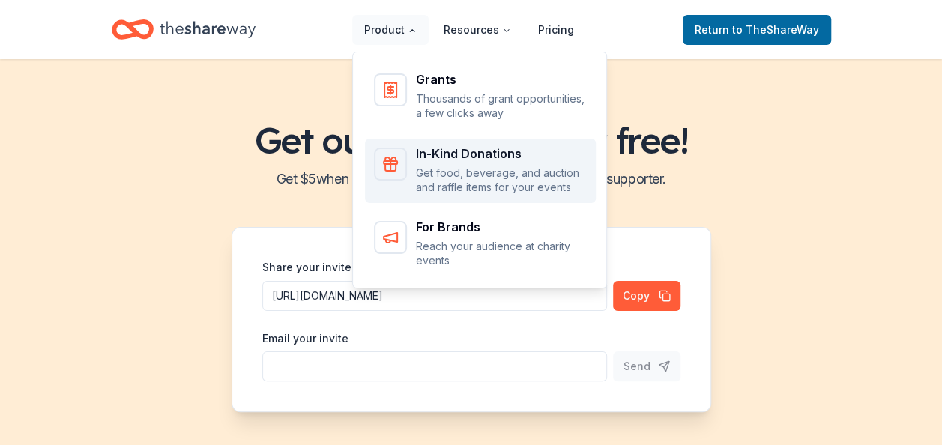
click at [457, 174] on p "Get food, beverage, and auction and raffle items for your events" at bounding box center [501, 180] width 171 height 29
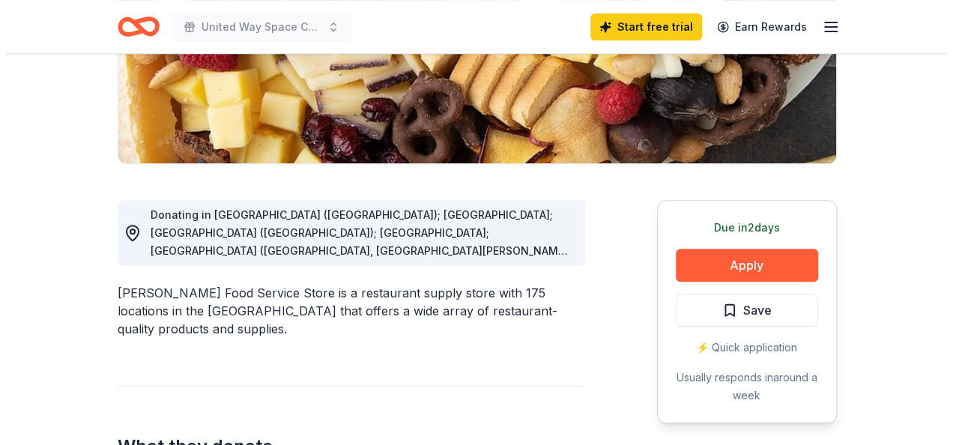
scroll to position [300, 0]
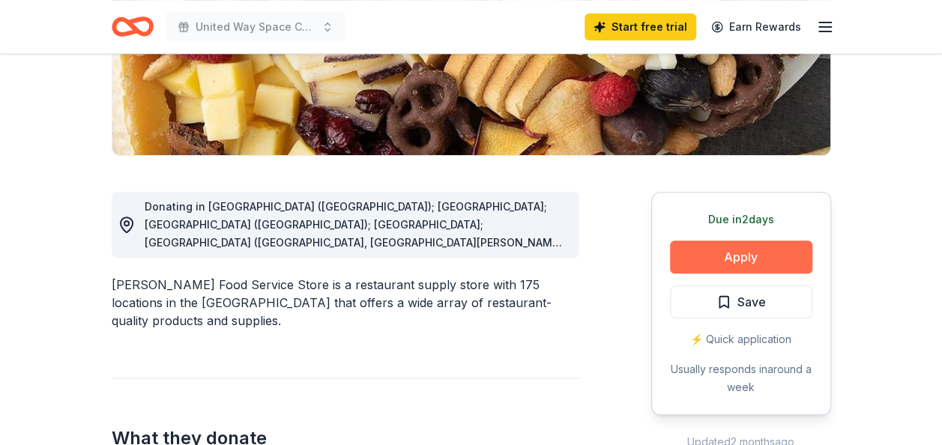
click at [745, 259] on button "Apply" at bounding box center [741, 257] width 142 height 33
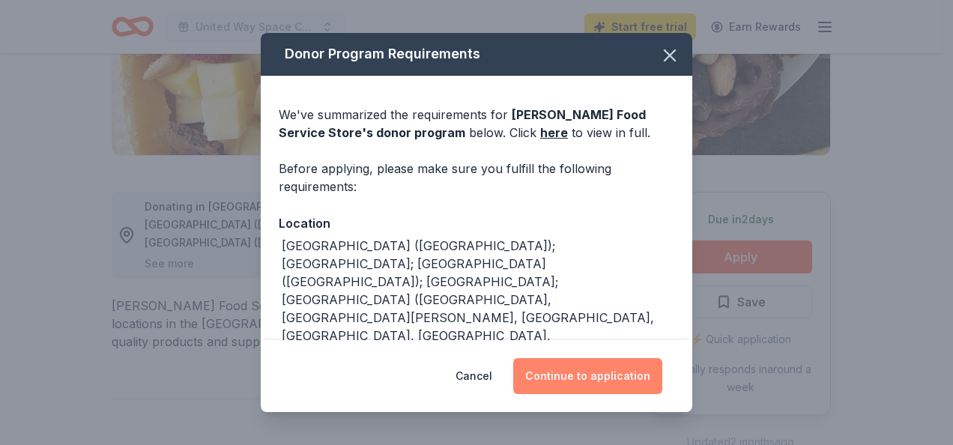
click at [580, 373] on button "Continue to application" at bounding box center [587, 376] width 149 height 36
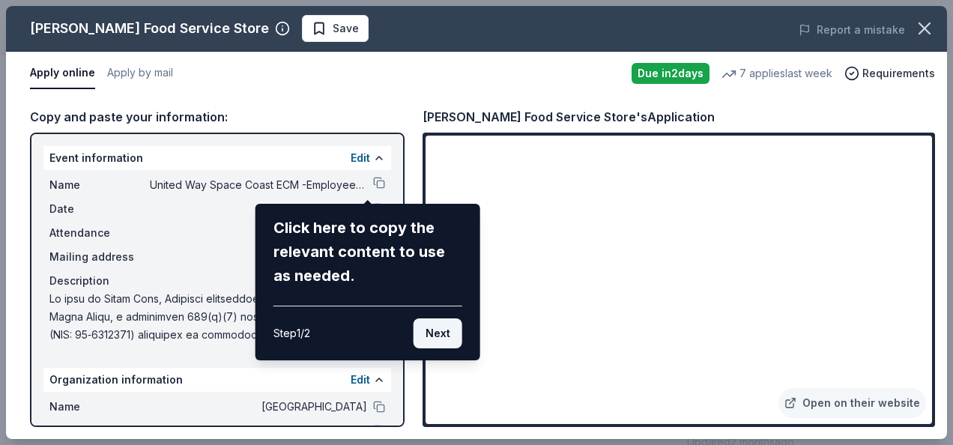
click at [452, 331] on button "Next" at bounding box center [438, 334] width 49 height 30
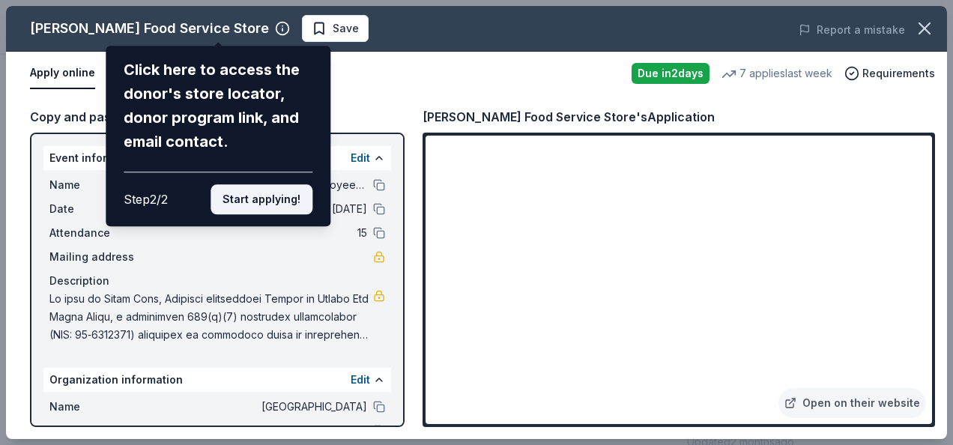
click at [243, 201] on button "Start applying!" at bounding box center [262, 199] width 102 height 30
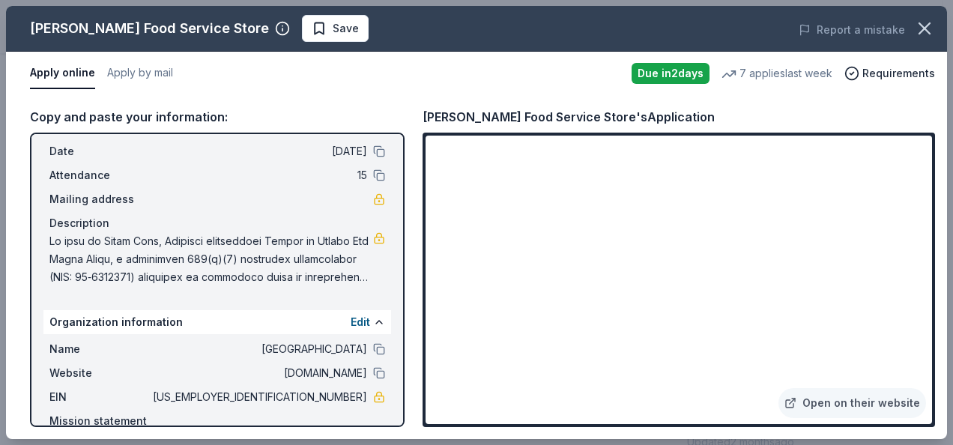
scroll to position [0, 0]
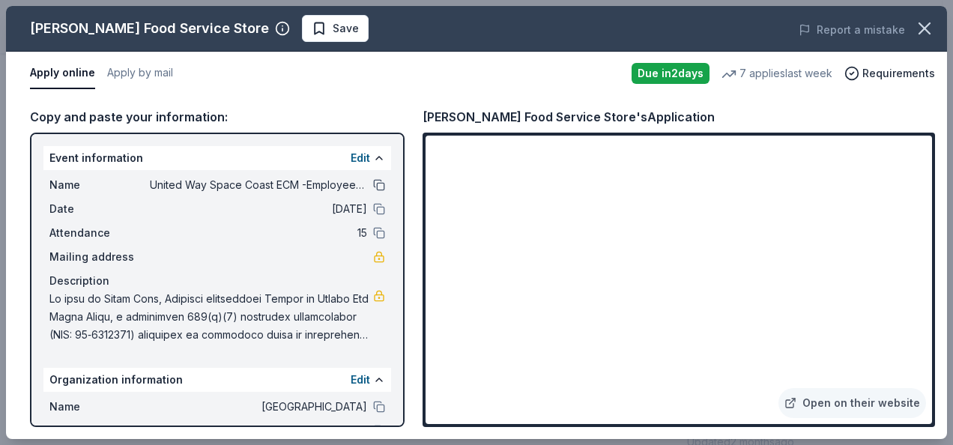
click at [373, 189] on button at bounding box center [379, 185] width 12 height 12
click at [373, 157] on button at bounding box center [379, 158] width 12 height 12
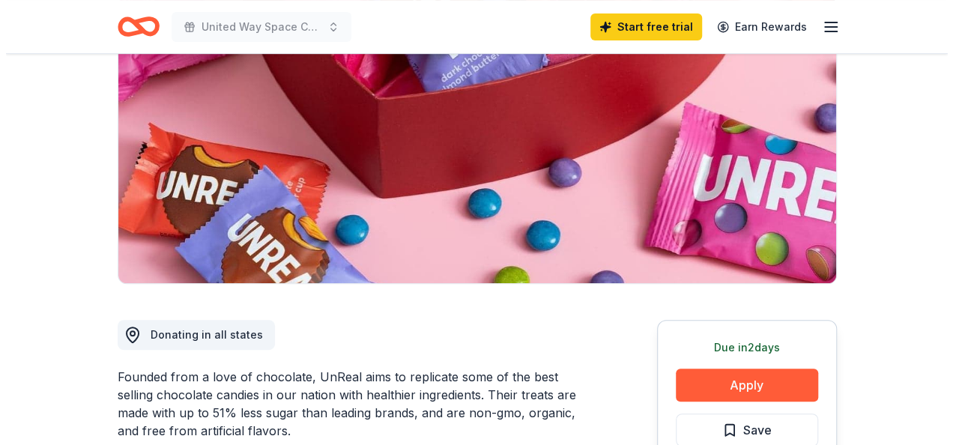
scroll to position [225, 0]
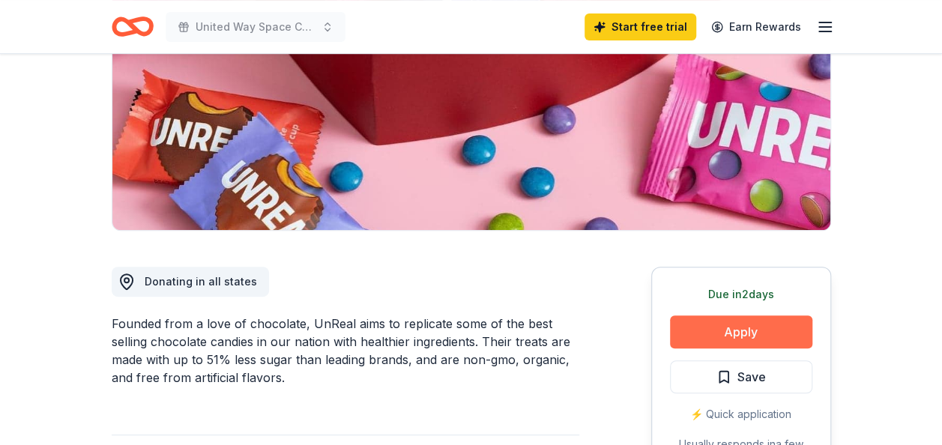
click at [767, 333] on button "Apply" at bounding box center [741, 332] width 142 height 33
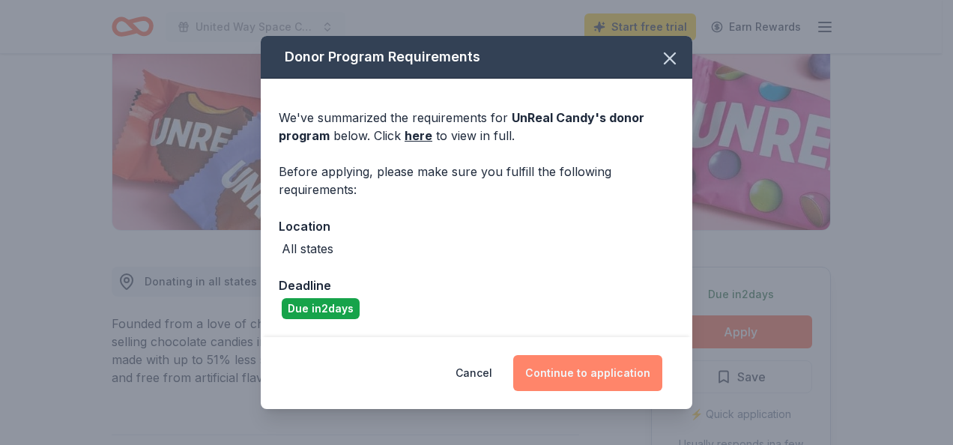
click at [577, 372] on button "Continue to application" at bounding box center [587, 373] width 149 height 36
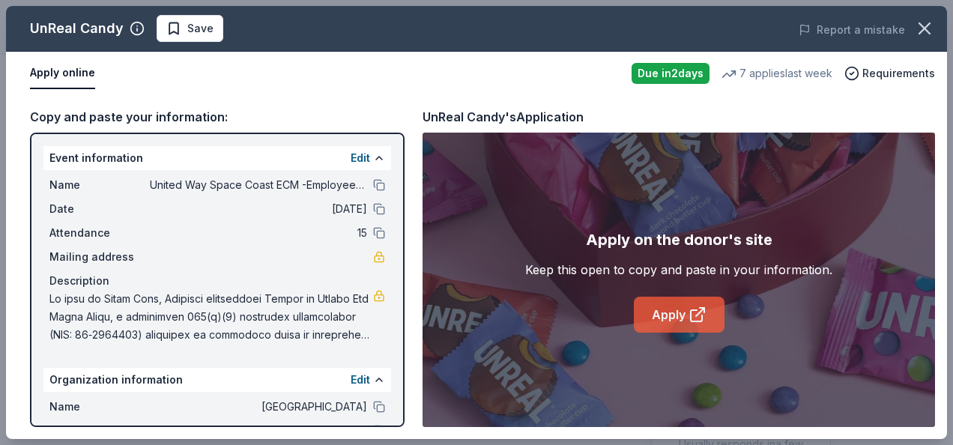
click at [695, 313] on icon at bounding box center [698, 315] width 18 height 18
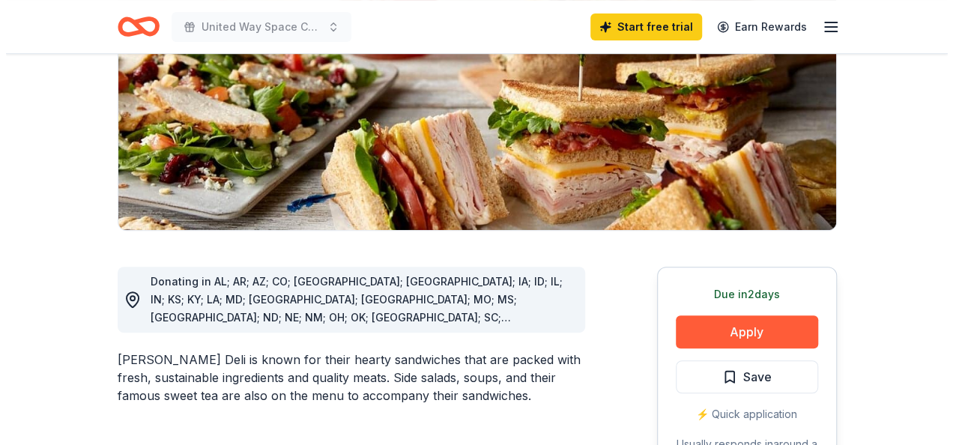
scroll to position [300, 0]
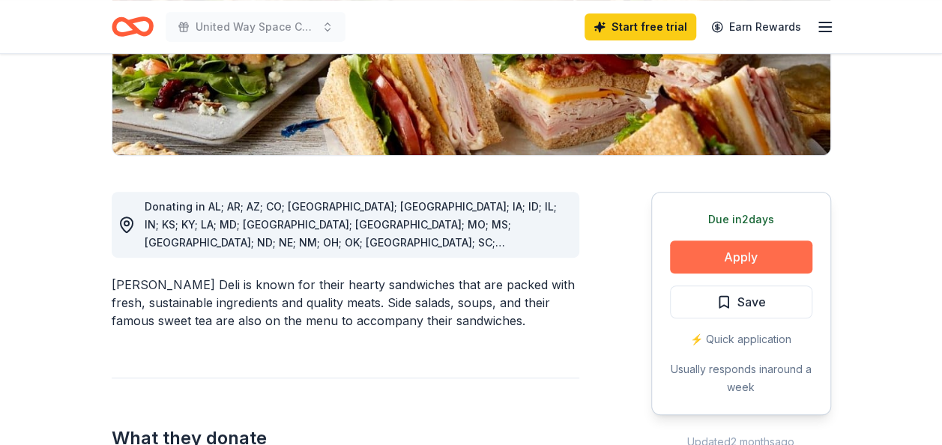
click at [728, 262] on button "Apply" at bounding box center [741, 257] width 142 height 33
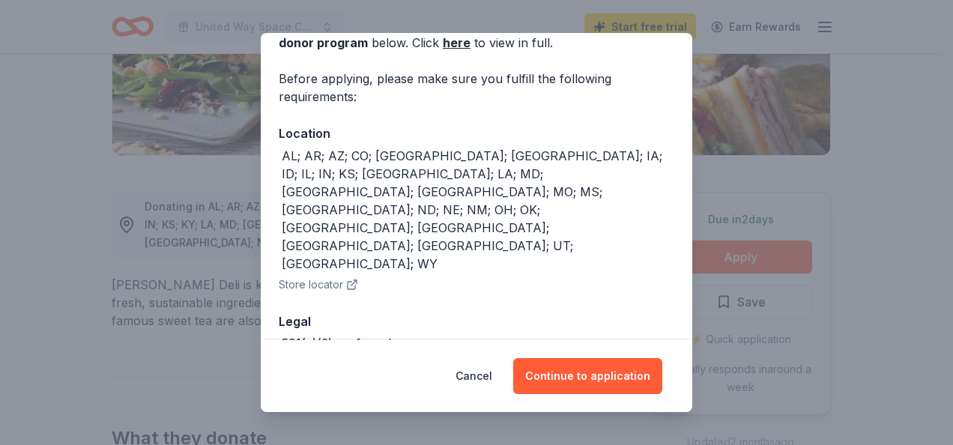
scroll to position [91, 0]
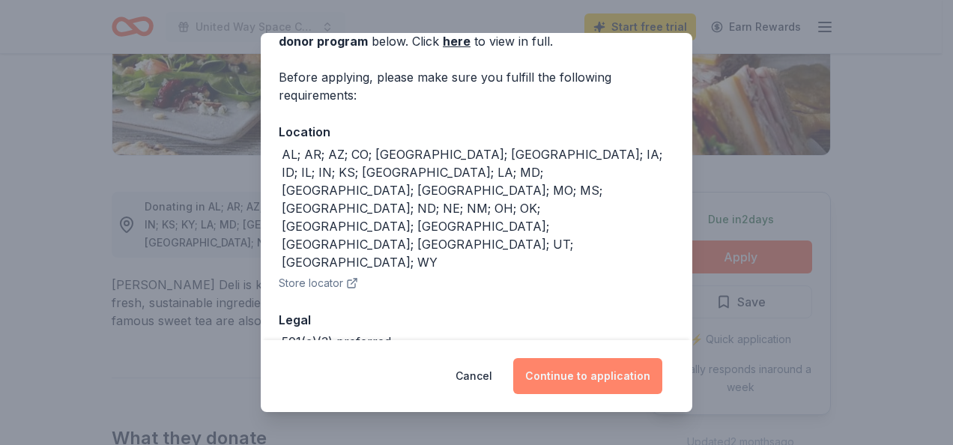
click at [586, 378] on button "Continue to application" at bounding box center [587, 376] width 149 height 36
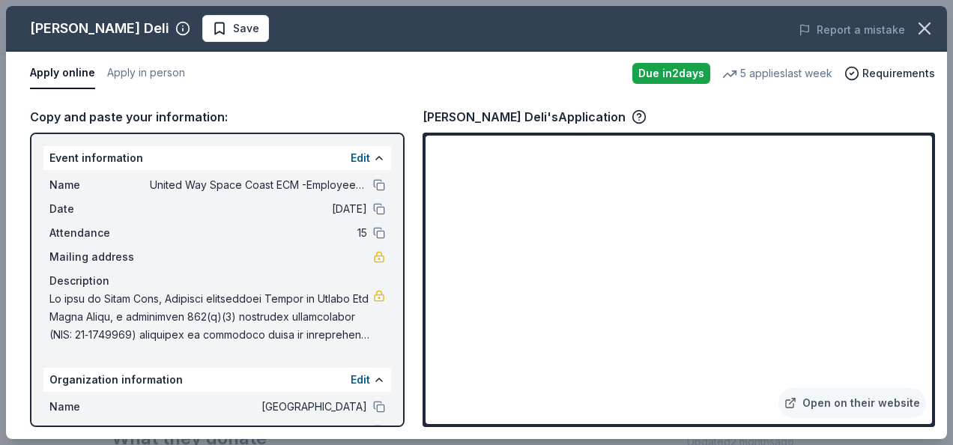
drag, startPoint x: 114, startPoint y: 213, endPoint x: 278, endPoint y: 226, distance: 164.7
click at [117, 213] on span "Date" at bounding box center [99, 209] width 100 height 18
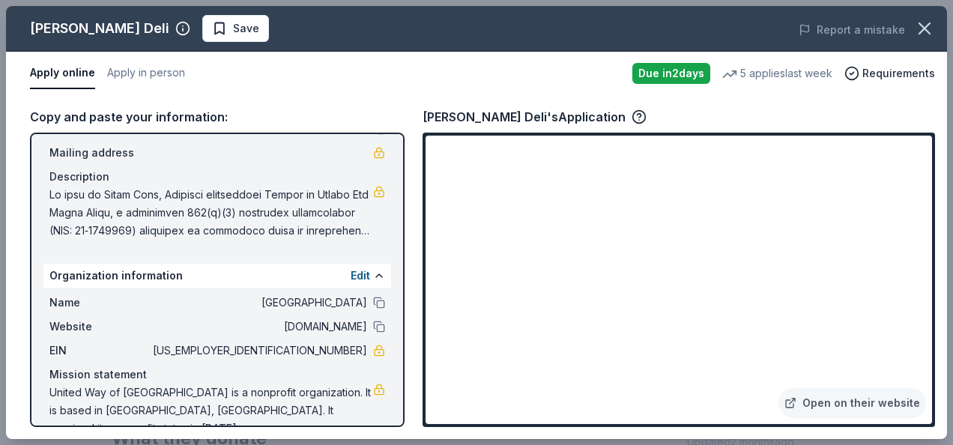
scroll to position [116, 0]
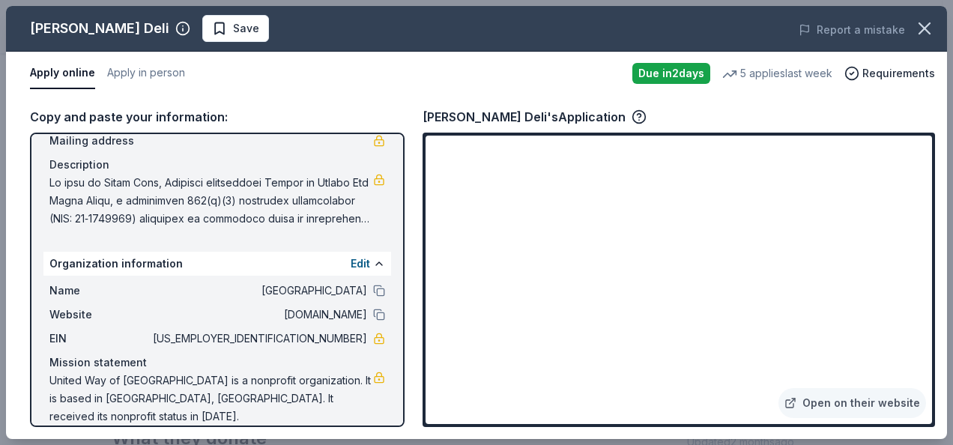
click at [361, 259] on div "Edit" at bounding box center [368, 264] width 34 height 18
click at [373, 260] on button at bounding box center [379, 264] width 12 height 12
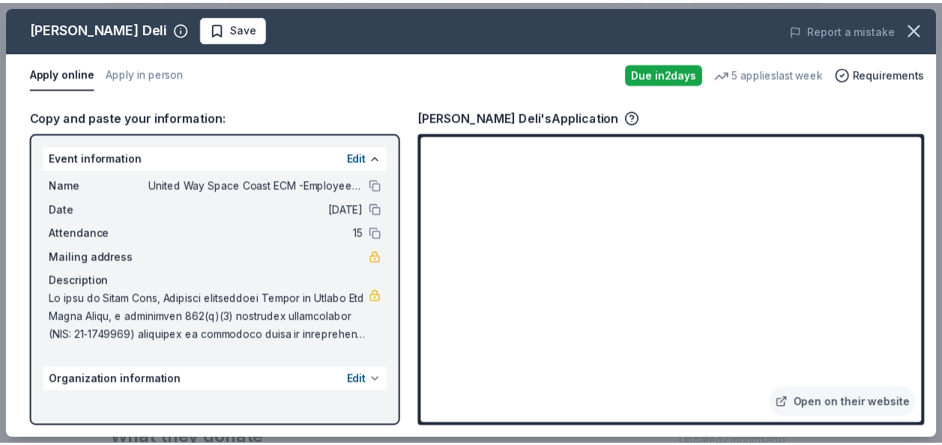
scroll to position [0, 0]
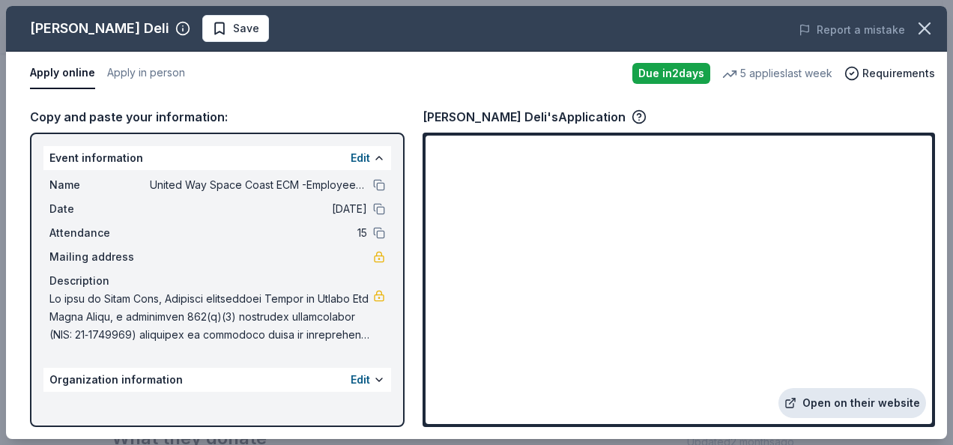
click at [889, 402] on link "Open on their website" at bounding box center [853, 403] width 148 height 30
click at [919, 27] on icon "button" at bounding box center [924, 28] width 21 height 21
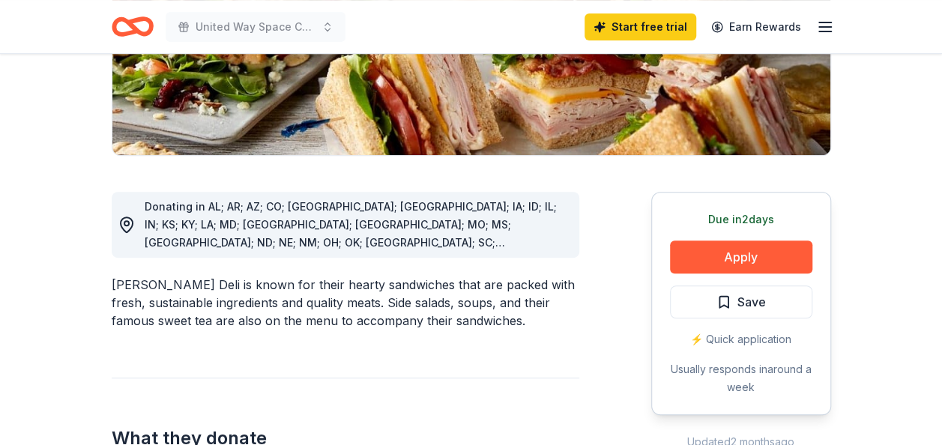
click at [738, 337] on div "⚡️ Quick application" at bounding box center [741, 340] width 142 height 18
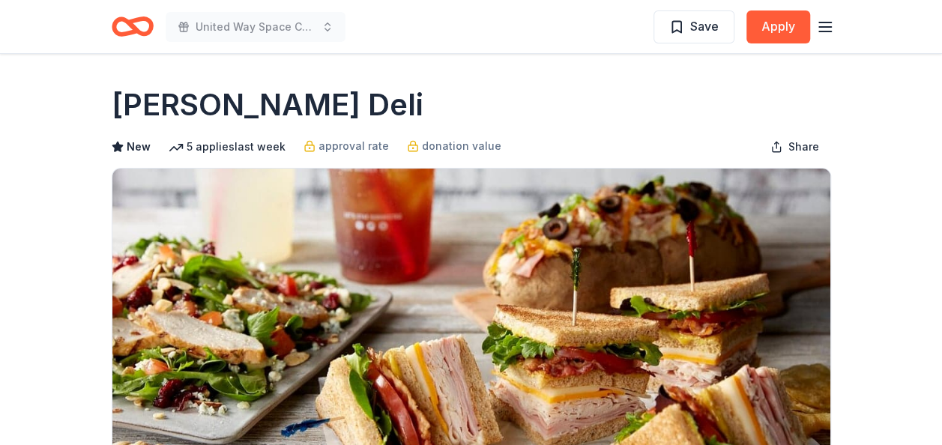
click at [208, 151] on div "5 applies last week" at bounding box center [227, 147] width 117 height 18
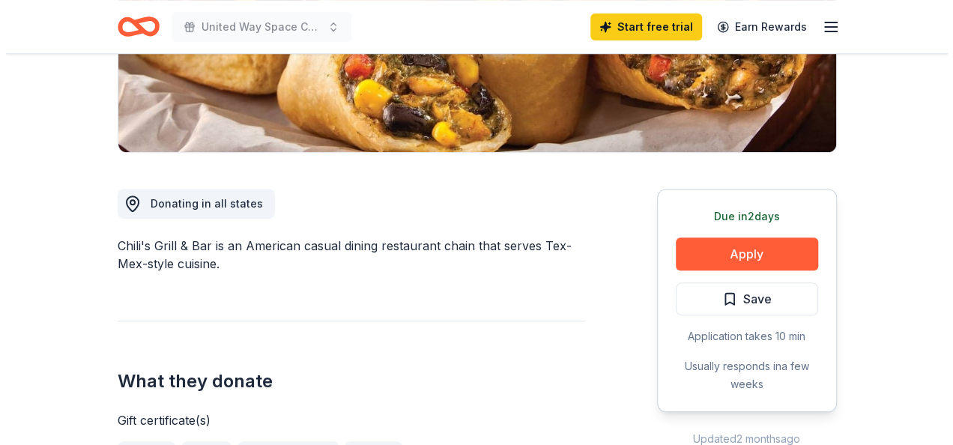
scroll to position [375, 0]
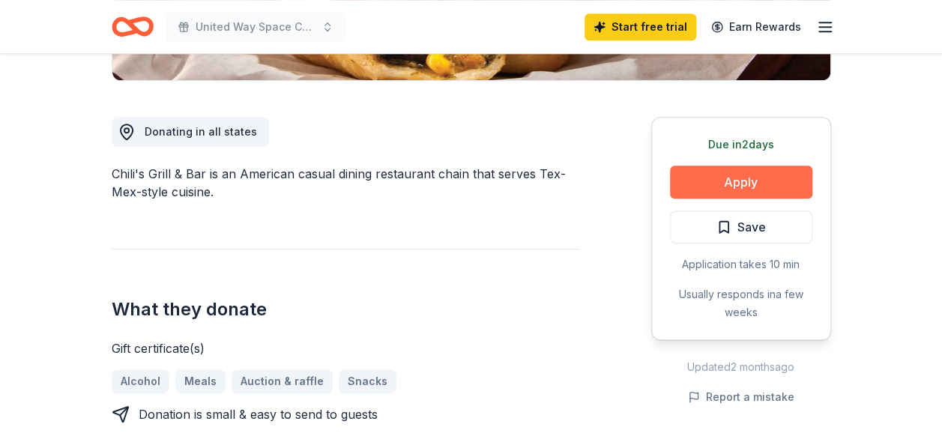
click at [721, 184] on button "Apply" at bounding box center [741, 182] width 142 height 33
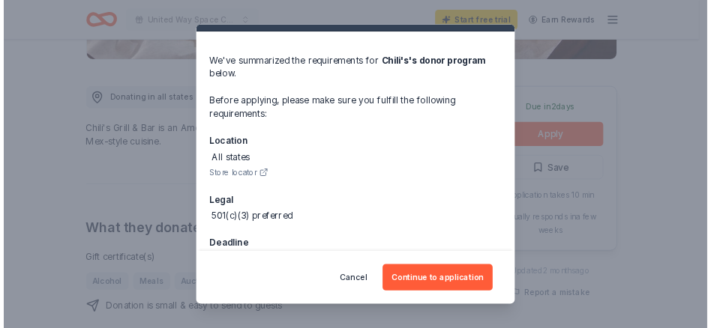
scroll to position [34, 0]
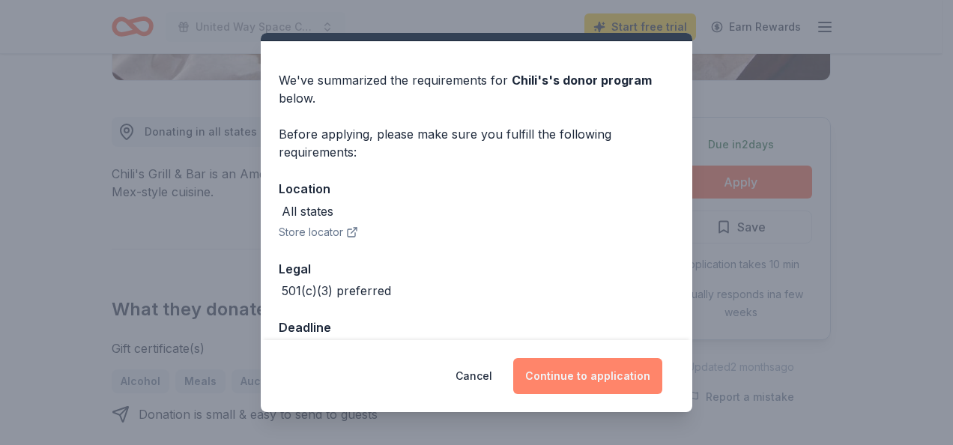
click at [576, 379] on button "Continue to application" at bounding box center [587, 376] width 149 height 36
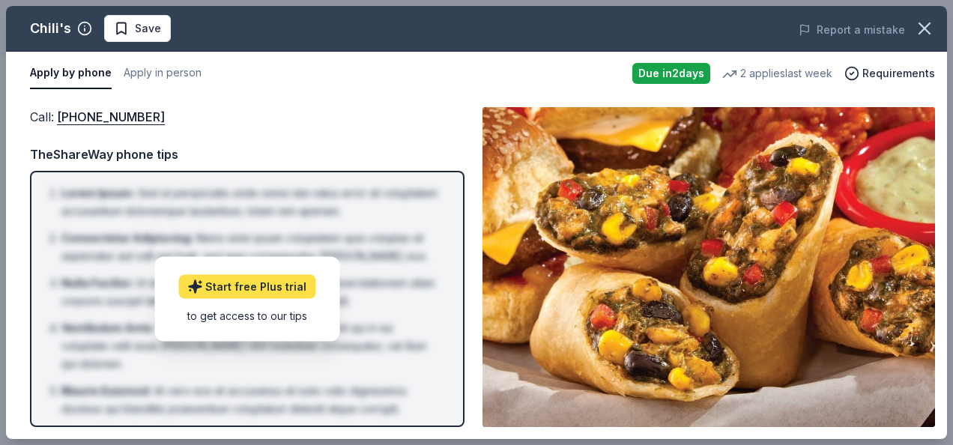
click at [265, 289] on link "Start free Plus trial" at bounding box center [246, 286] width 137 height 24
click at [251, 282] on link "Start free Plus trial" at bounding box center [246, 286] width 137 height 24
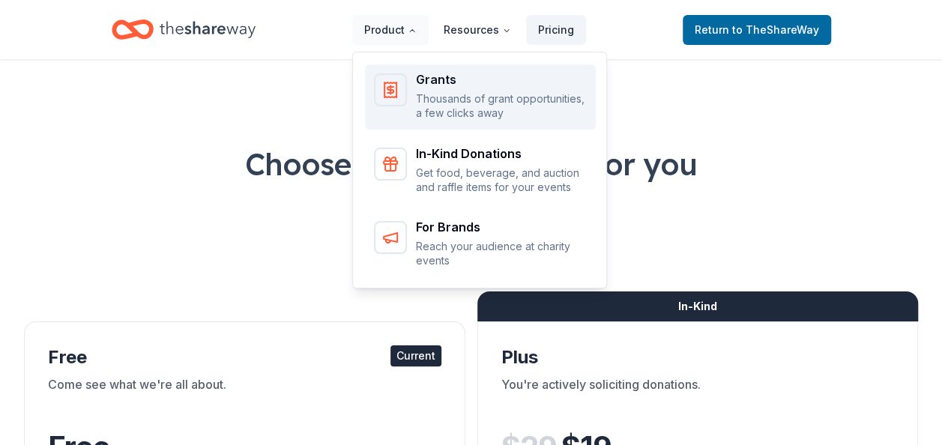
click at [477, 111] on p "Thousands of grant opportunities, a few clicks away" at bounding box center [501, 105] width 171 height 29
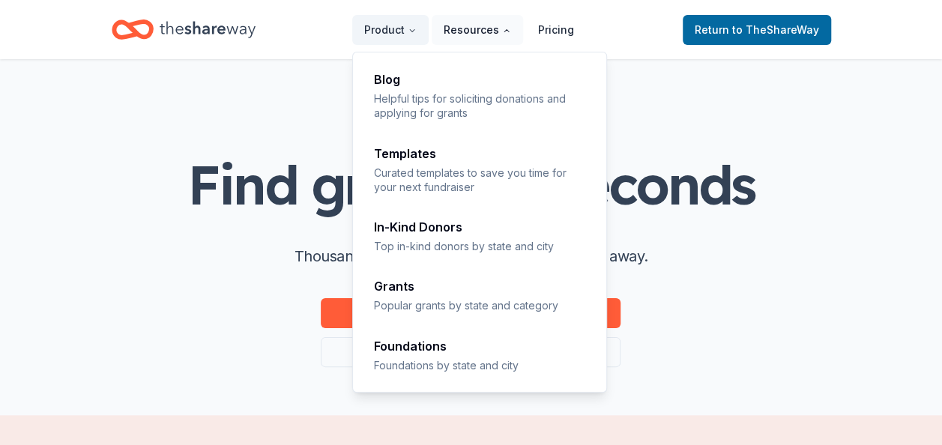
click at [465, 30] on button "Resources" at bounding box center [477, 30] width 91 height 30
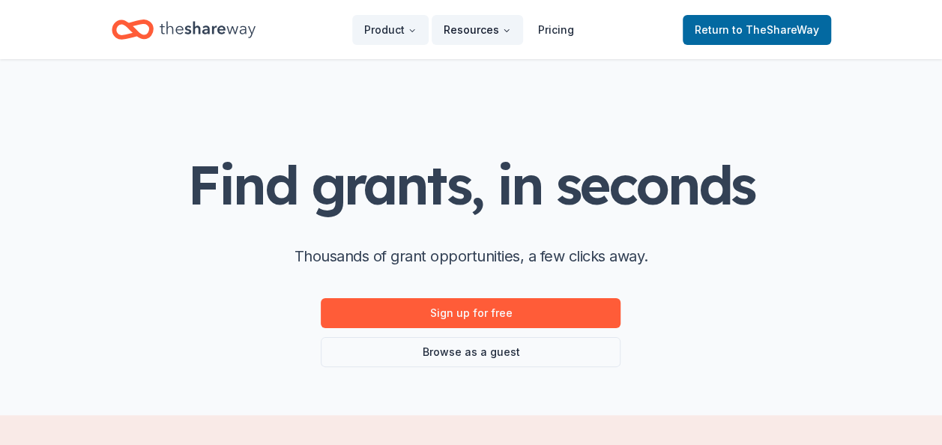
click at [465, 30] on button "Resources" at bounding box center [477, 30] width 91 height 30
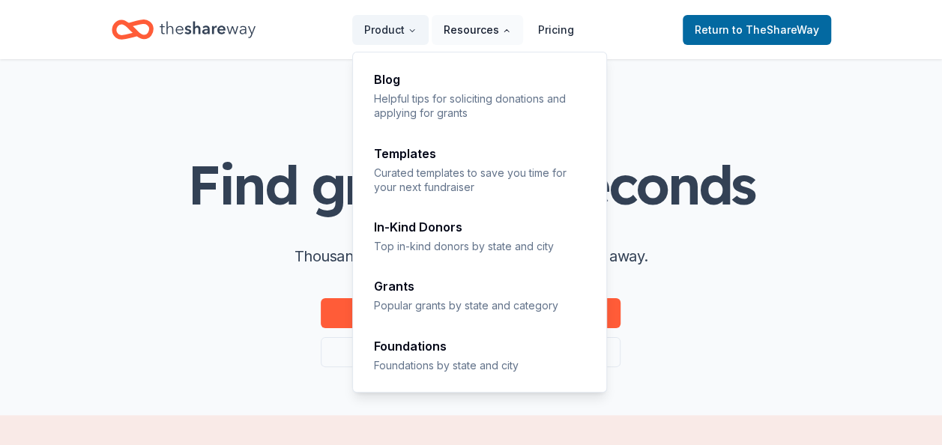
click at [484, 32] on button "Resources" at bounding box center [477, 30] width 91 height 30
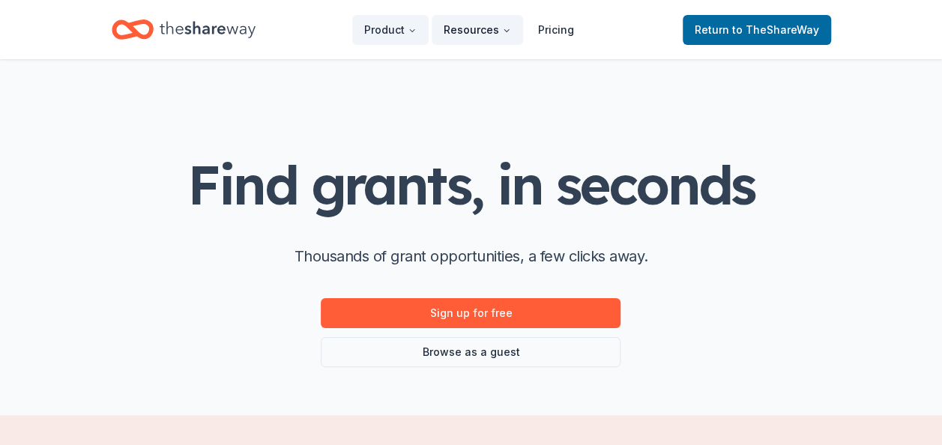
click at [484, 32] on button "Resources" at bounding box center [477, 30] width 91 height 30
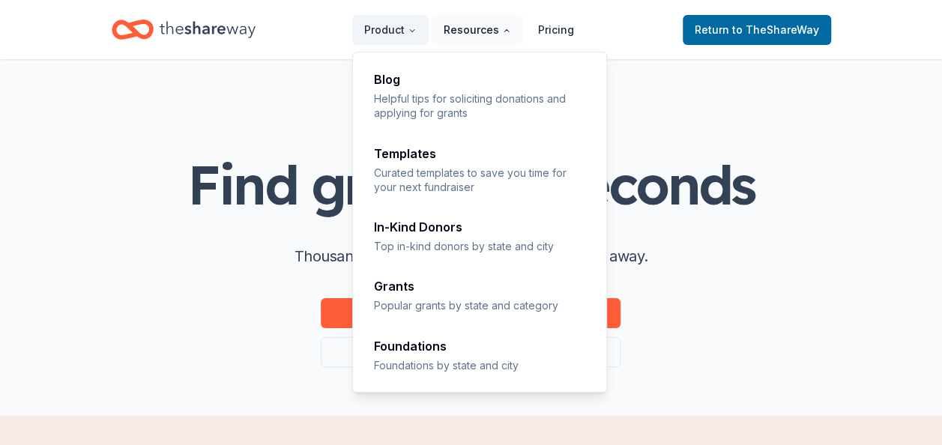
click at [484, 32] on button "Resources" at bounding box center [477, 30] width 91 height 30
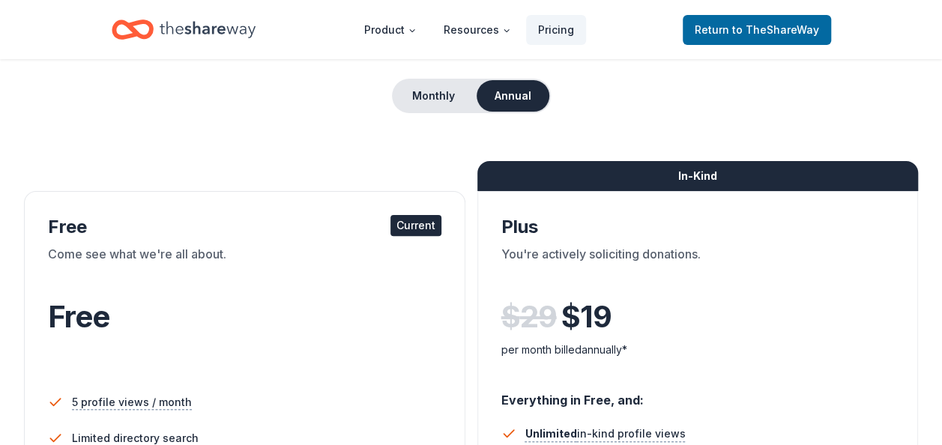
scroll to position [150, 0]
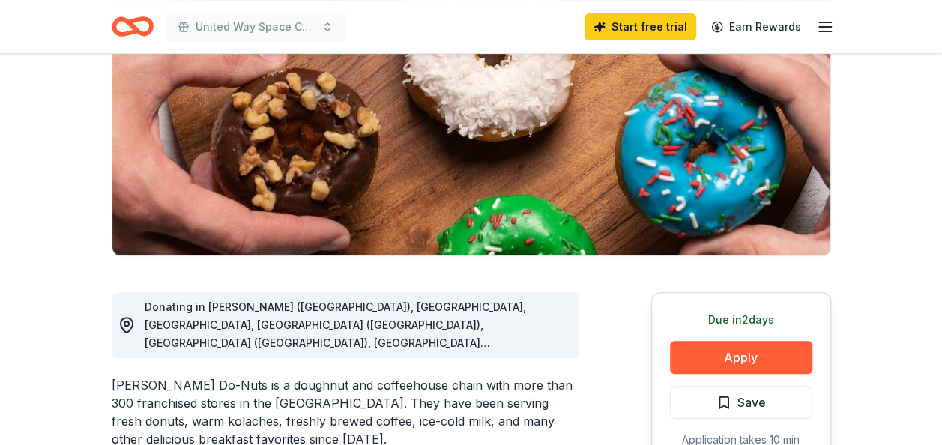
scroll to position [225, 0]
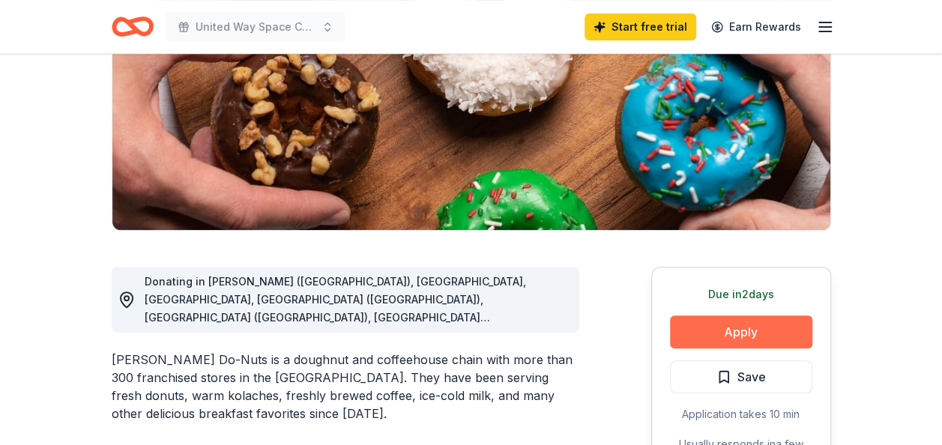
click at [723, 330] on button "Apply" at bounding box center [741, 332] width 142 height 33
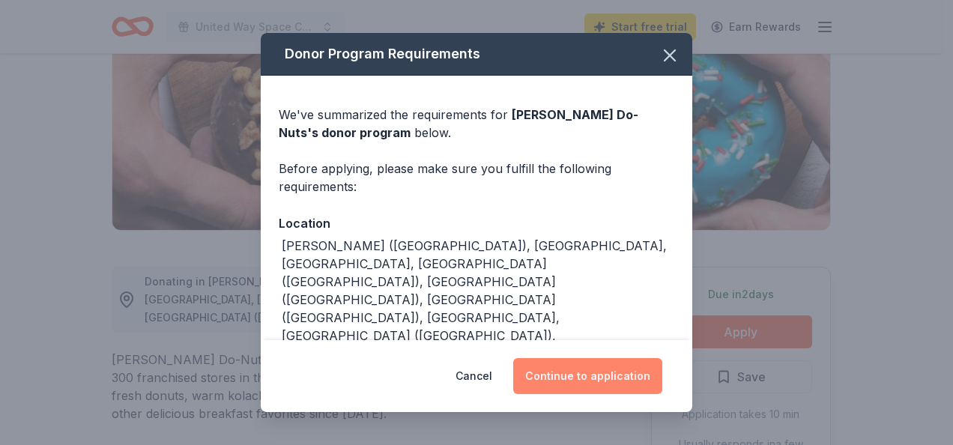
click at [603, 371] on button "Continue to application" at bounding box center [587, 376] width 149 height 36
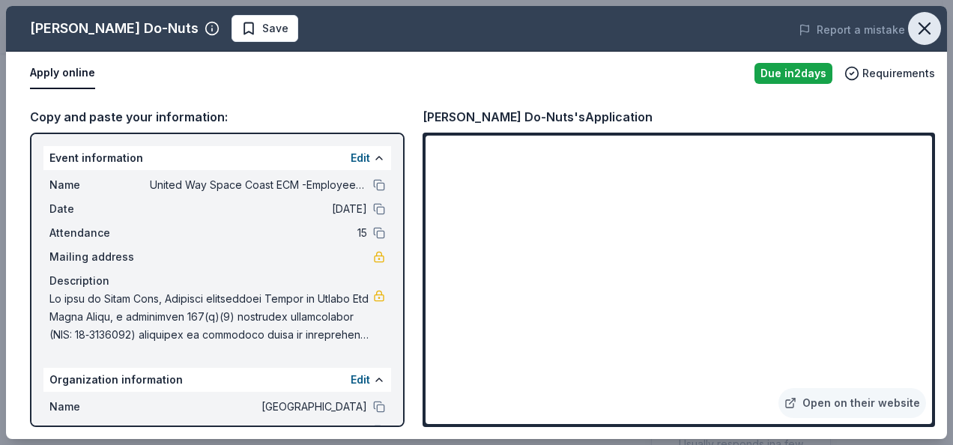
click at [917, 29] on icon "button" at bounding box center [924, 28] width 21 height 21
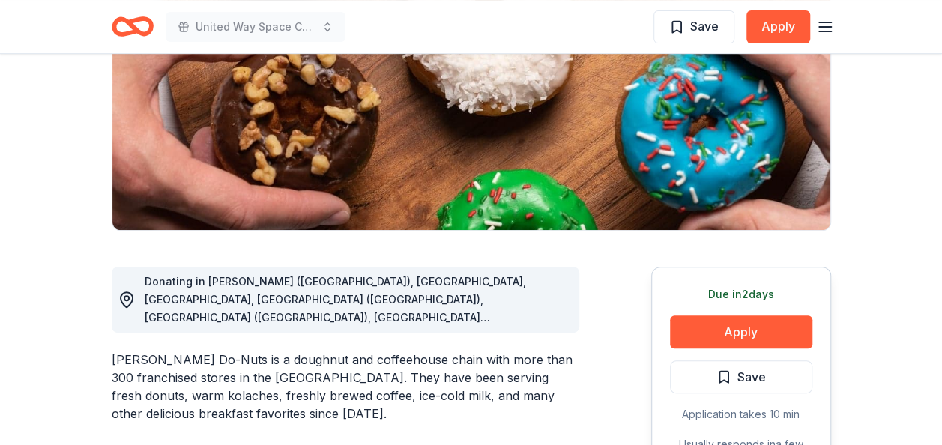
scroll to position [0, 0]
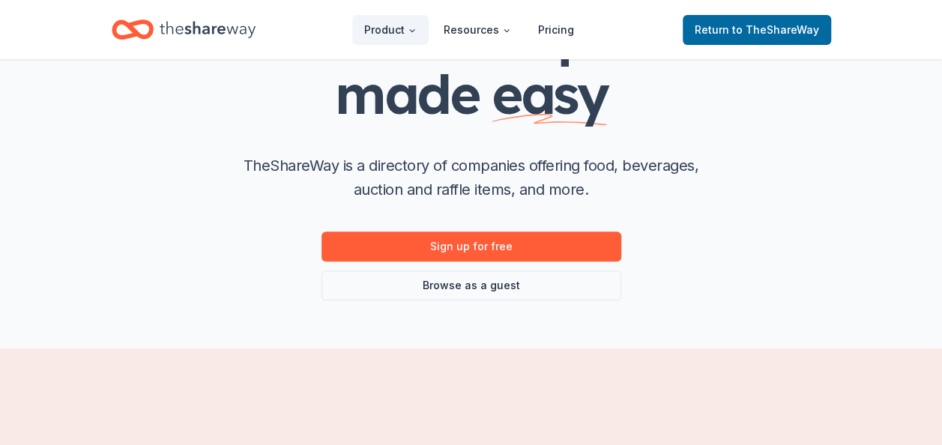
scroll to position [225, 0]
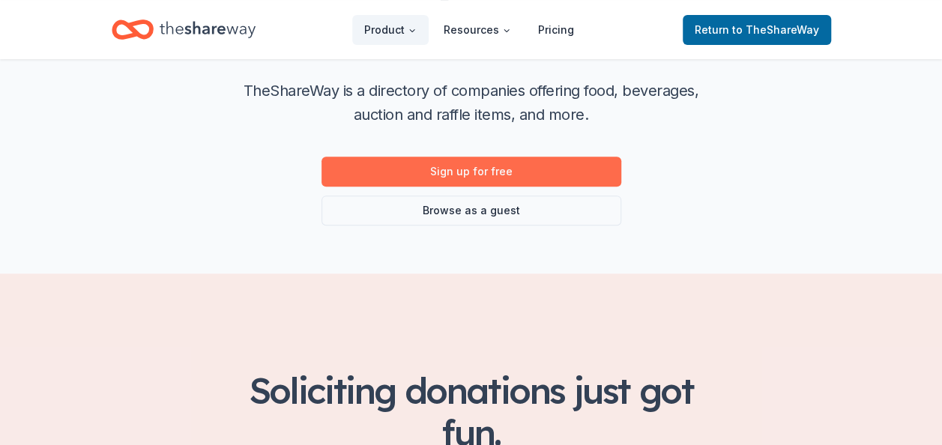
click at [489, 169] on link "Sign up for free" at bounding box center [472, 172] width 300 height 30
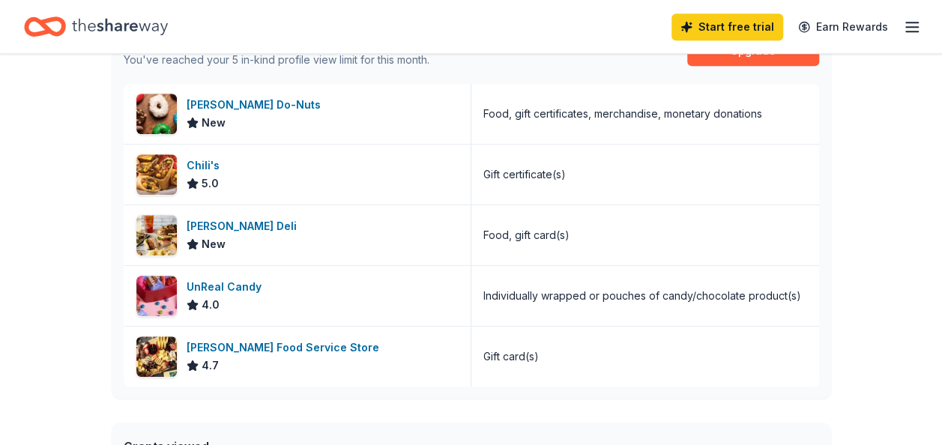
scroll to position [393, 0]
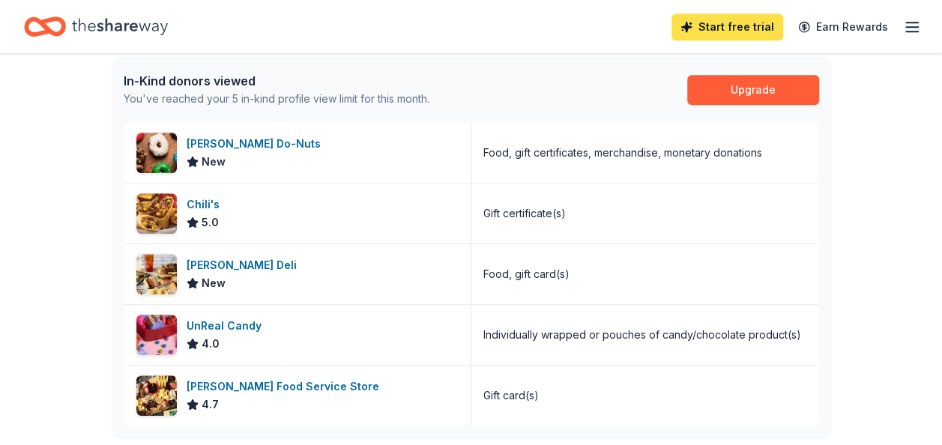
click at [717, 21] on link "Start free trial" at bounding box center [728, 26] width 112 height 27
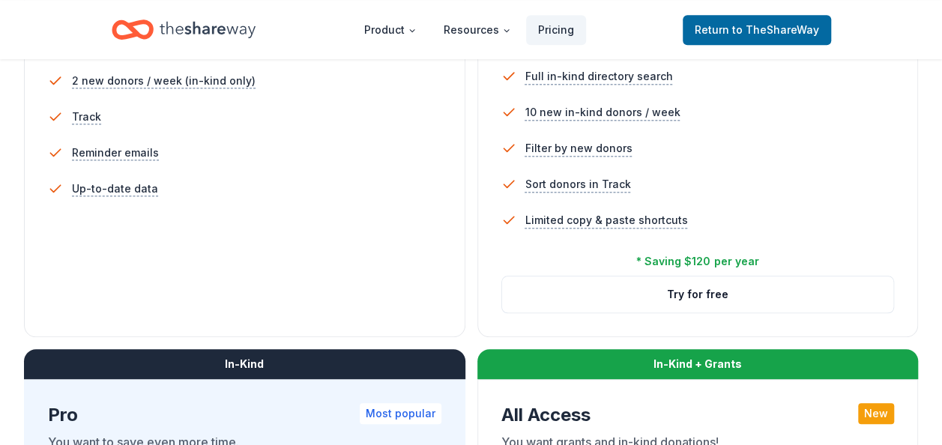
scroll to position [525, 0]
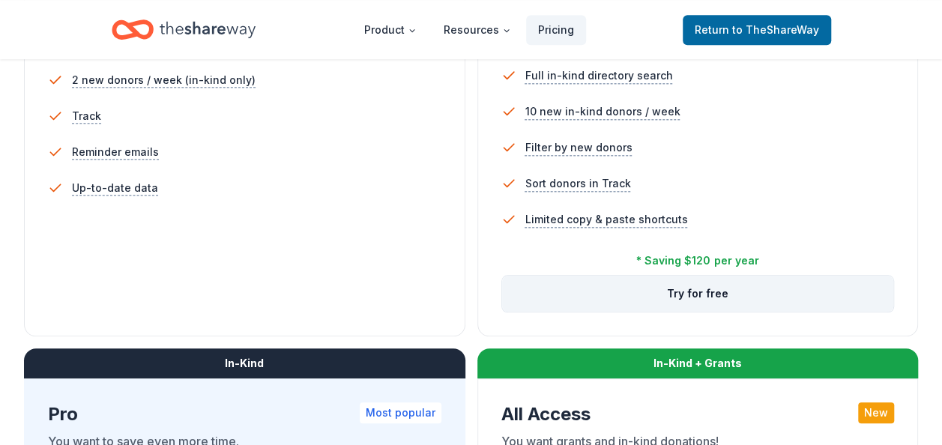
click at [694, 297] on button "Try for free" at bounding box center [698, 294] width 392 height 36
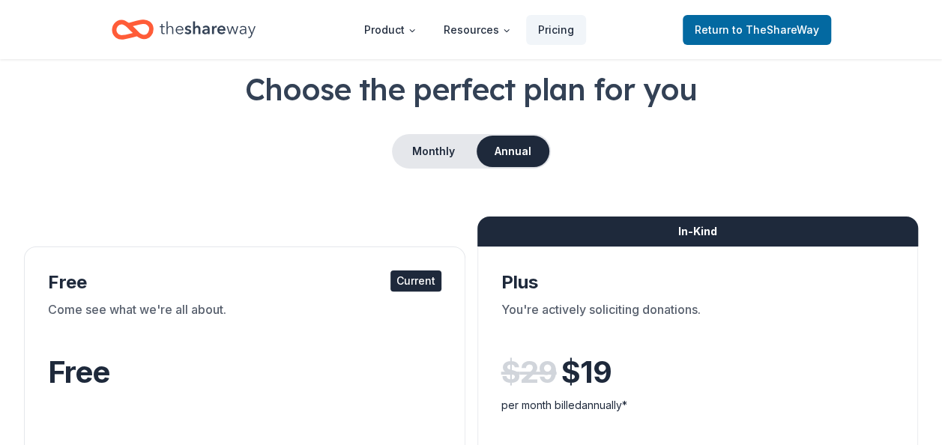
scroll to position [75, 0]
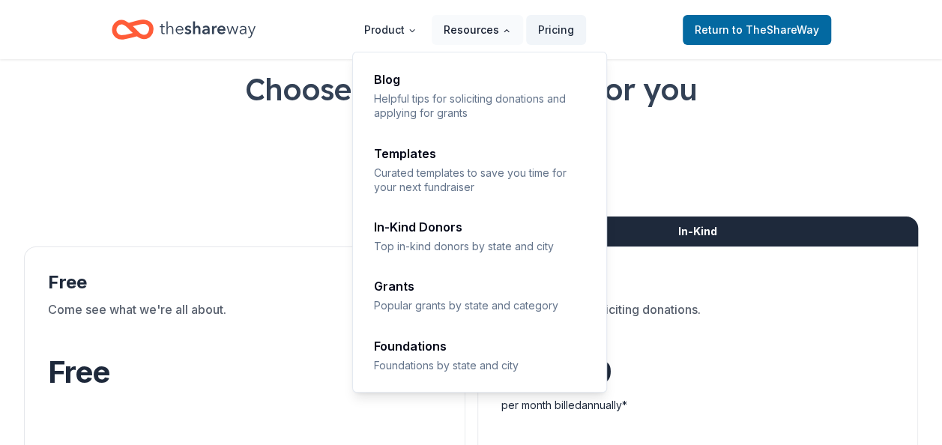
click at [474, 28] on button "Resources" at bounding box center [477, 30] width 91 height 30
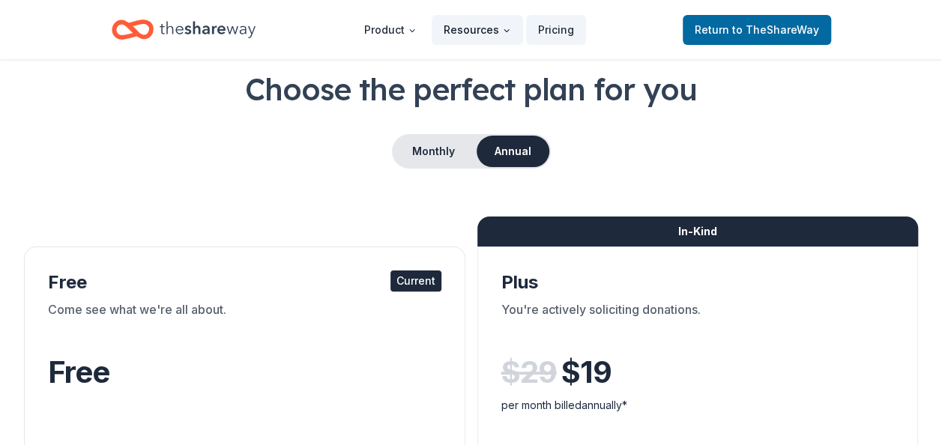
click at [474, 28] on button "Resources" at bounding box center [477, 30] width 91 height 30
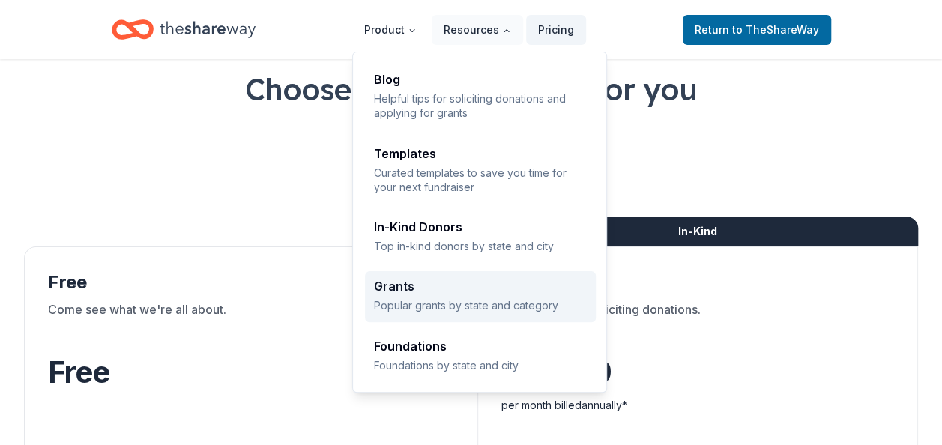
click at [439, 301] on p "Popular grants by state and category" at bounding box center [480, 305] width 213 height 14
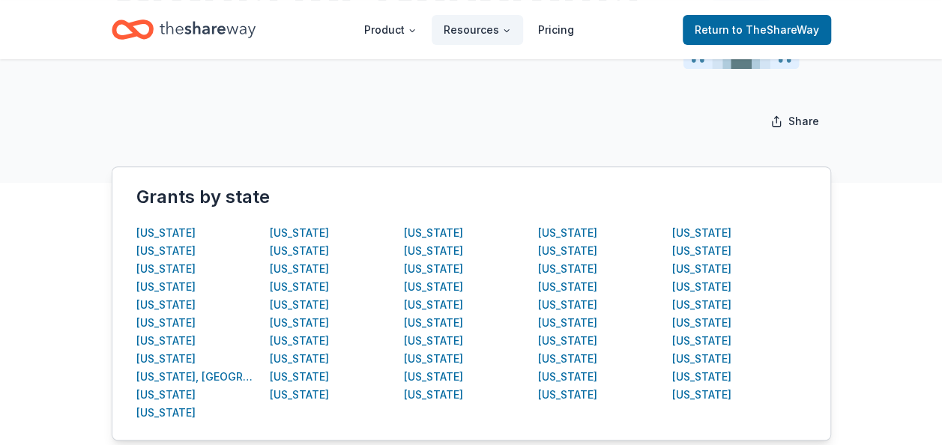
scroll to position [225, 0]
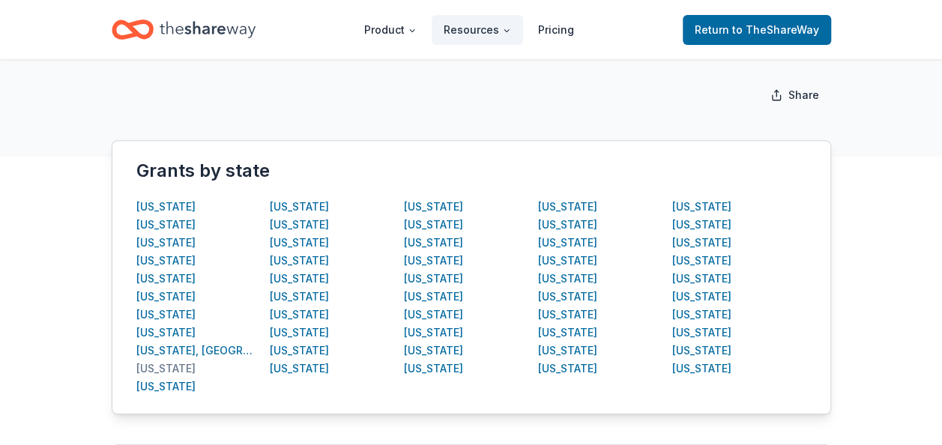
click at [161, 367] on div "Florida" at bounding box center [165, 369] width 59 height 18
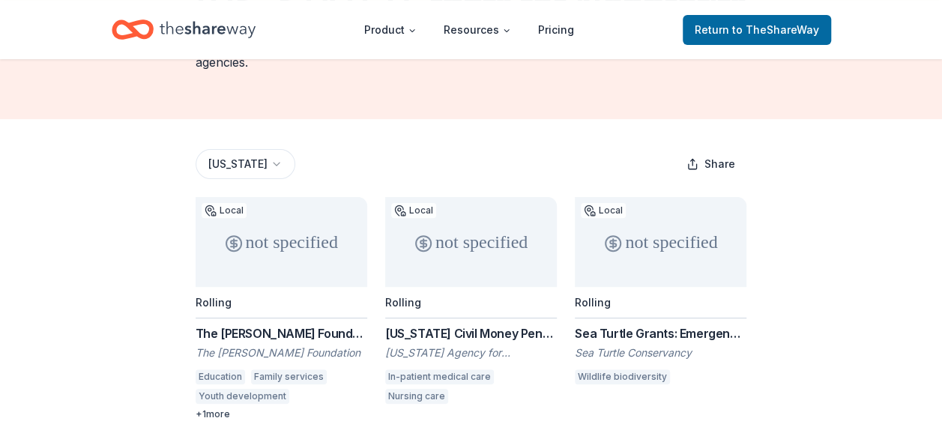
scroll to position [150, 0]
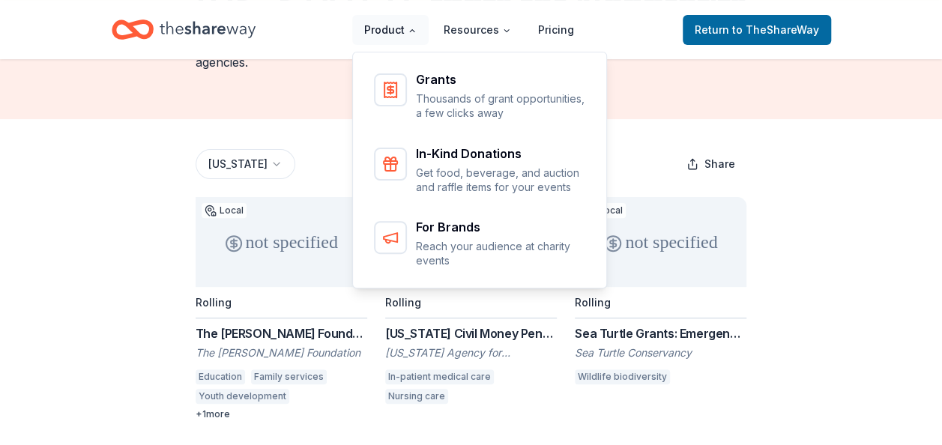
click at [391, 32] on button "Product" at bounding box center [390, 30] width 76 height 30
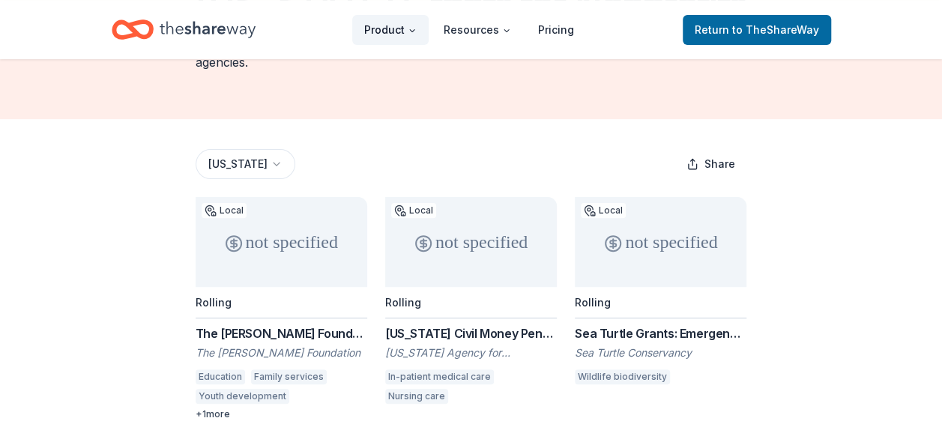
click at [391, 32] on button "Product" at bounding box center [390, 30] width 76 height 30
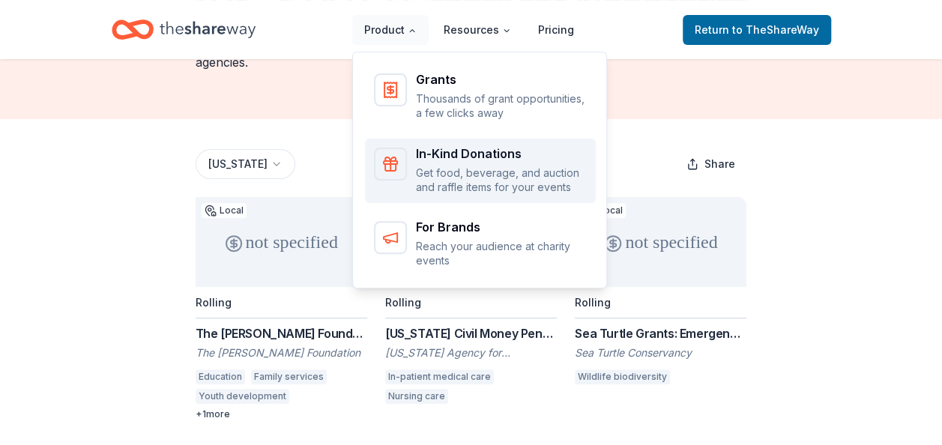
click at [457, 166] on p "Get food, beverage, and auction and raffle items for your events" at bounding box center [501, 180] width 171 height 29
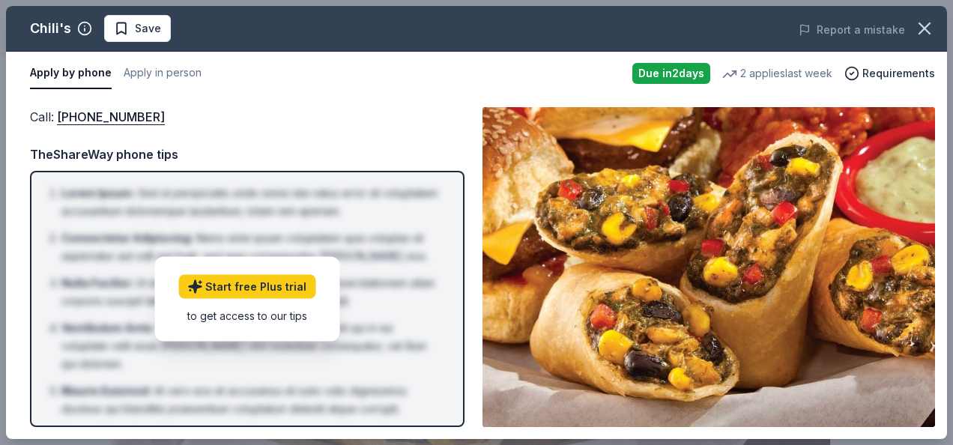
scroll to position [375, 0]
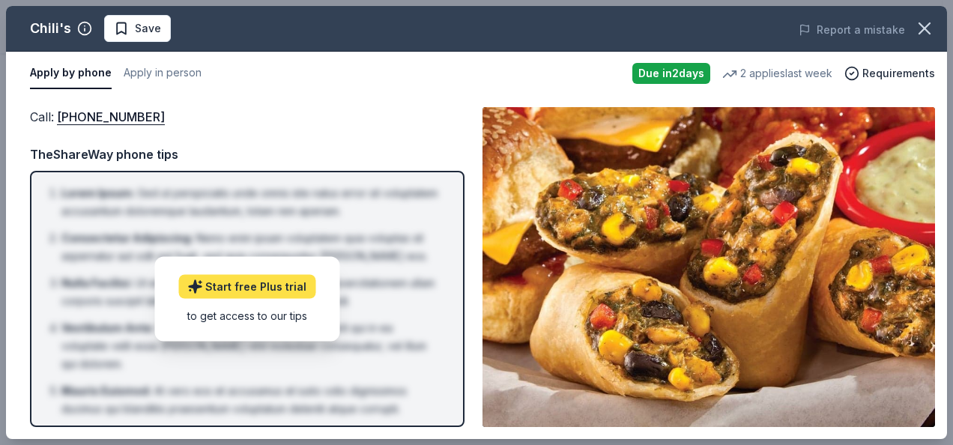
click at [268, 284] on link "Start free Plus trial" at bounding box center [246, 286] width 137 height 24
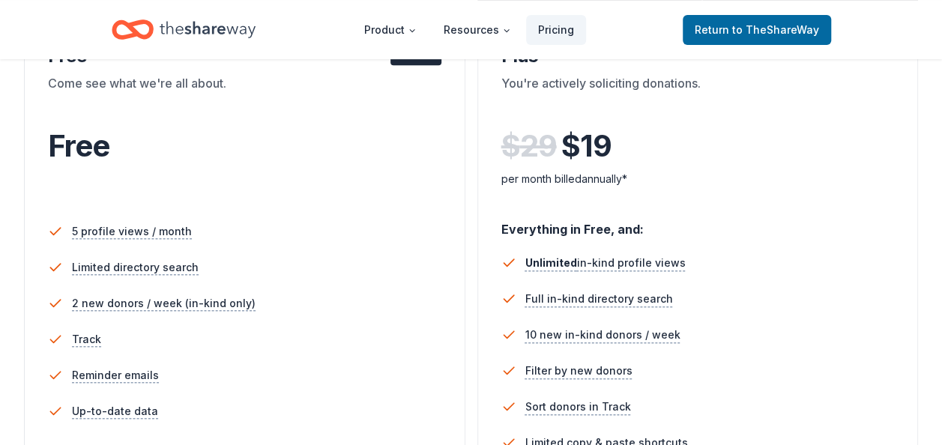
scroll to position [300, 0]
